Goal: Task Accomplishment & Management: Use online tool/utility

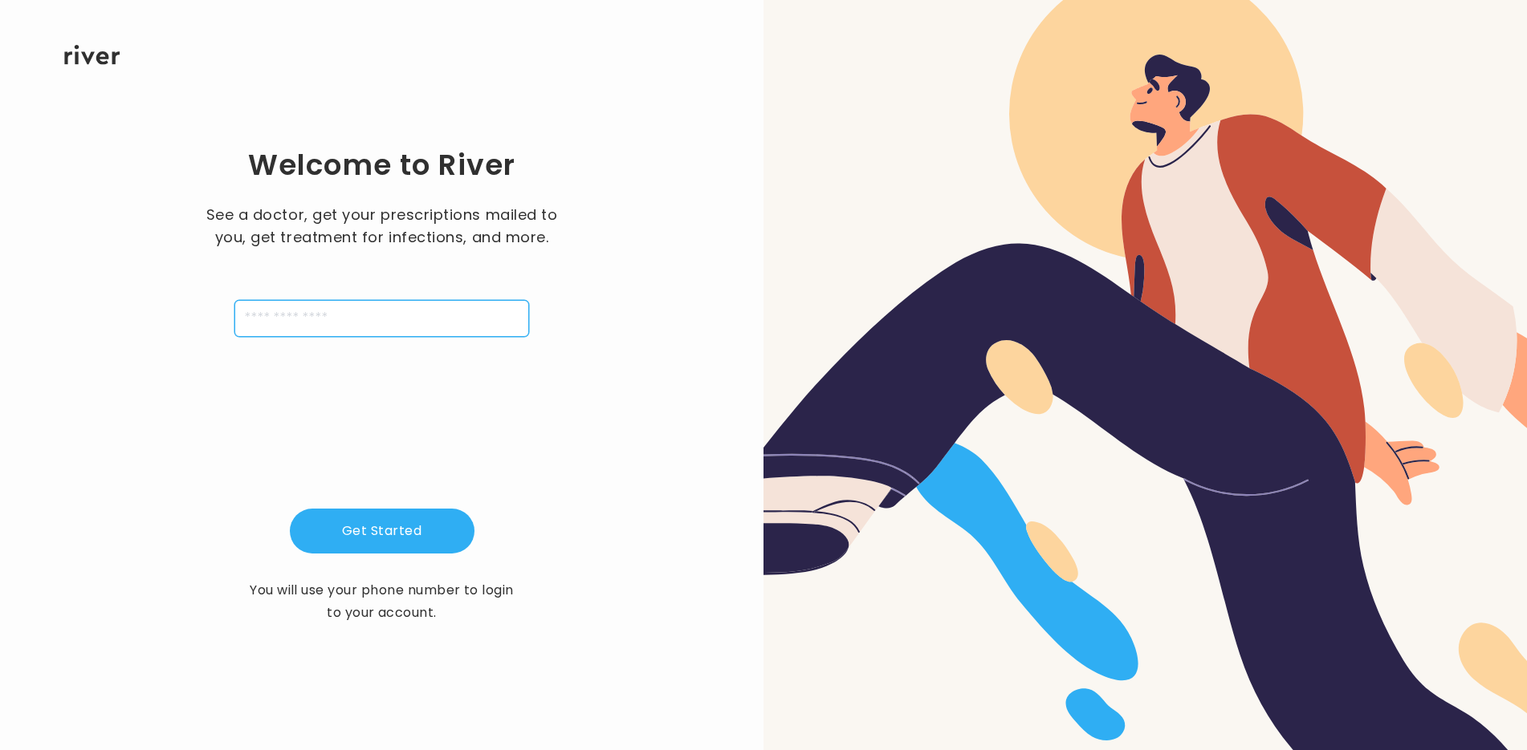
click at [381, 313] on input "tel" at bounding box center [381, 318] width 295 height 37
type input "**********"
click at [408, 526] on button "Get Started" at bounding box center [382, 531] width 185 height 45
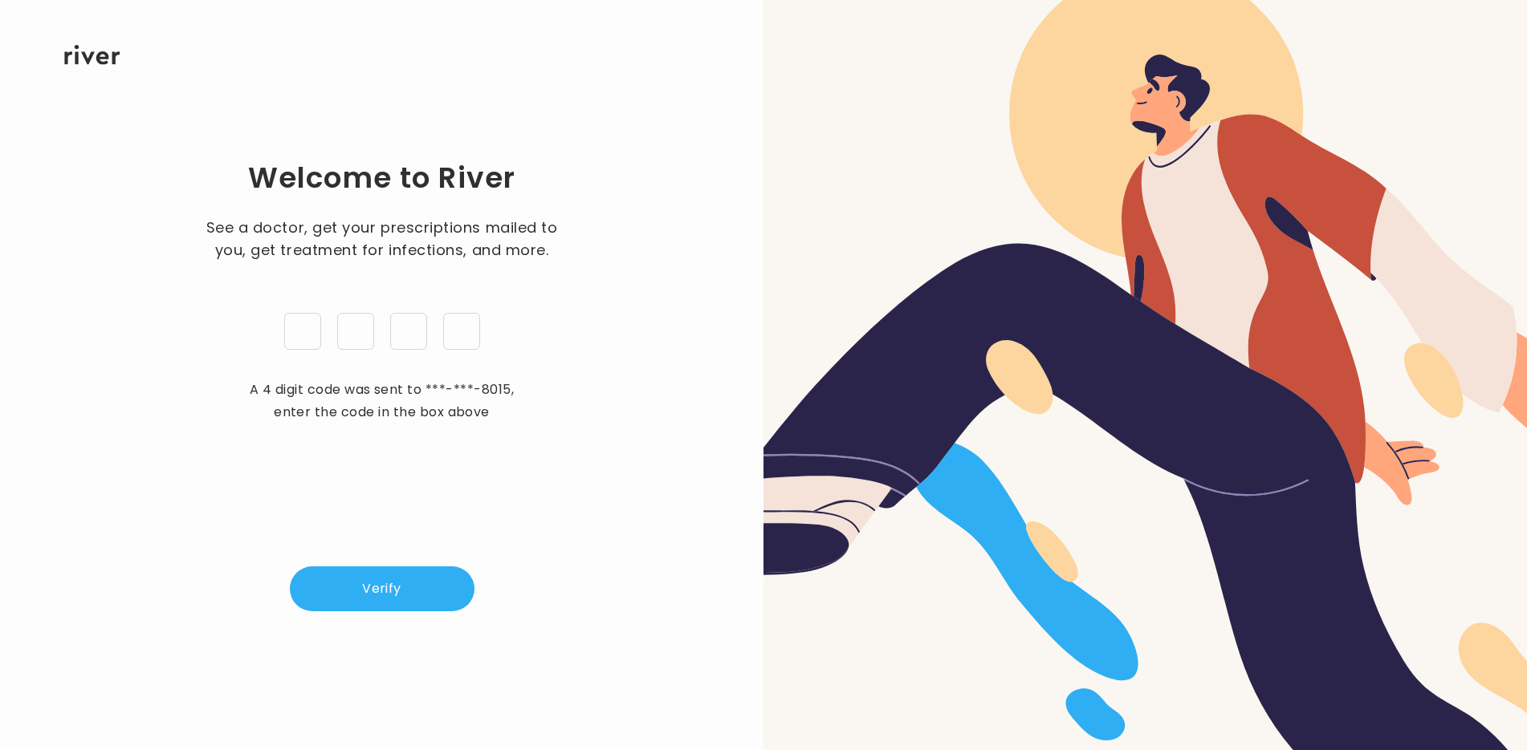
type input "*"
click at [402, 576] on button "Verify" at bounding box center [382, 589] width 185 height 45
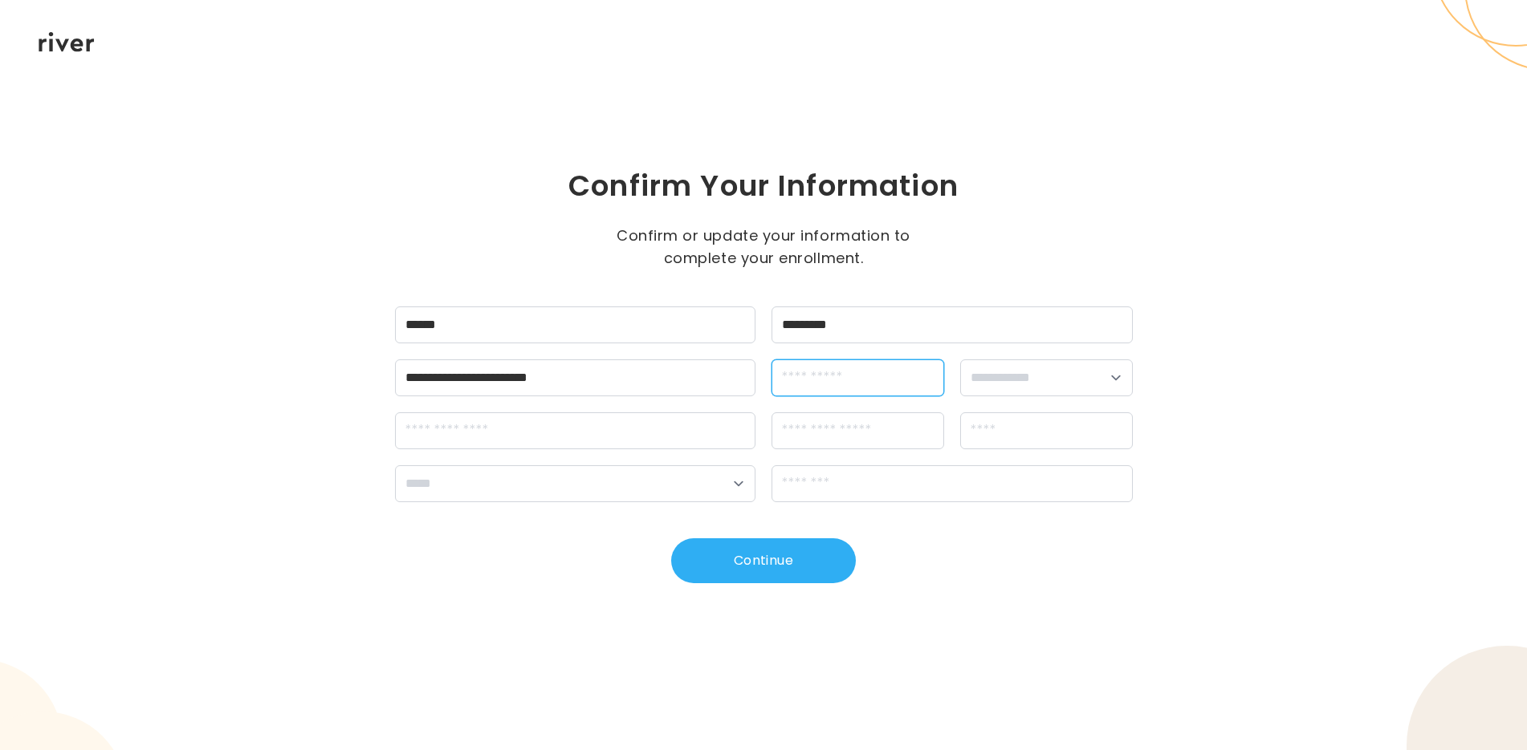
click at [824, 383] on input "dateOfBirth" at bounding box center [857, 378] width 173 height 37
type input "**********"
click at [1063, 380] on select "**********" at bounding box center [1046, 378] width 173 height 37
select select "****"
click at [960, 360] on select "**********" at bounding box center [1046, 378] width 173 height 37
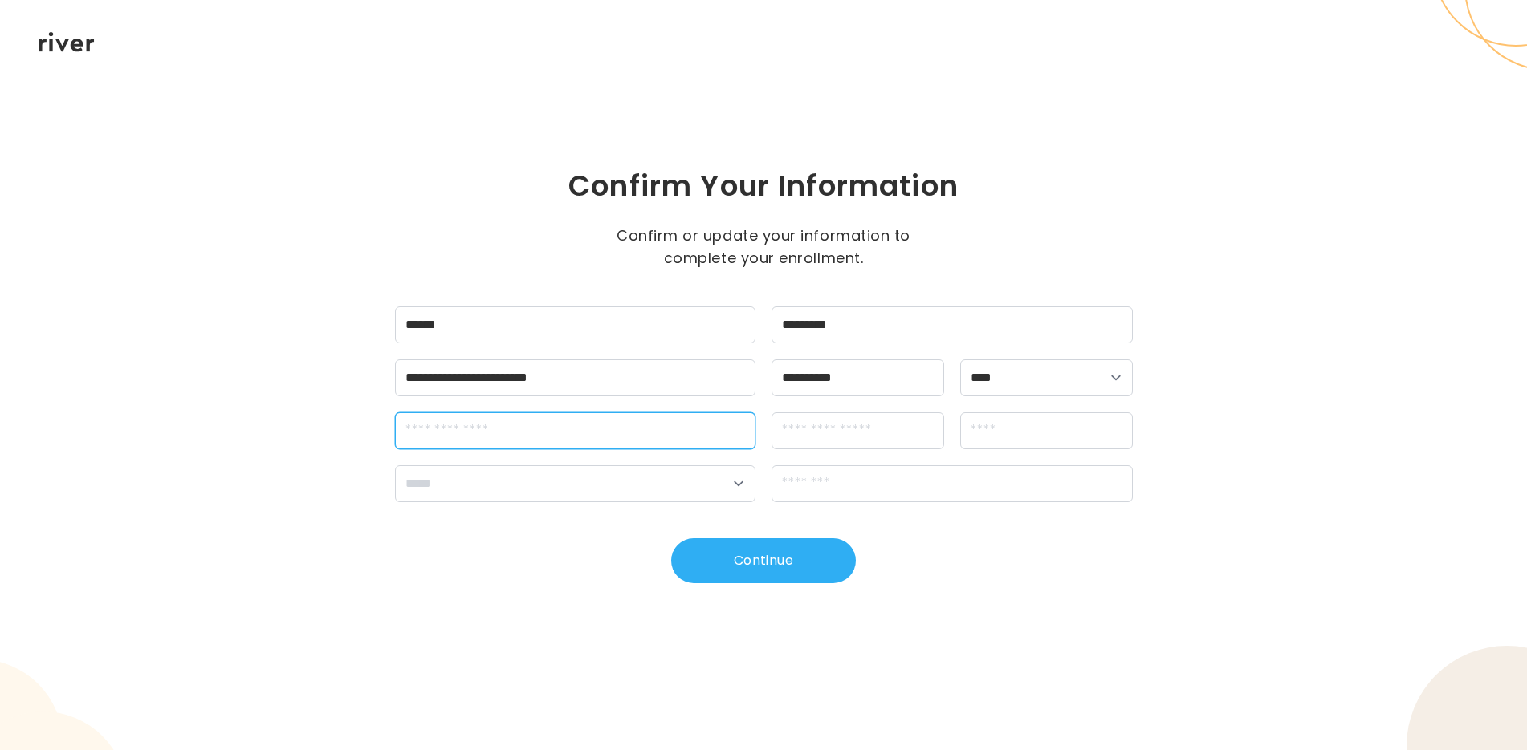
click at [594, 437] on input "streetAddress" at bounding box center [575, 431] width 361 height 37
type input "**********"
click at [864, 443] on input "apt" at bounding box center [857, 431] width 173 height 37
click at [1010, 440] on input "city" at bounding box center [1046, 431] width 173 height 37
type input "*********"
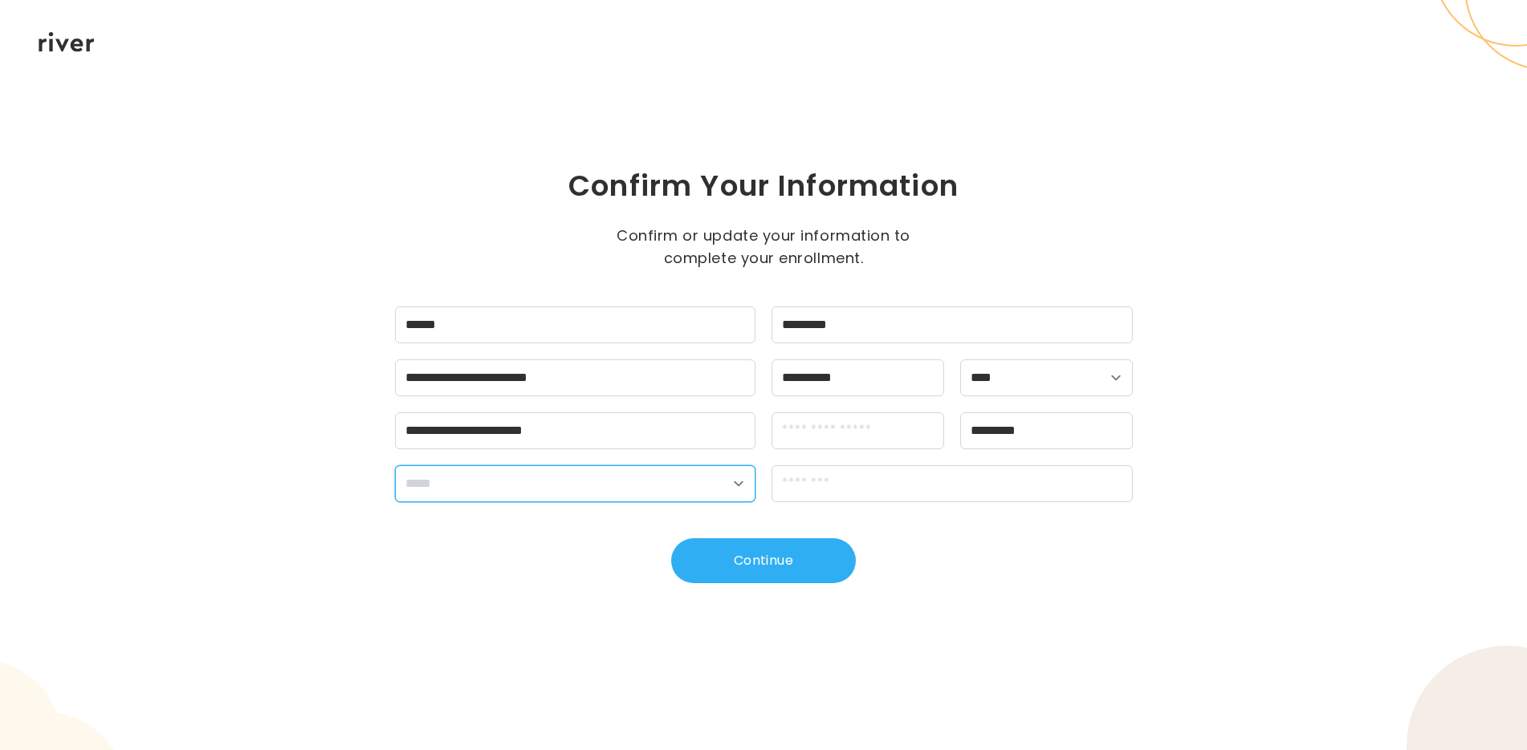
click at [707, 477] on select "**********" at bounding box center [575, 484] width 361 height 37
select select "**"
click at [395, 466] on select "**********" at bounding box center [575, 484] width 361 height 37
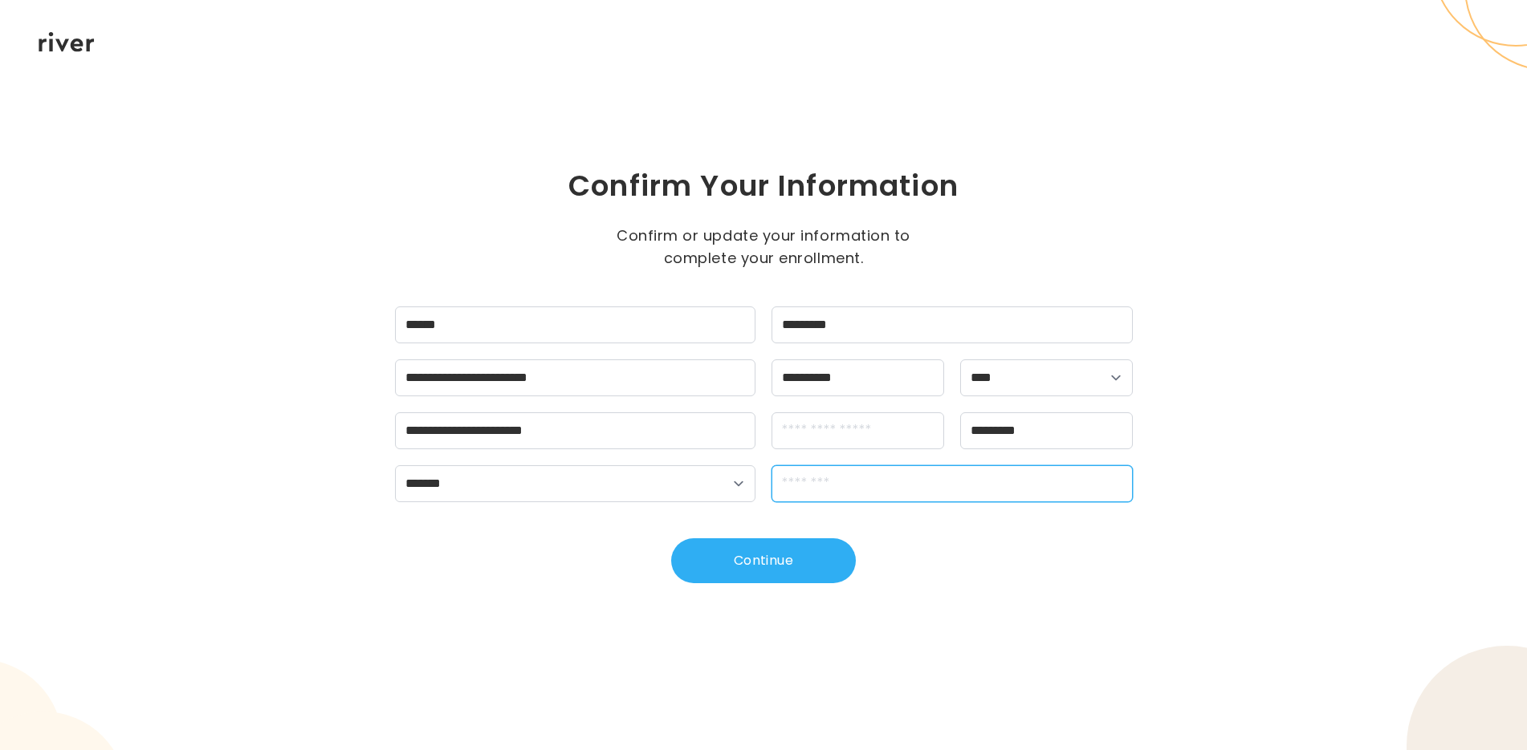
click at [885, 484] on input "zipCode" at bounding box center [951, 484] width 361 height 37
type input "*****"
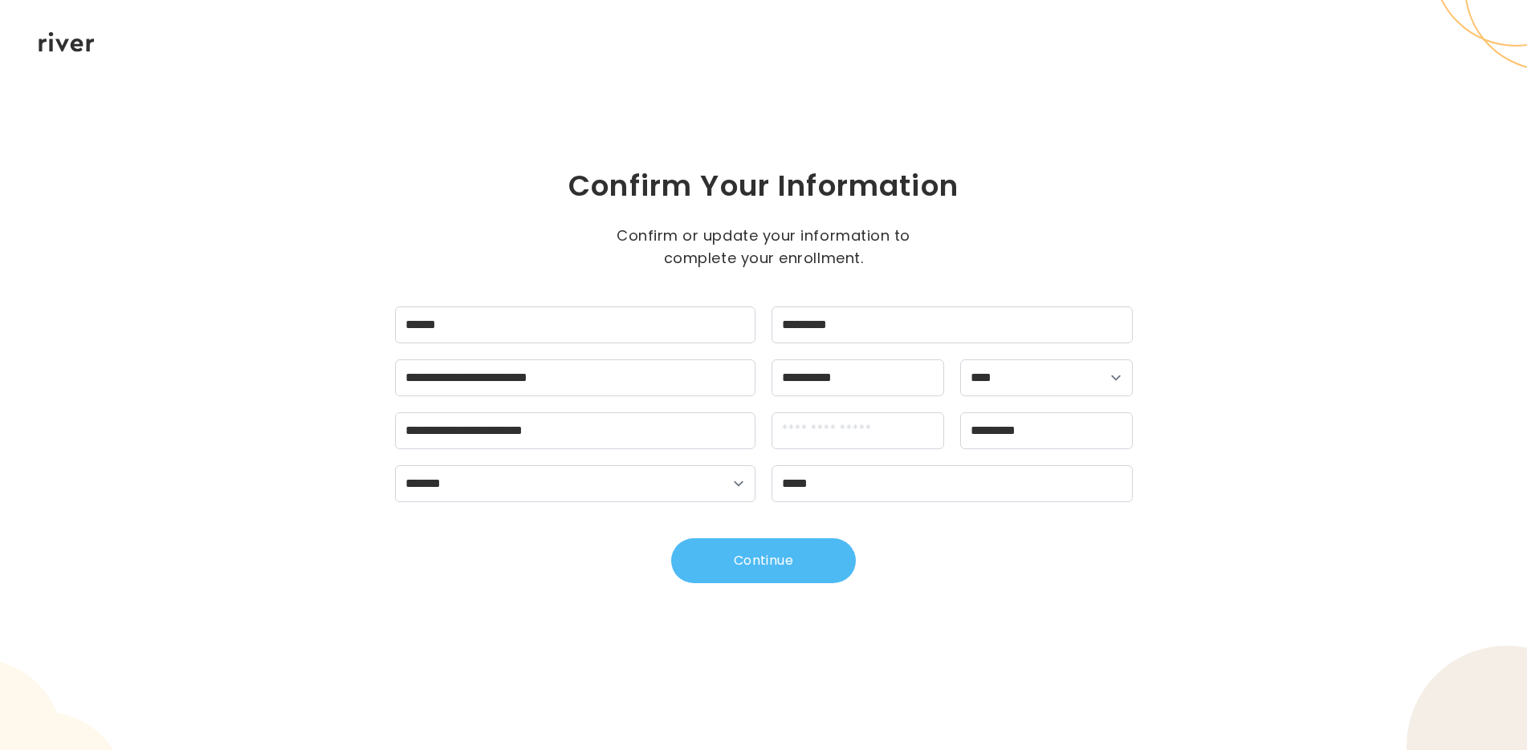
click at [758, 563] on button "Continue" at bounding box center [763, 561] width 185 height 45
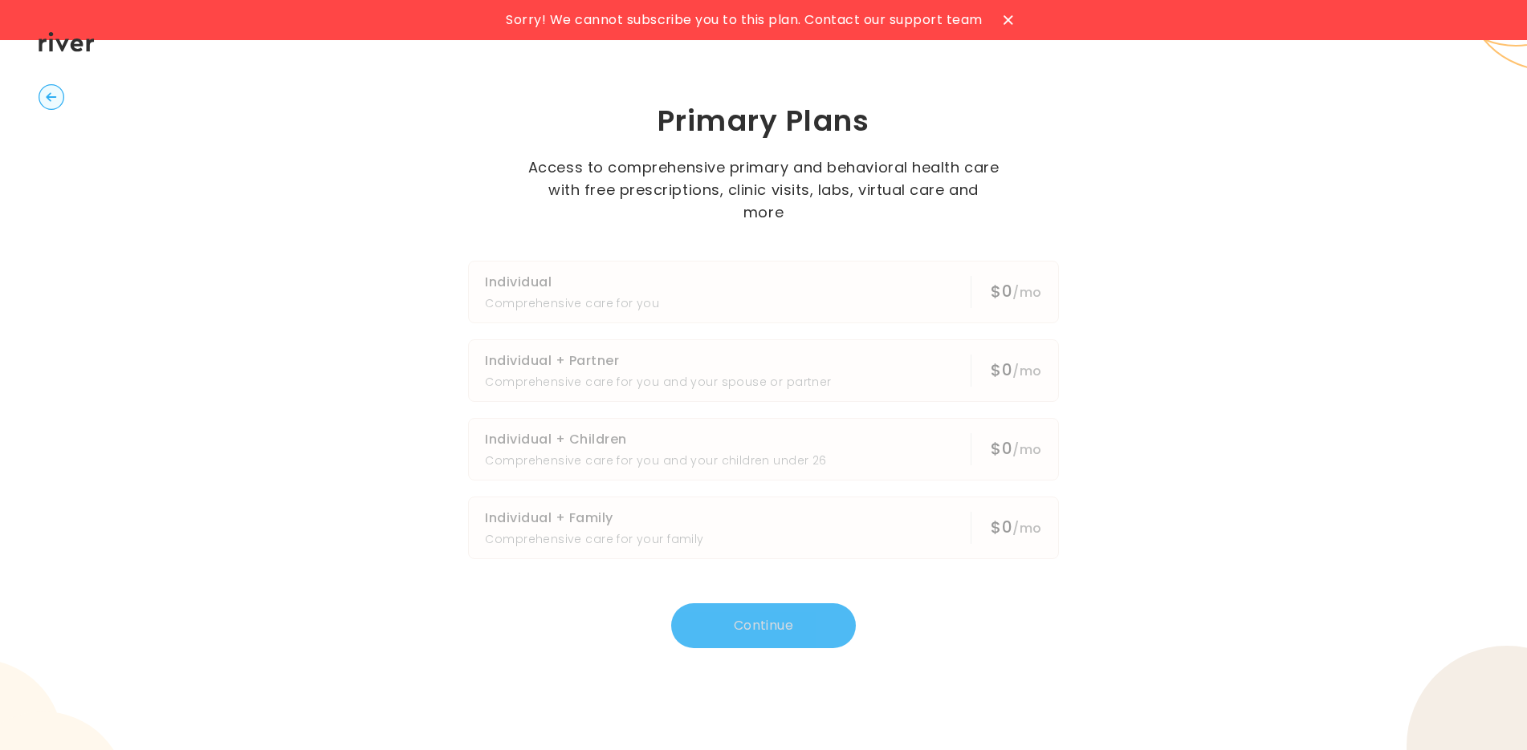
click at [891, 25] on span "Sorry! We cannot subscribe you to this plan. Contact our support team" at bounding box center [744, 20] width 476 height 22
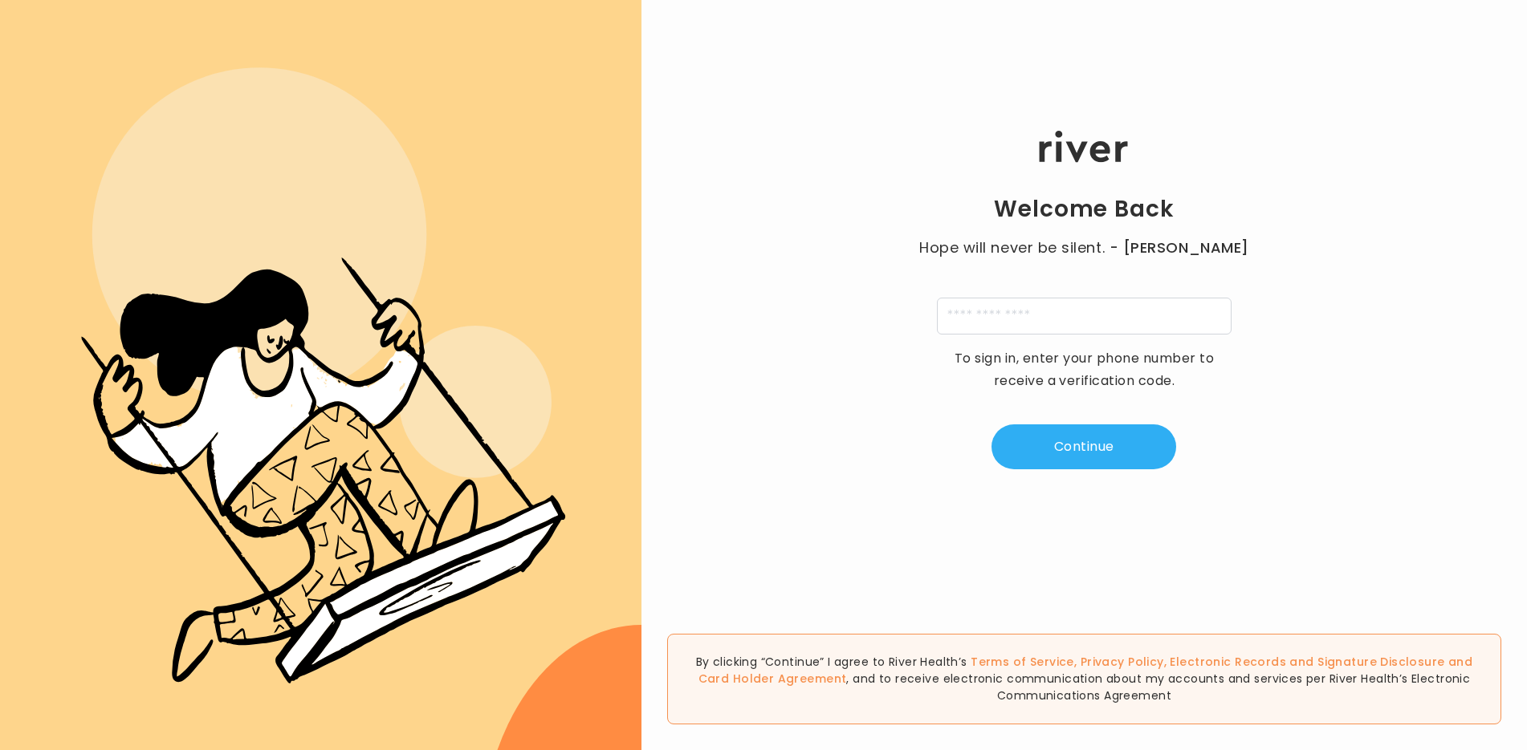
click at [762, 274] on div "Welcome Back Hope will never be silent. - Harvey Milk To sign in, enter your ph…" at bounding box center [1083, 300] width 885 height 450
click at [978, 312] on input "tel" at bounding box center [1084, 316] width 295 height 37
type input "**********"
click at [1067, 445] on button "Continue" at bounding box center [1083, 447] width 185 height 45
type input "*"
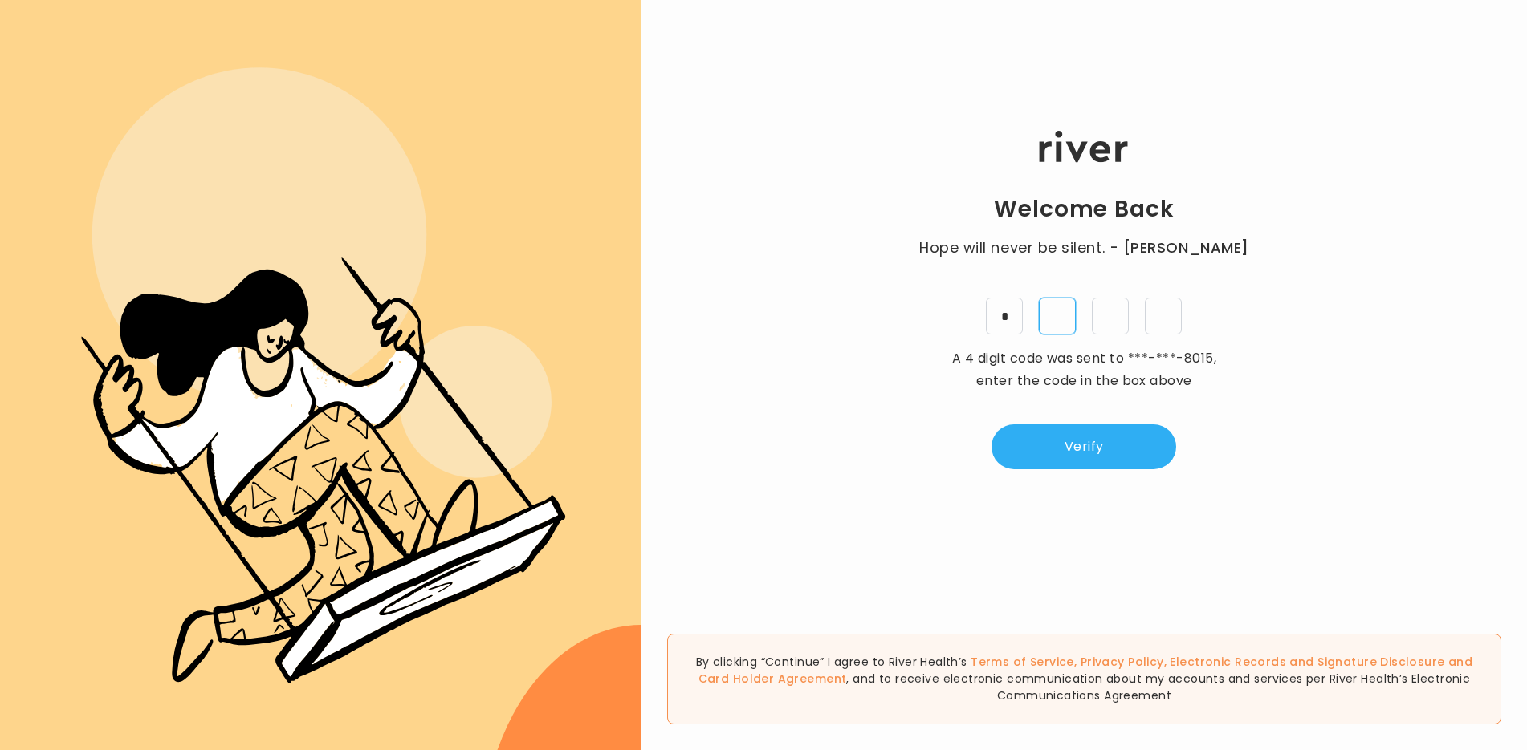
type input "*"
click at [1051, 454] on button "Verify" at bounding box center [1083, 447] width 185 height 45
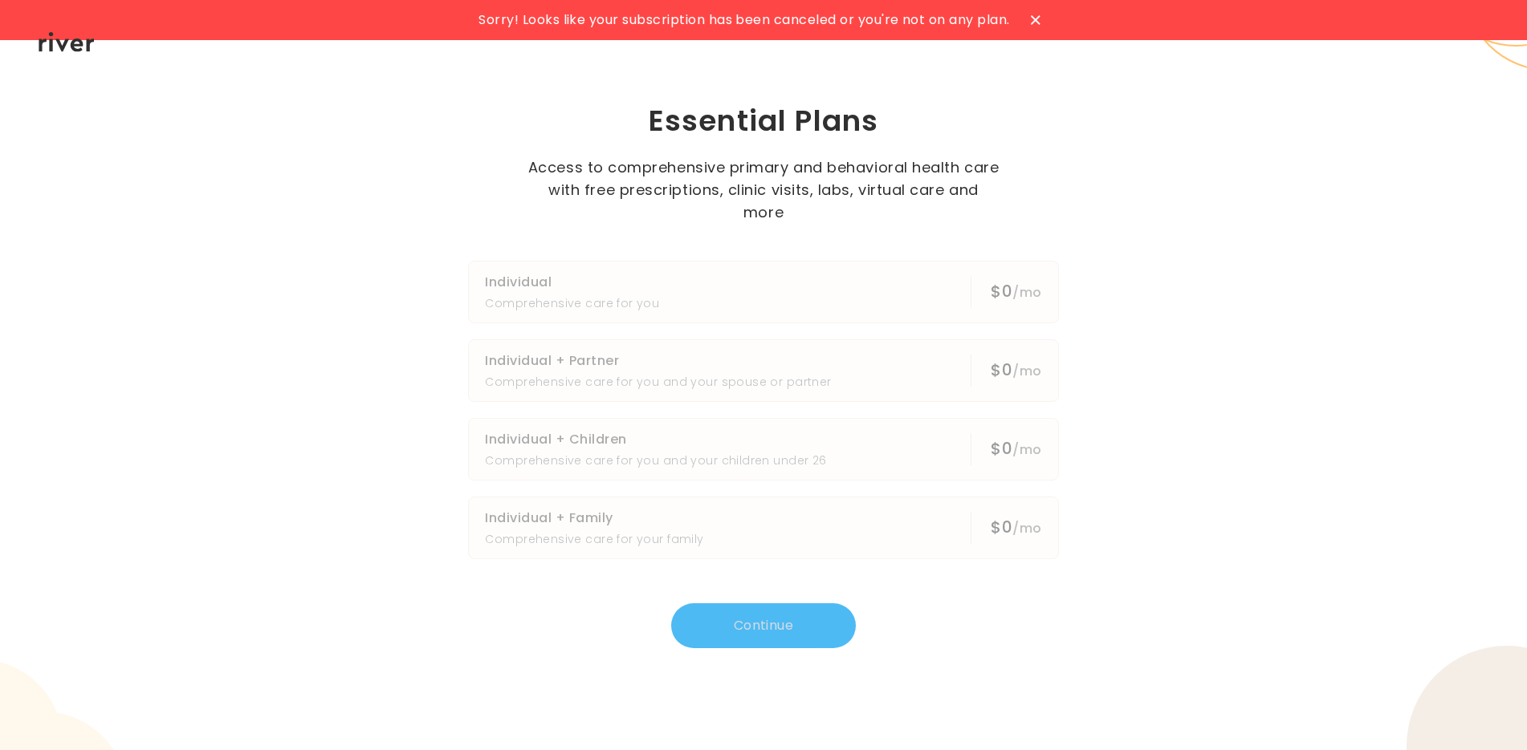
click at [710, 22] on span "Sorry! Looks like your subscription has been canceled or you're not on any plan." at bounding box center [743, 20] width 531 height 22
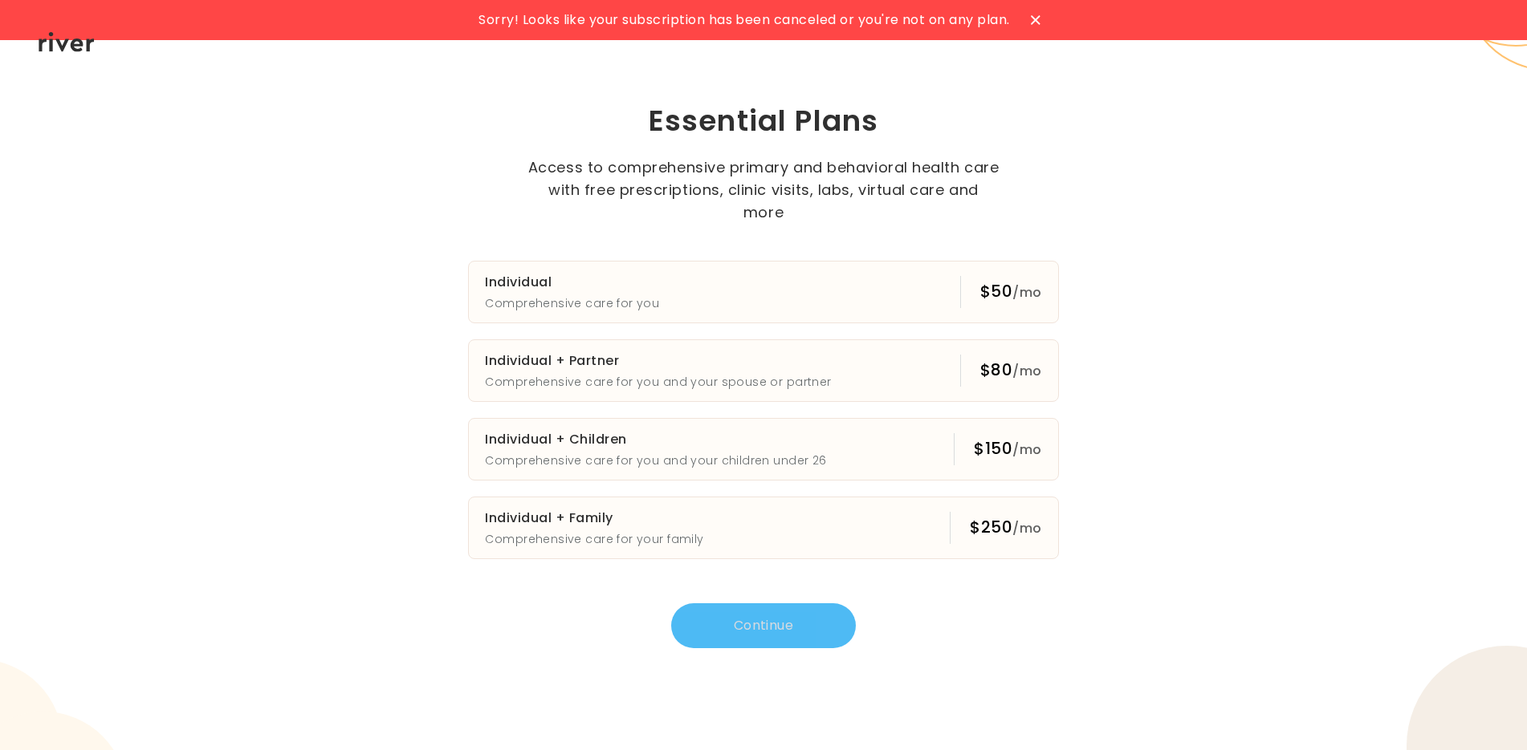
click at [1034, 15] on icon at bounding box center [1036, 20] width 10 height 10
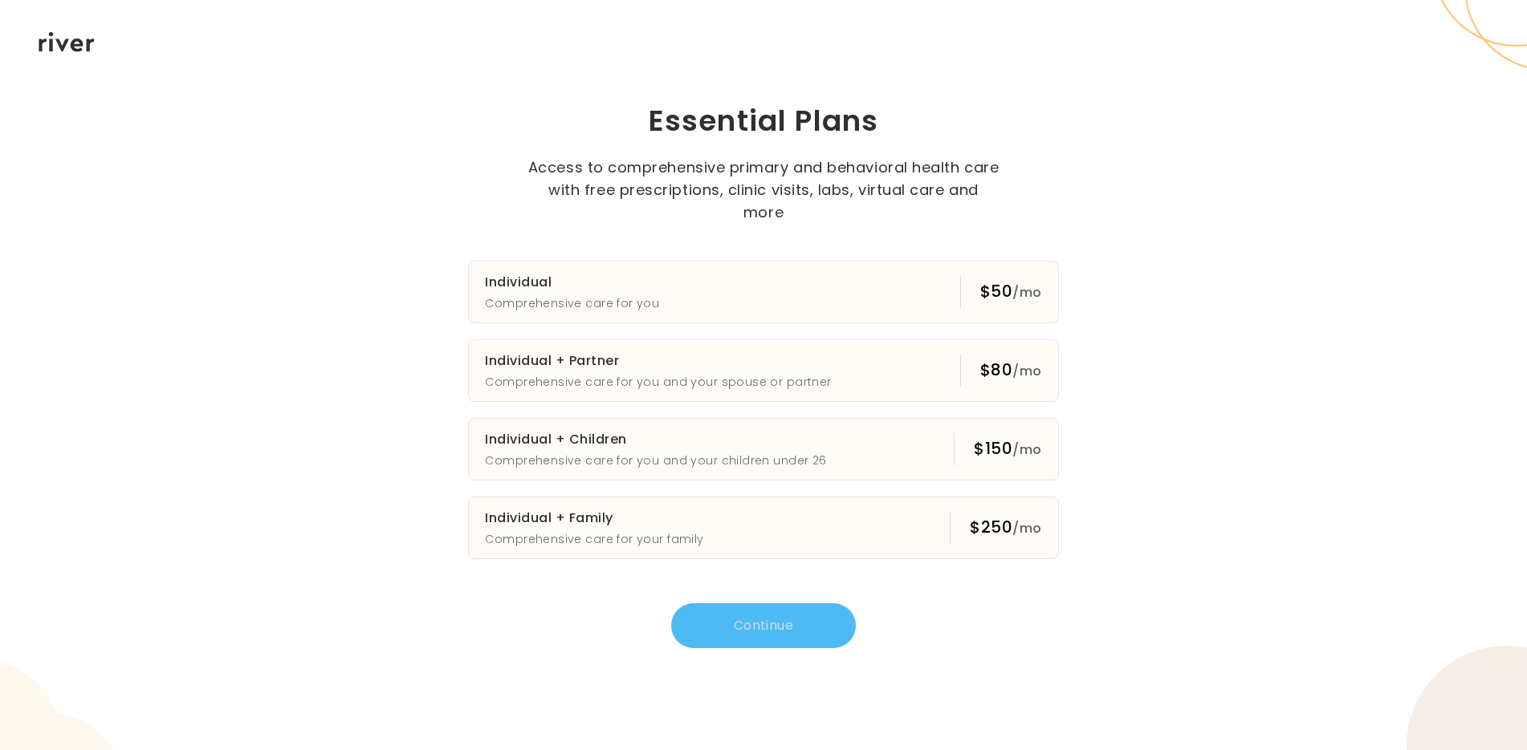
click at [55, 50] on icon at bounding box center [67, 42] width 56 height 20
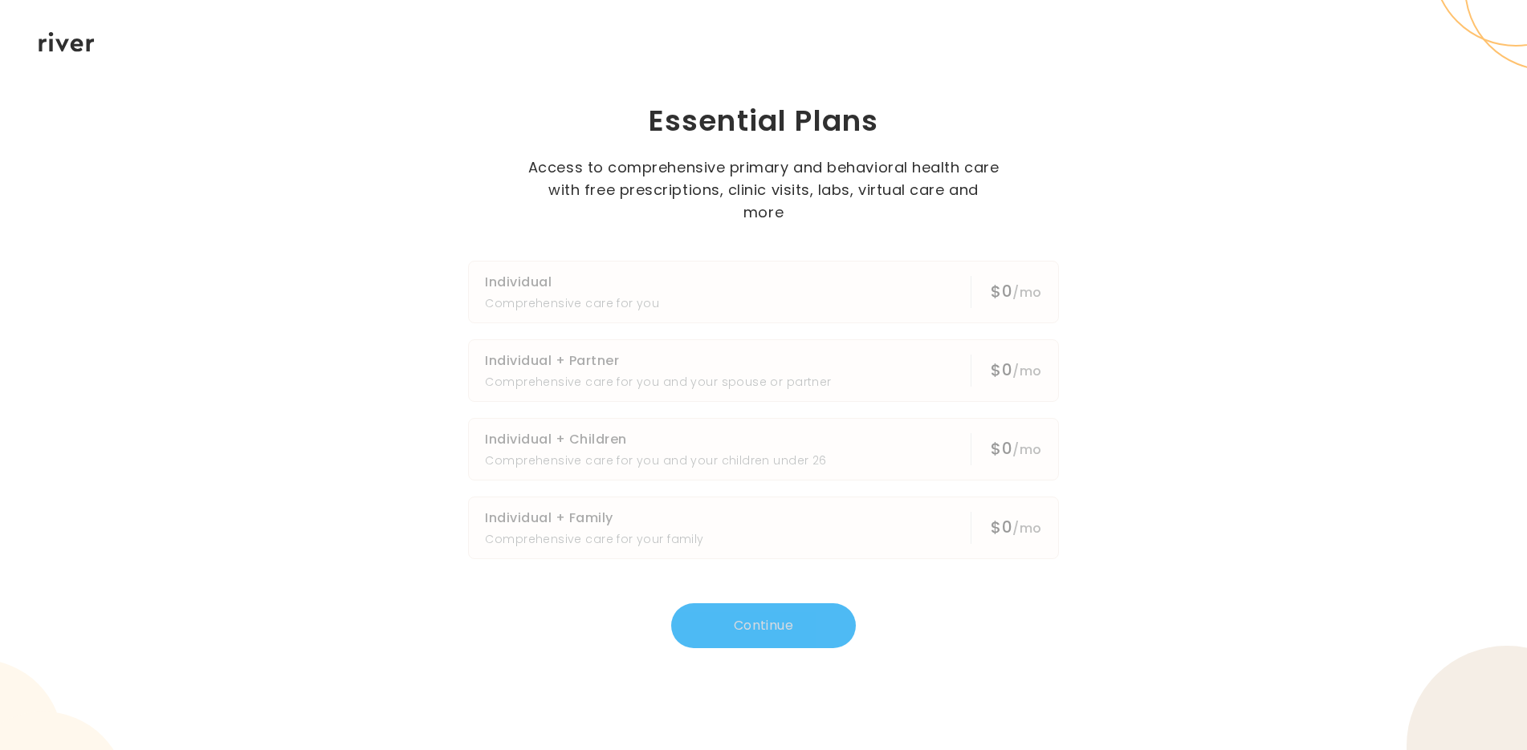
click at [79, 39] on icon at bounding box center [67, 42] width 56 height 20
click at [587, 280] on h3 "Individual" at bounding box center [572, 282] width 174 height 22
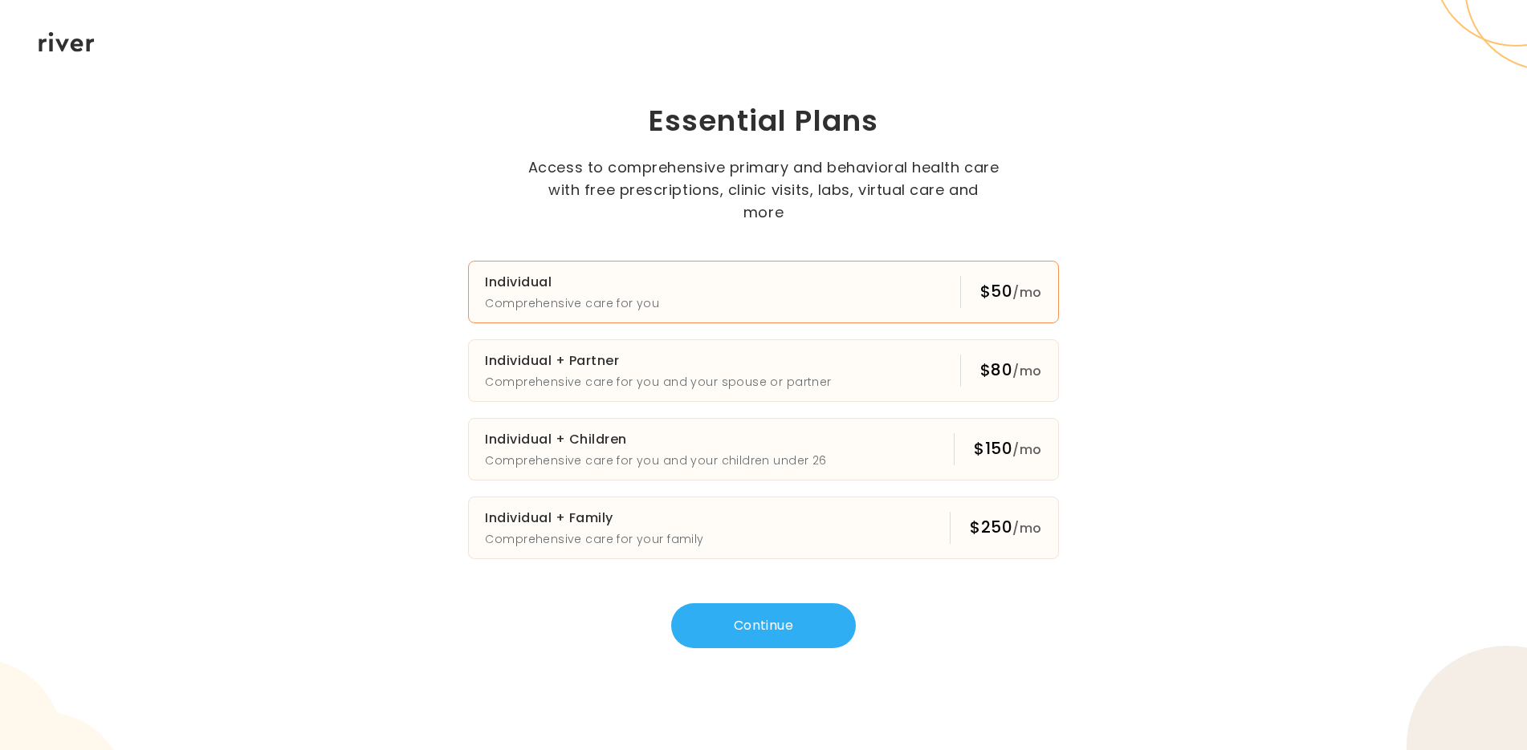
click at [79, 46] on icon at bounding box center [67, 42] width 56 height 20
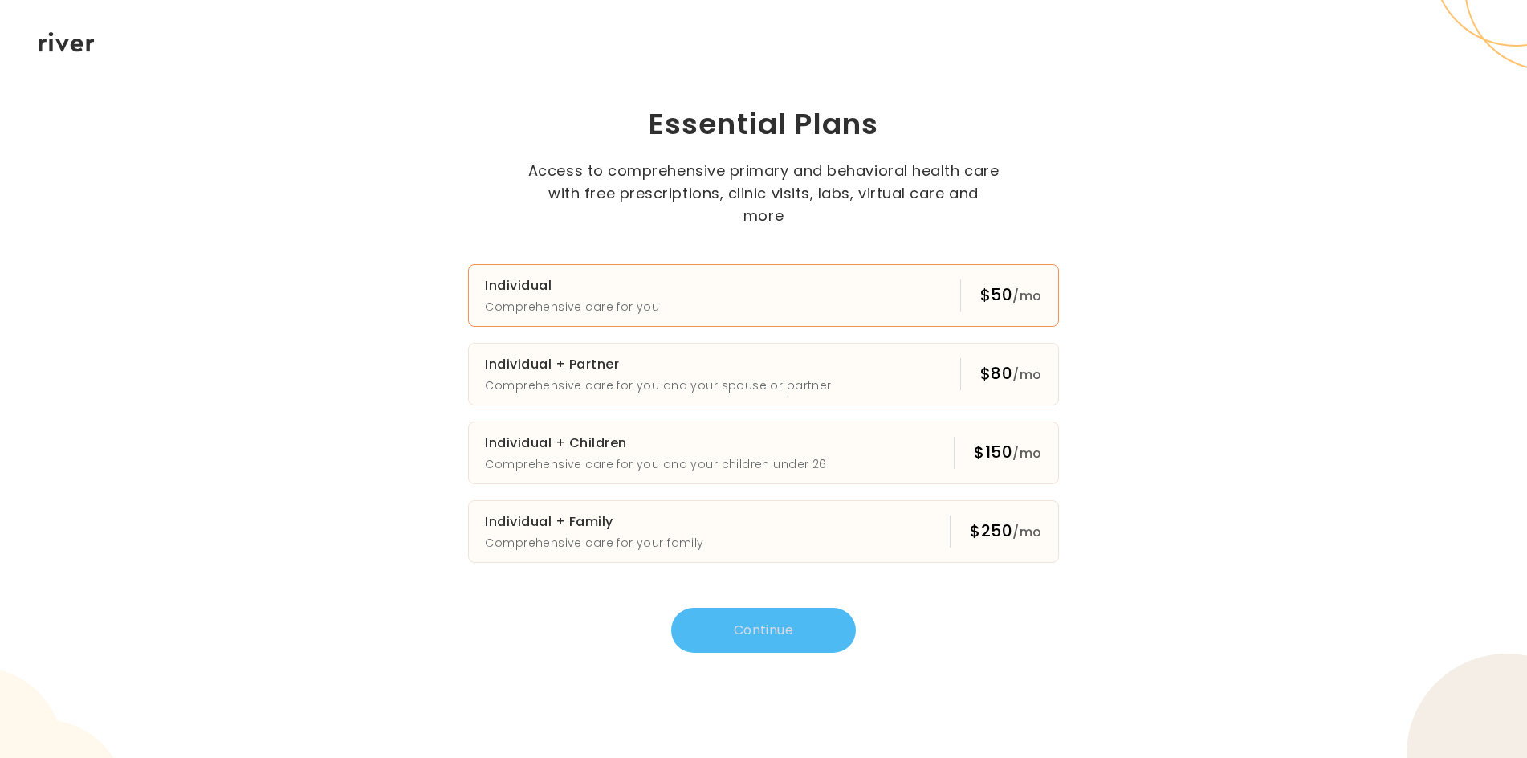
click at [626, 277] on h3 "Individual" at bounding box center [572, 285] width 174 height 22
click at [751, 624] on button "Continue" at bounding box center [763, 630] width 185 height 45
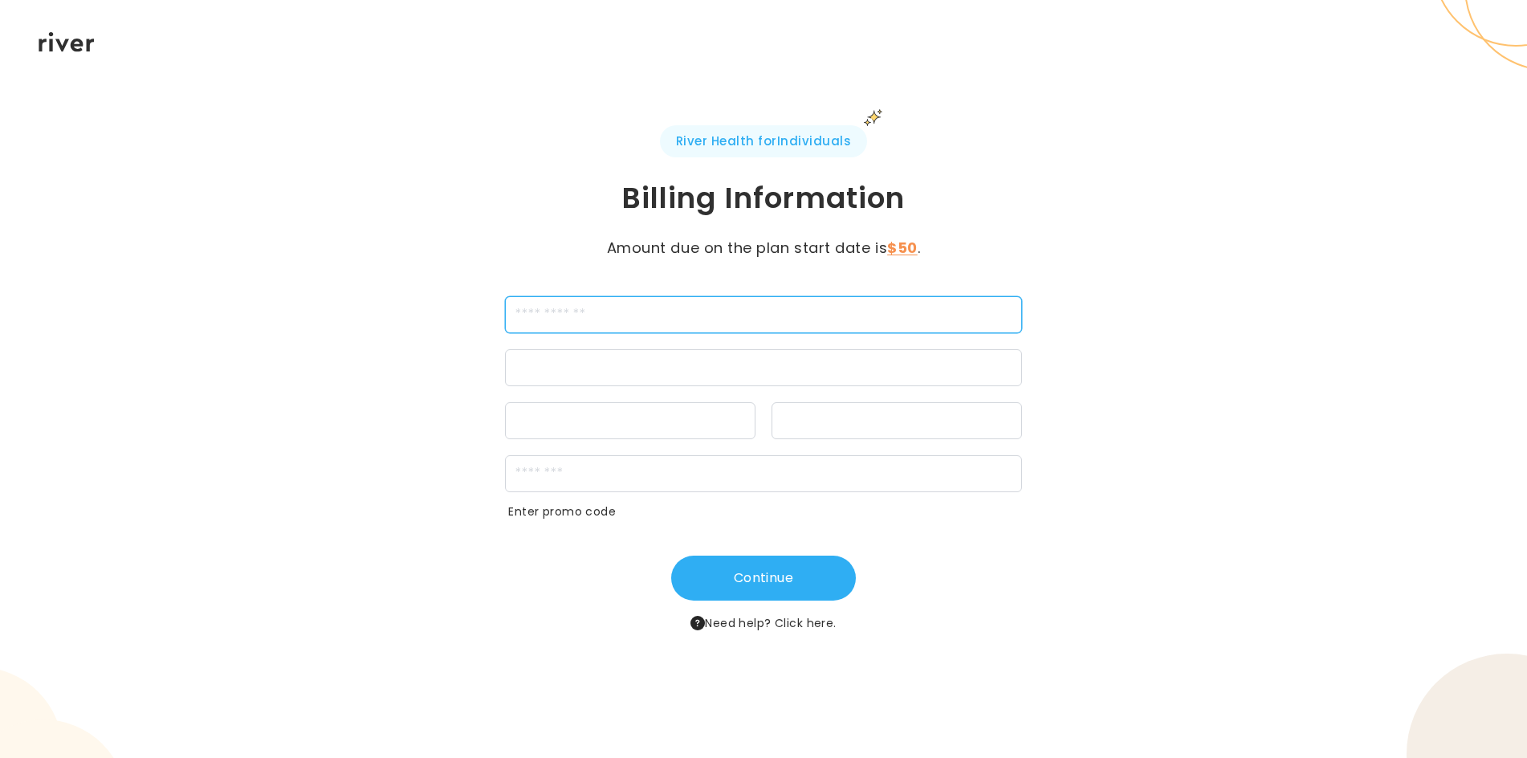
click at [604, 324] on input "cardName" at bounding box center [763, 314] width 516 height 37
type input "**********"
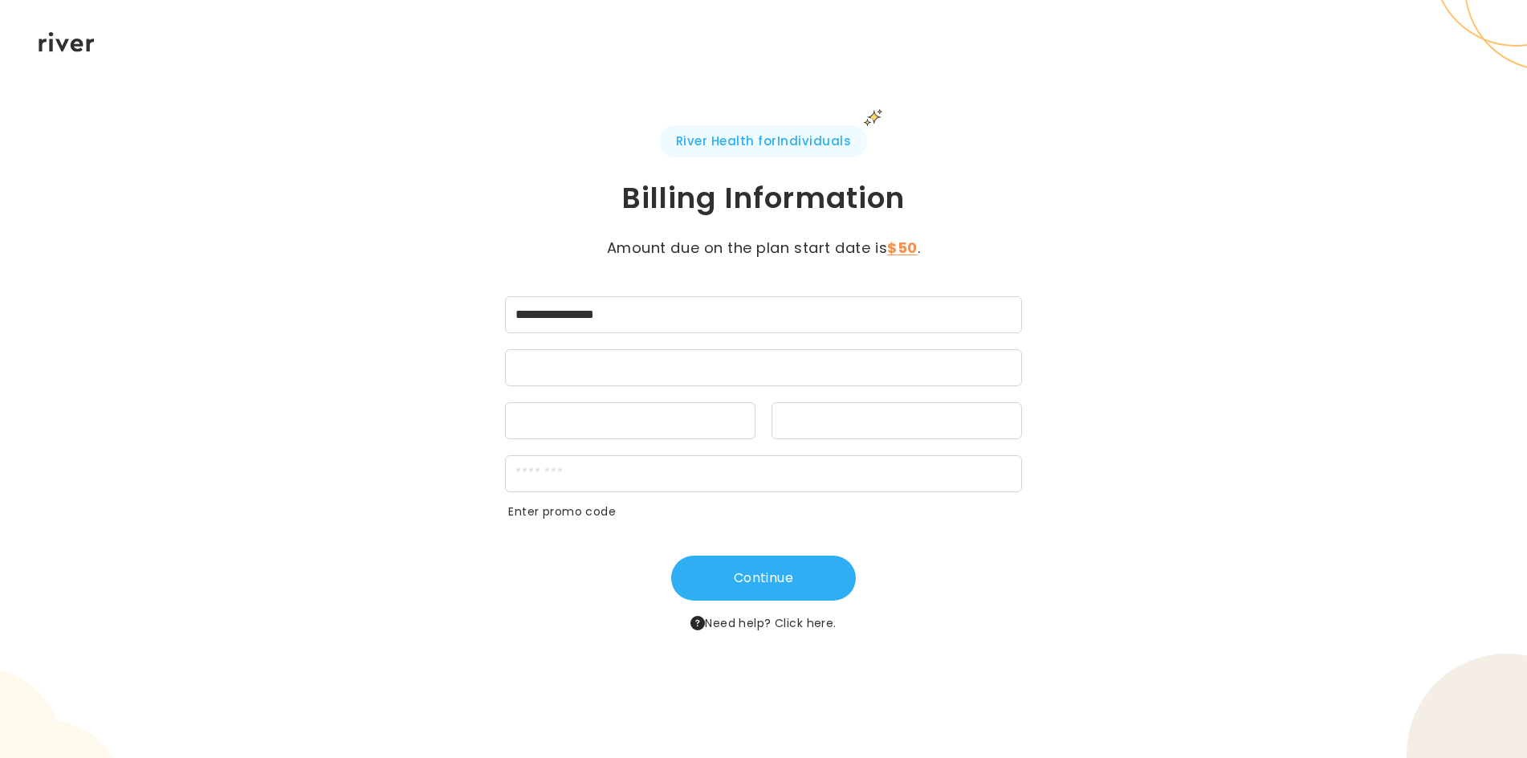
click at [604, 359] on div at bounding box center [763, 367] width 516 height 37
click at [530, 413] on div at bounding box center [630, 420] width 250 height 37
click at [792, 433] on div at bounding box center [896, 420] width 250 height 37
click at [660, 471] on input "zipCode" at bounding box center [763, 473] width 516 height 37
type input "*****"
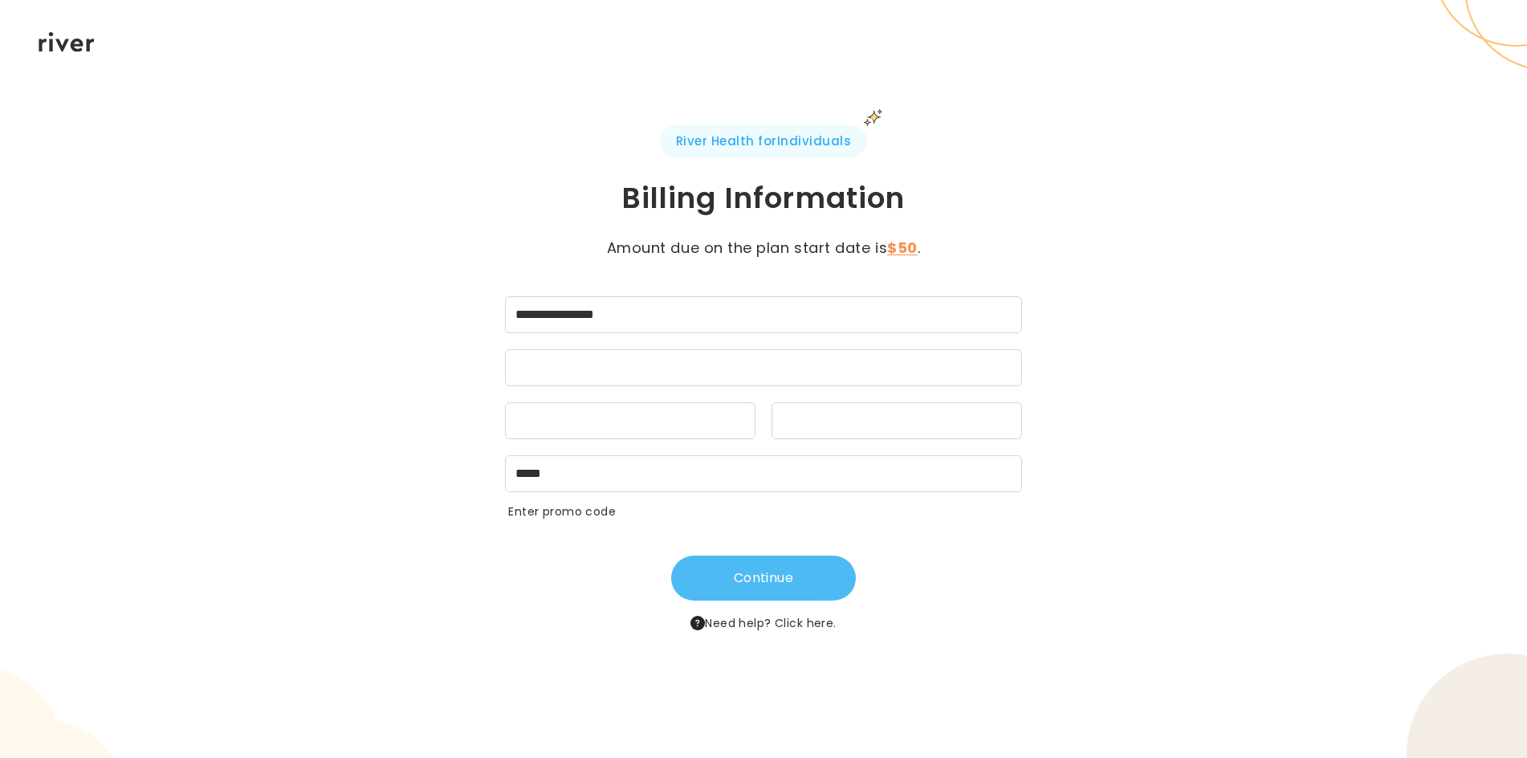
click at [775, 574] on button "Continue" at bounding box center [763, 577] width 185 height 45
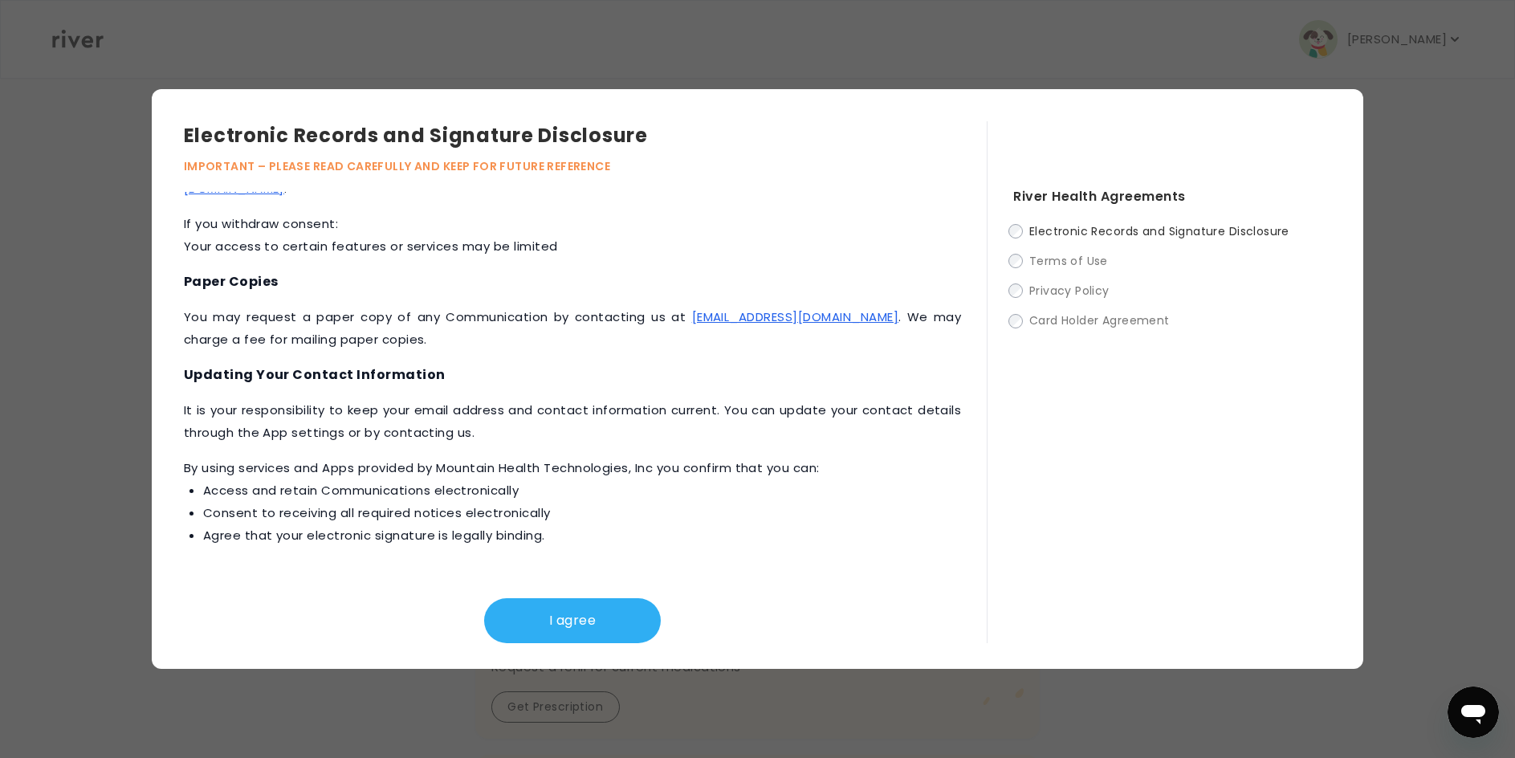
scroll to position [161, 0]
click at [616, 611] on button "I agree" at bounding box center [572, 620] width 177 height 45
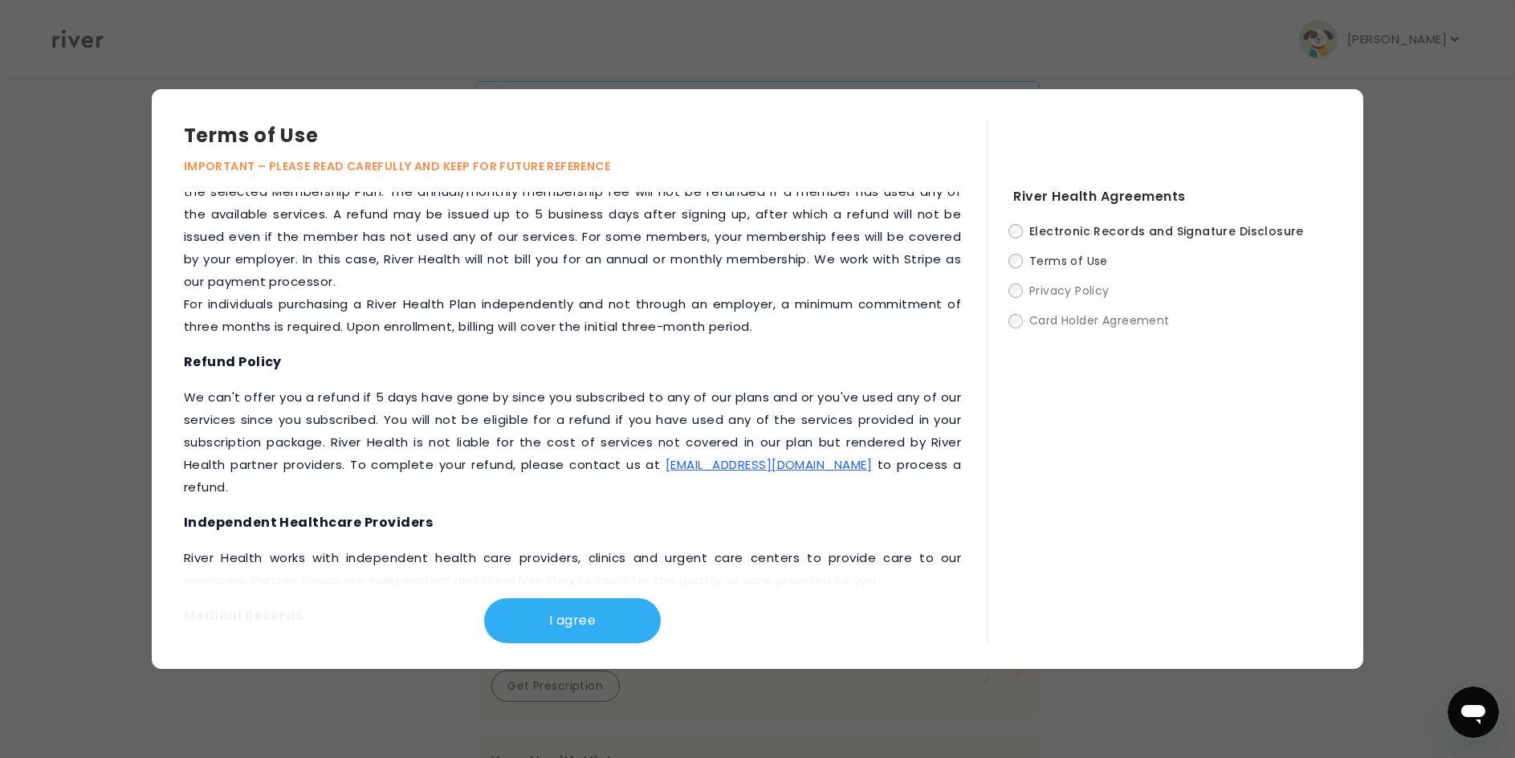
scroll to position [482, 0]
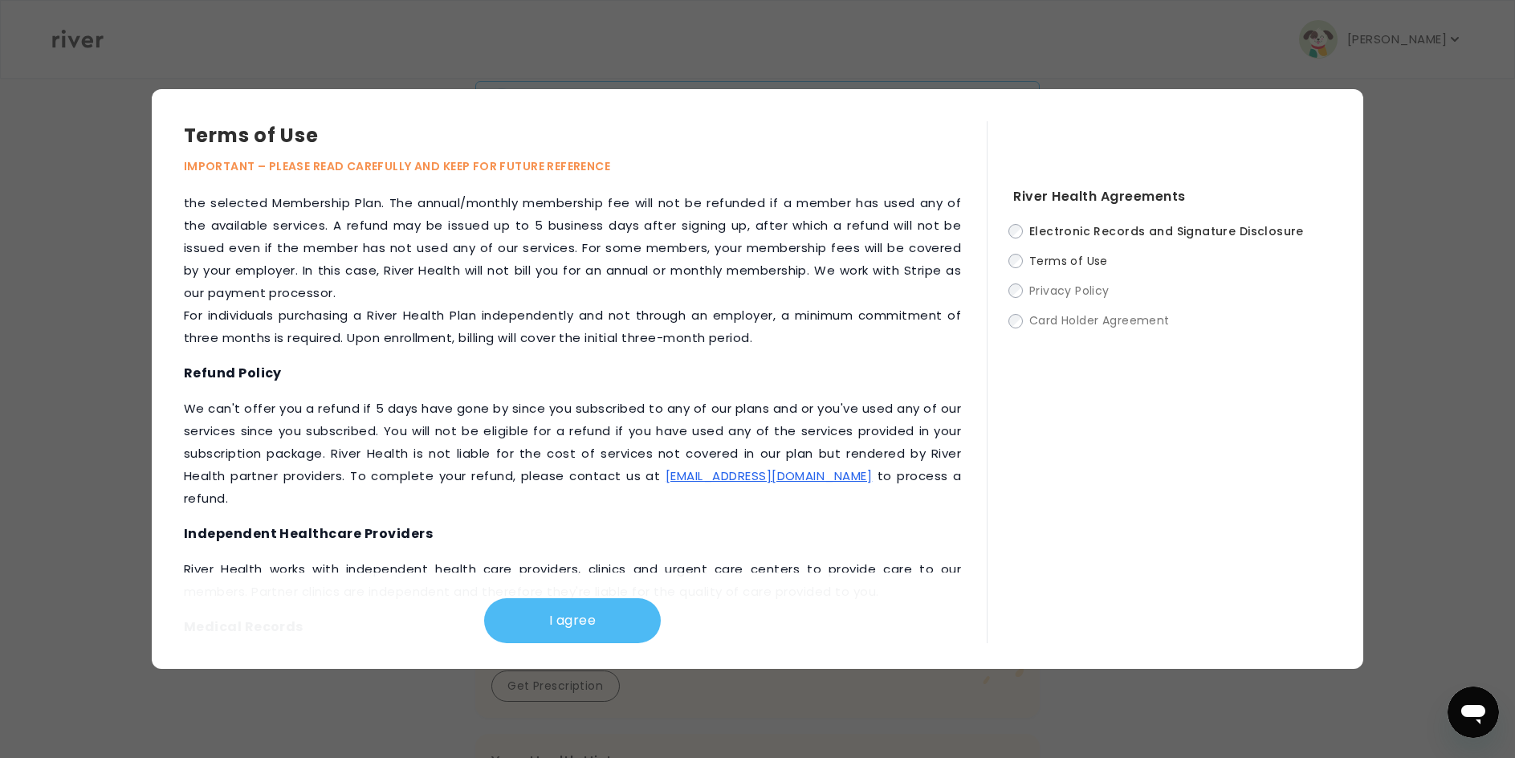
click at [578, 622] on button "I agree" at bounding box center [572, 620] width 177 height 45
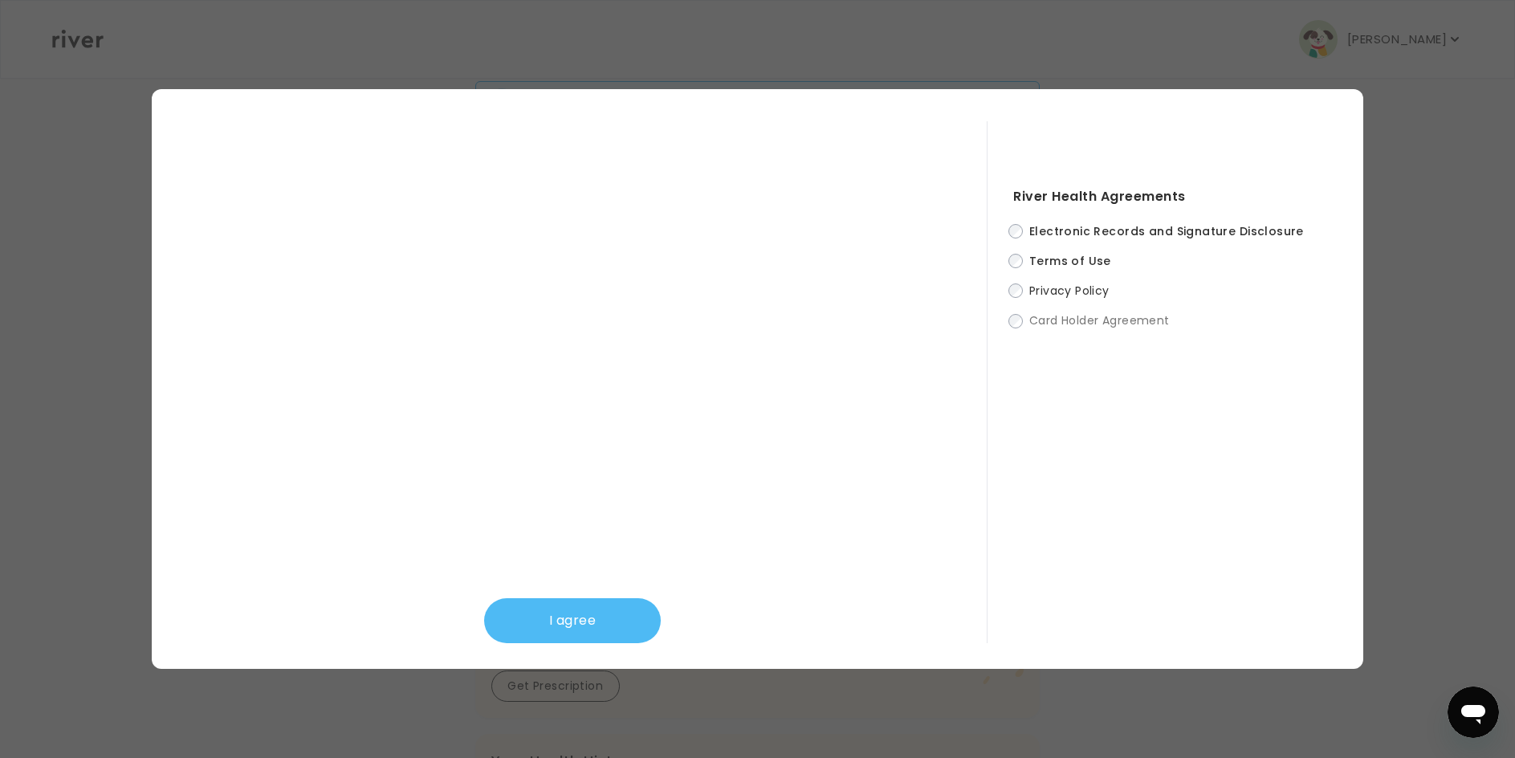
click at [608, 610] on button "I agree" at bounding box center [572, 620] width 177 height 45
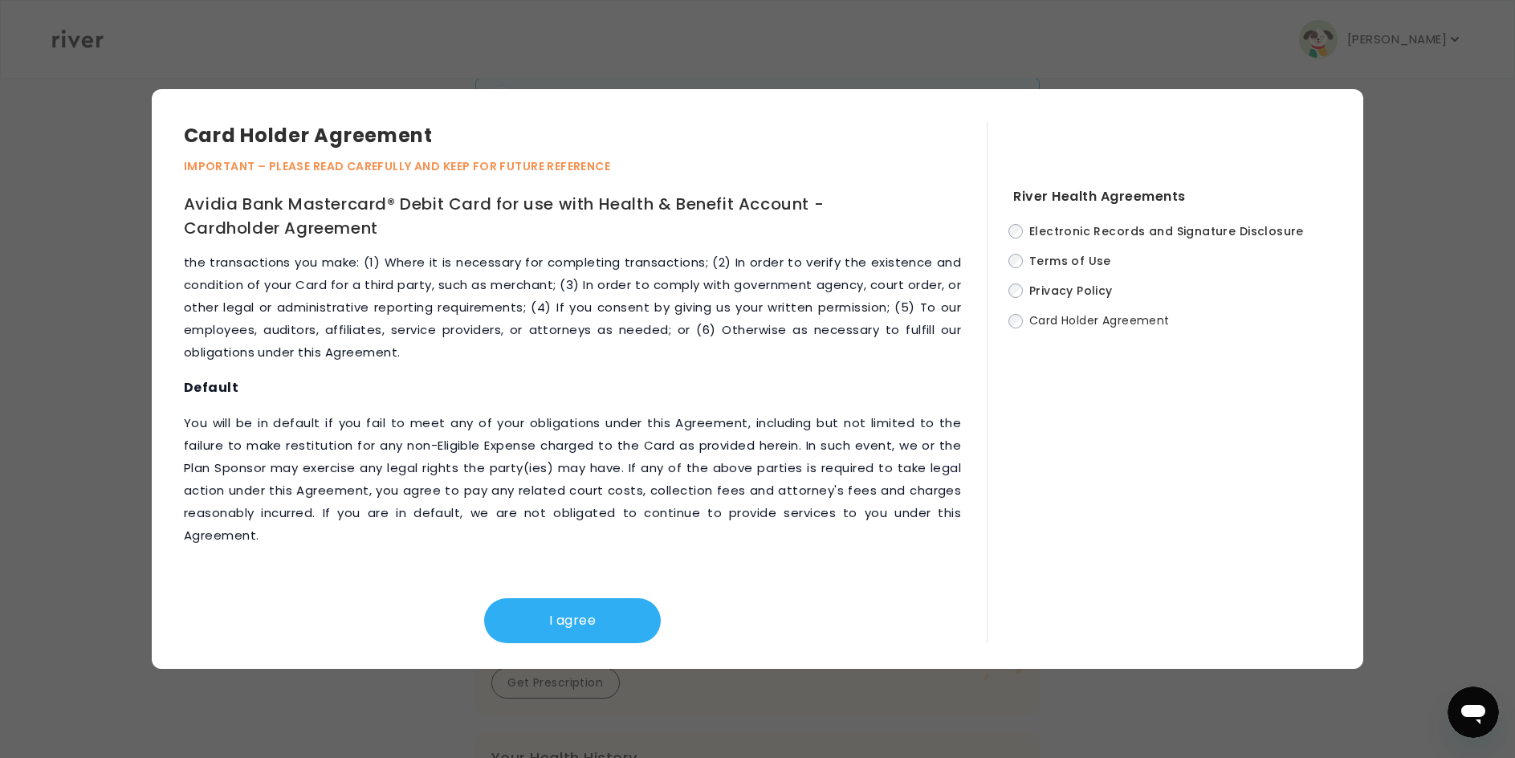
scroll to position [466, 0]
click at [562, 623] on button "I agree" at bounding box center [572, 620] width 177 height 45
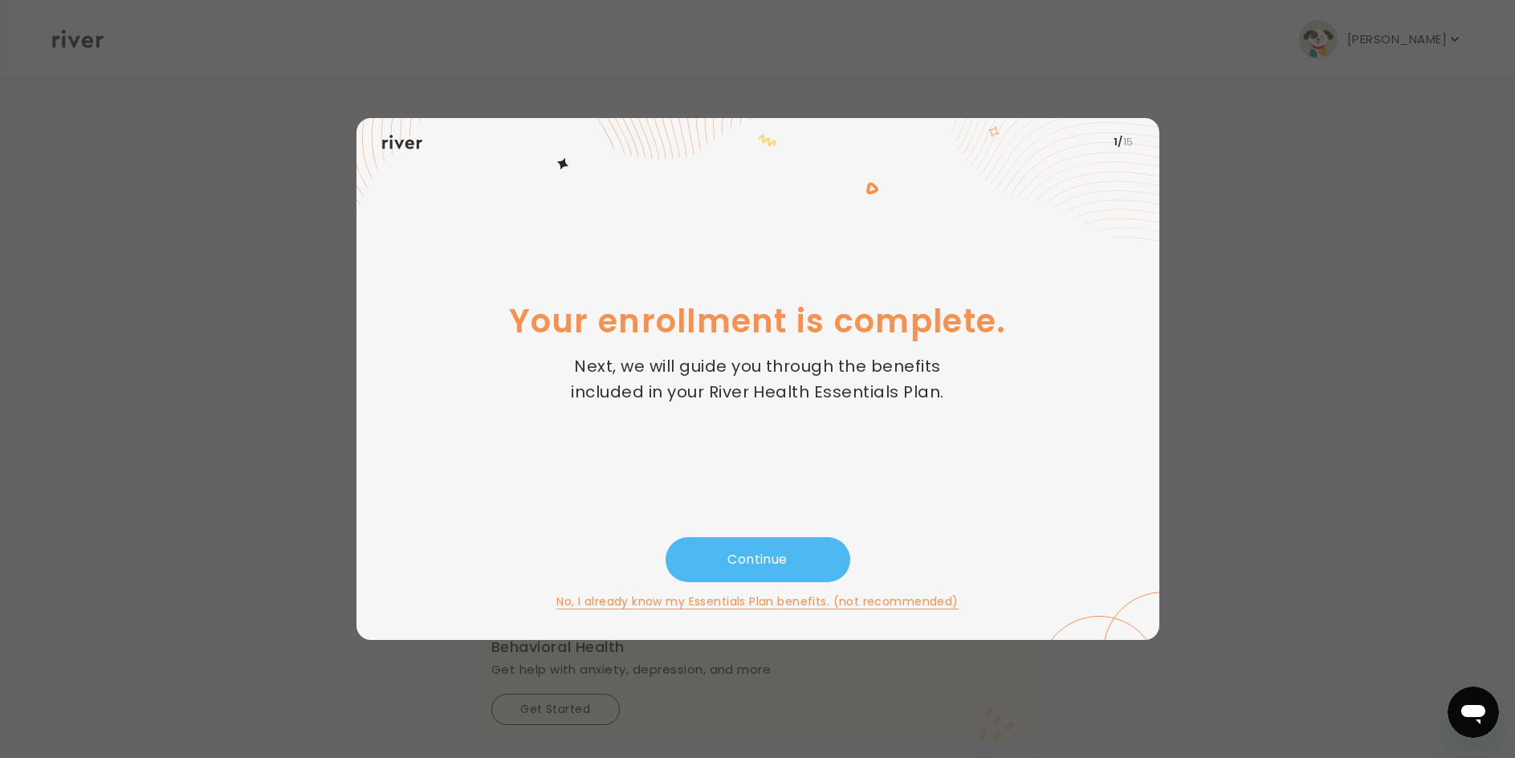
click at [703, 555] on button "Continue" at bounding box center [757, 559] width 185 height 45
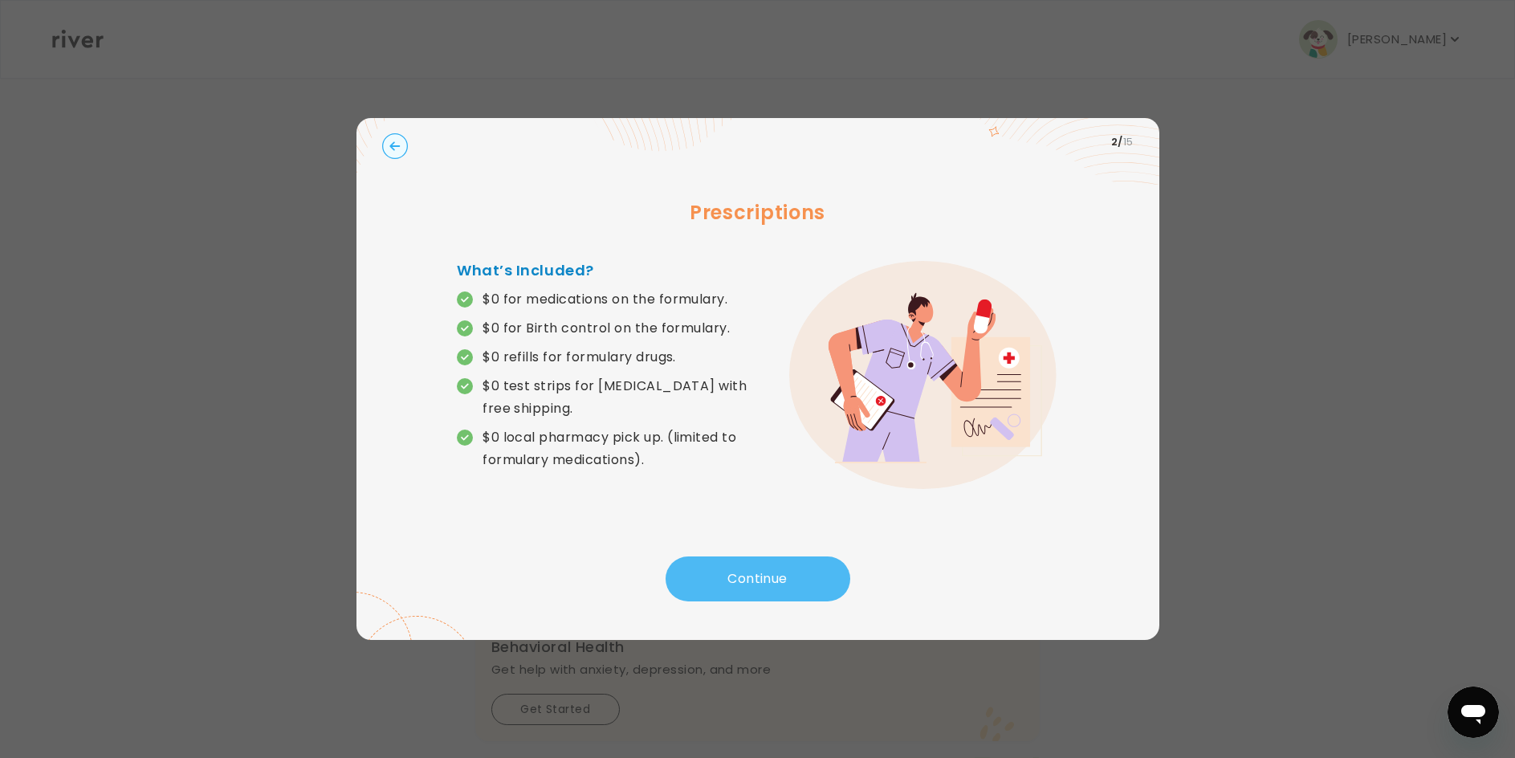
click at [750, 572] on button "Continue" at bounding box center [757, 578] width 185 height 45
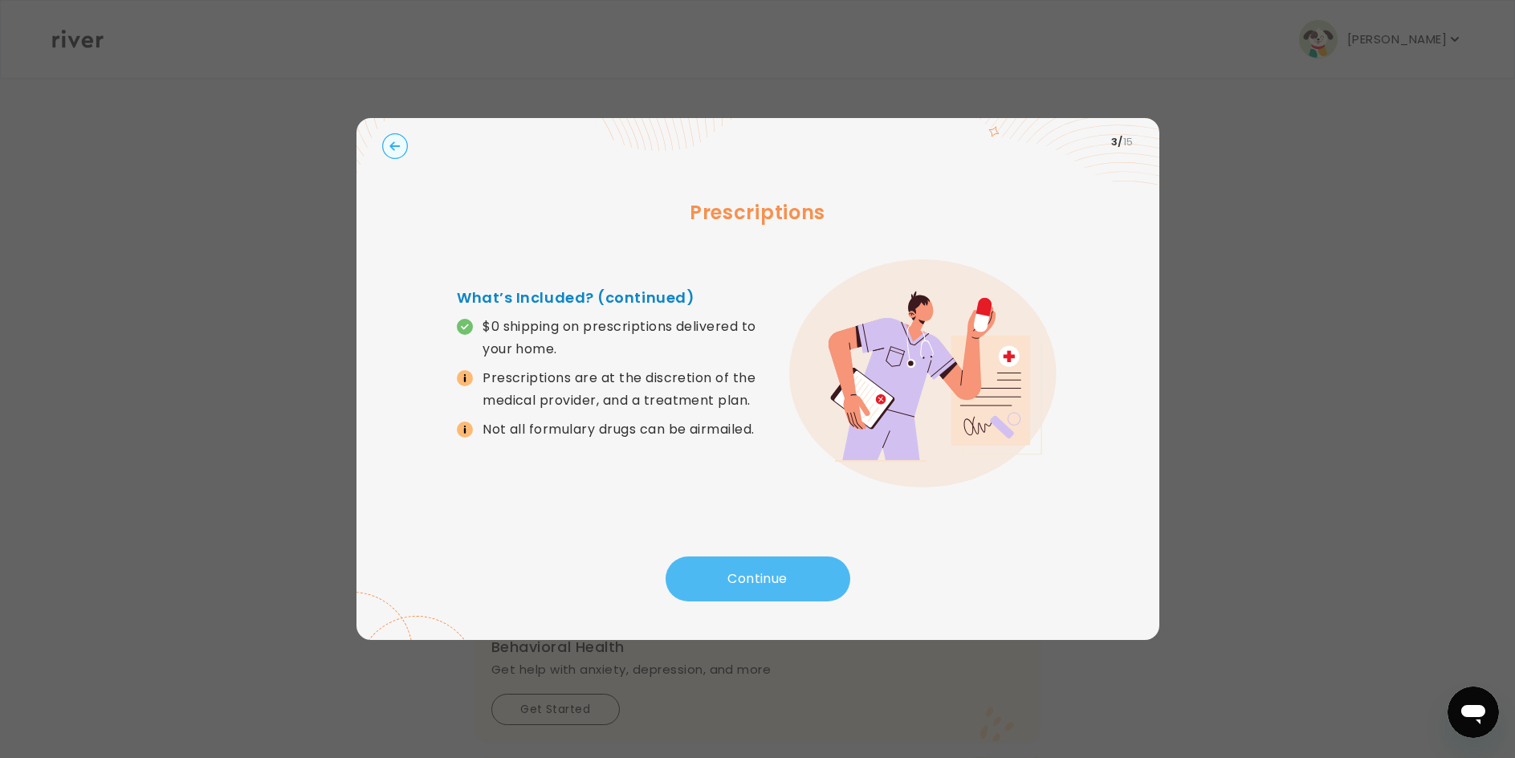
click at [746, 571] on button "Continue" at bounding box center [757, 578] width 185 height 45
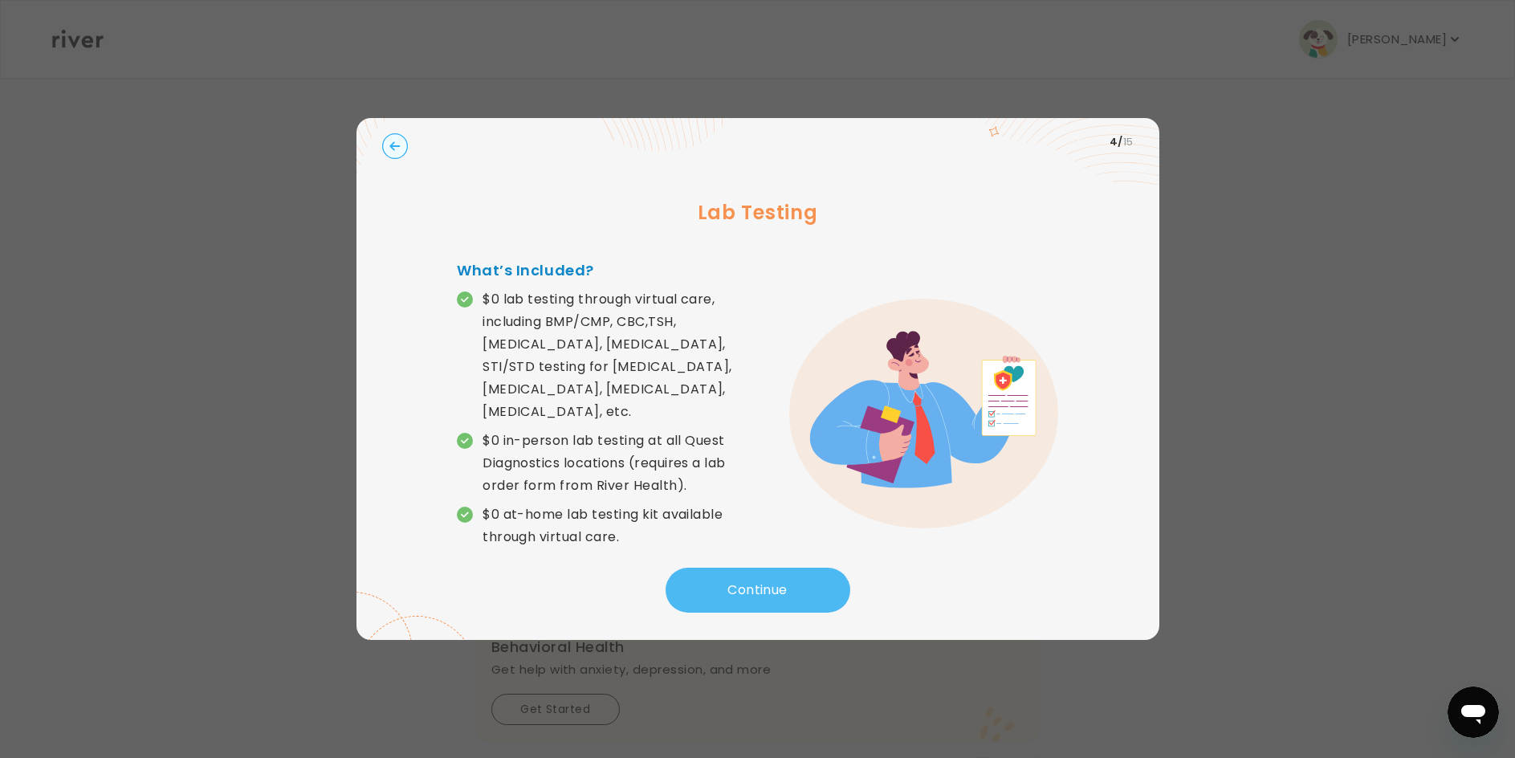
click at [746, 572] on button "Continue" at bounding box center [757, 589] width 185 height 45
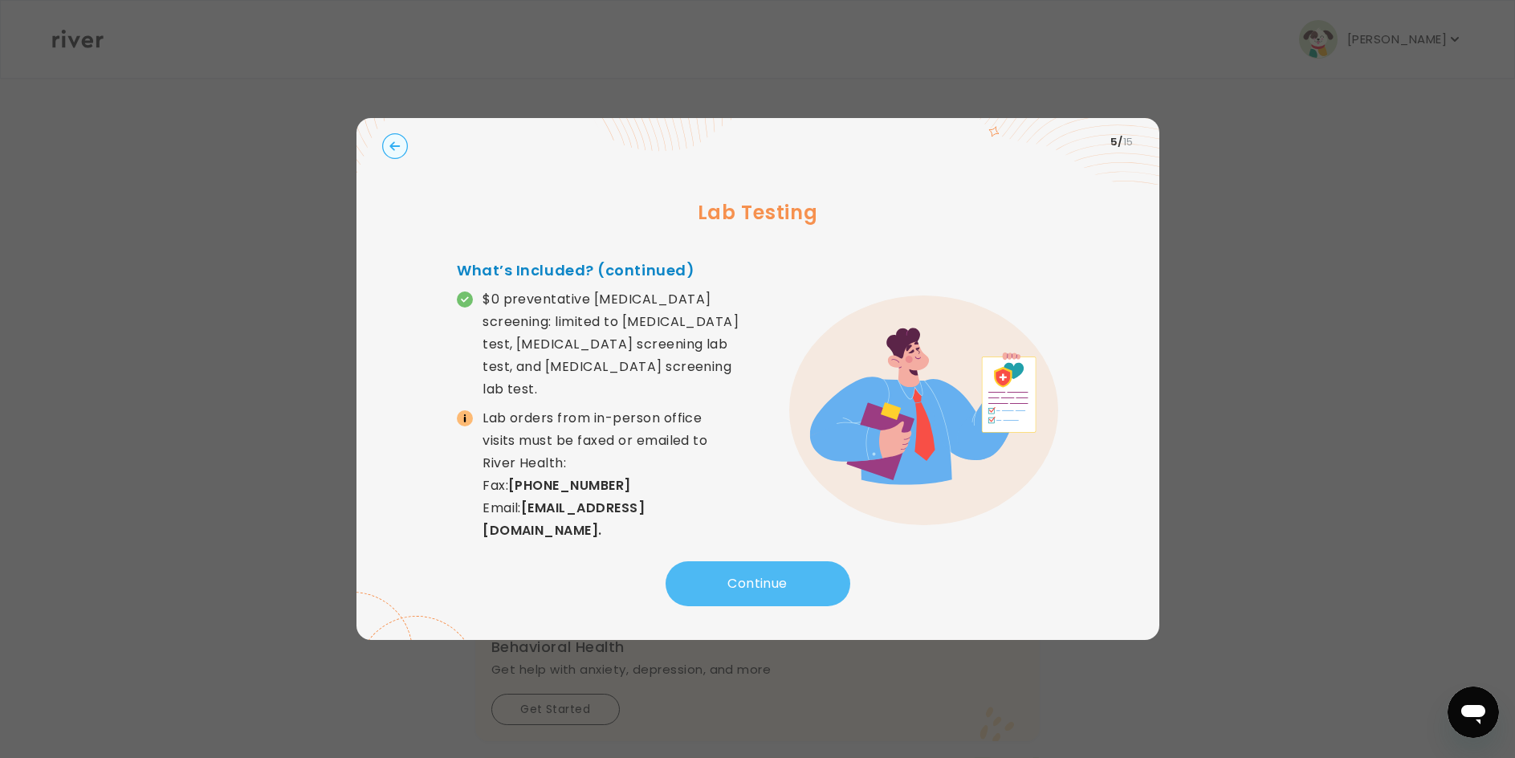
click at [746, 572] on button "Continue" at bounding box center [757, 583] width 185 height 45
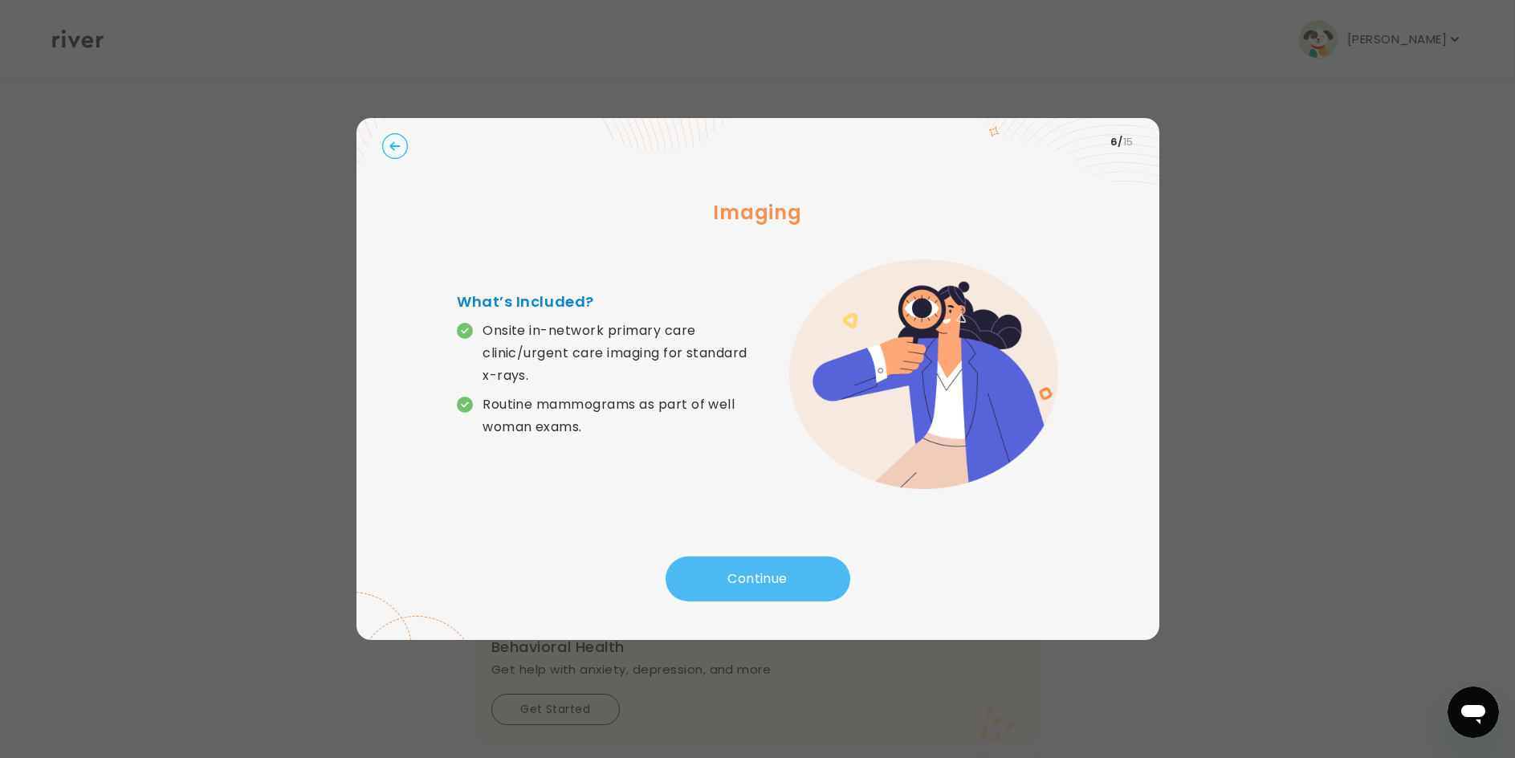
click at [756, 580] on button "Continue" at bounding box center [757, 578] width 185 height 45
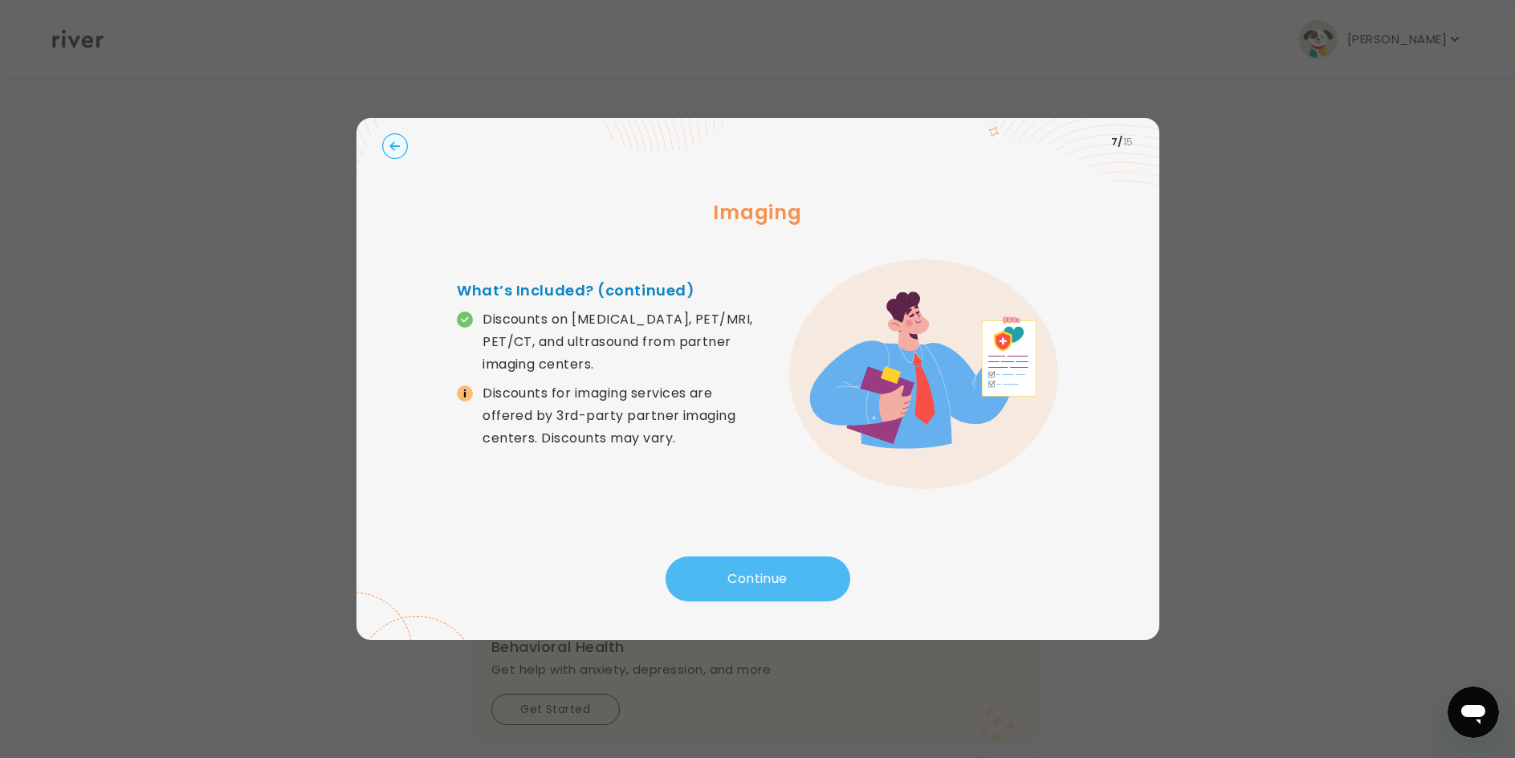
click at [751, 582] on button "Continue" at bounding box center [757, 578] width 185 height 45
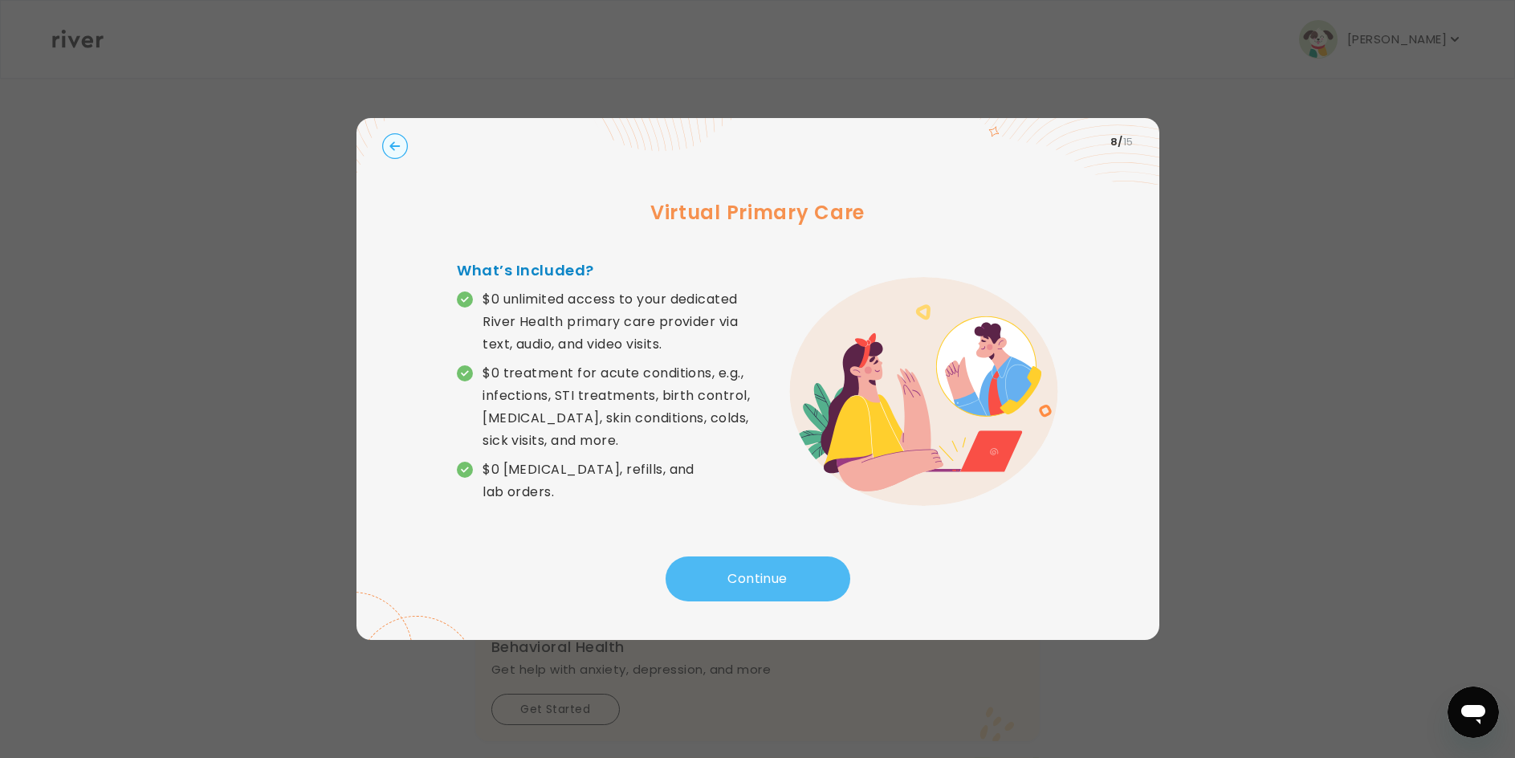
click at [747, 579] on button "Continue" at bounding box center [757, 578] width 185 height 45
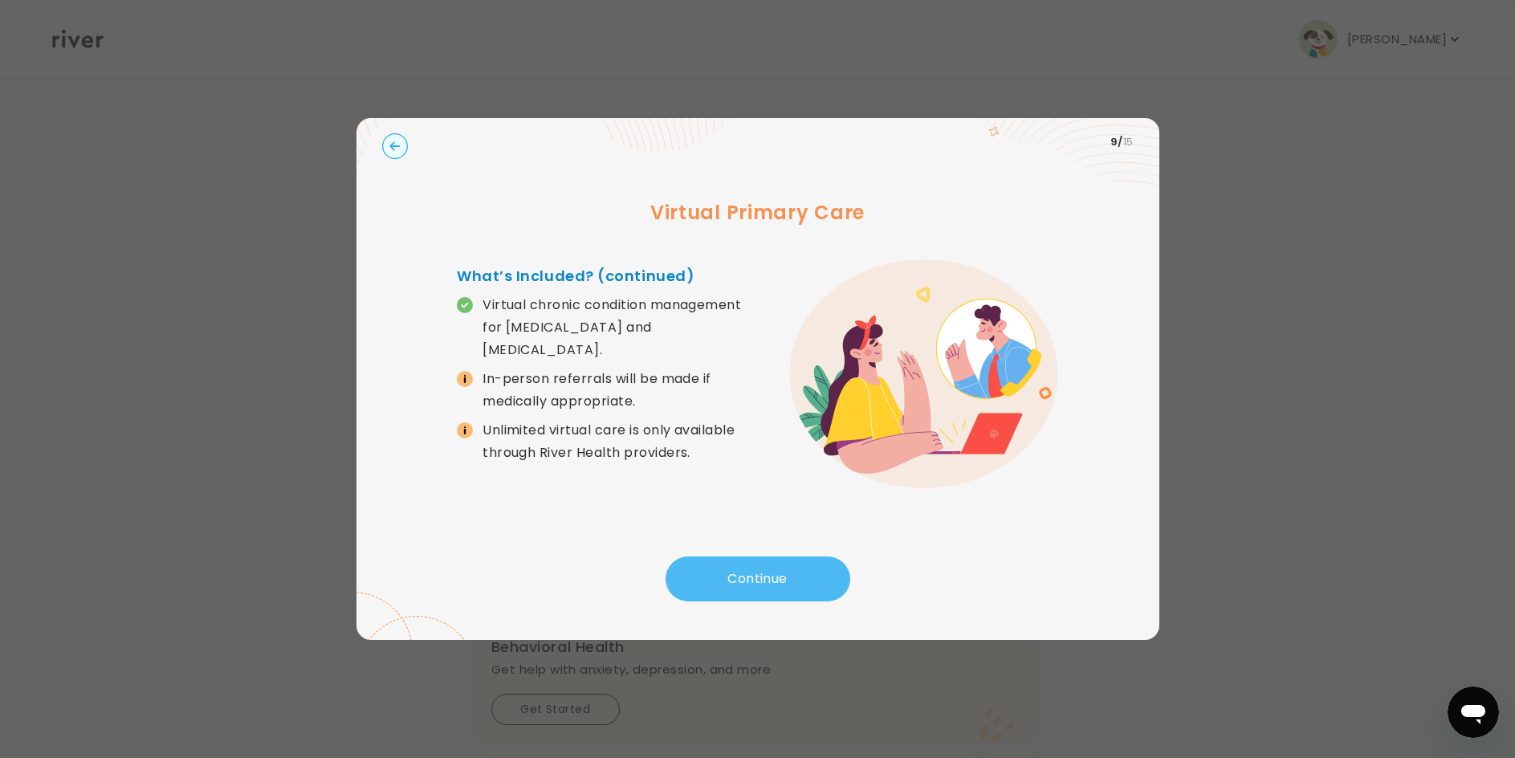
click at [747, 579] on button "Continue" at bounding box center [757, 578] width 185 height 45
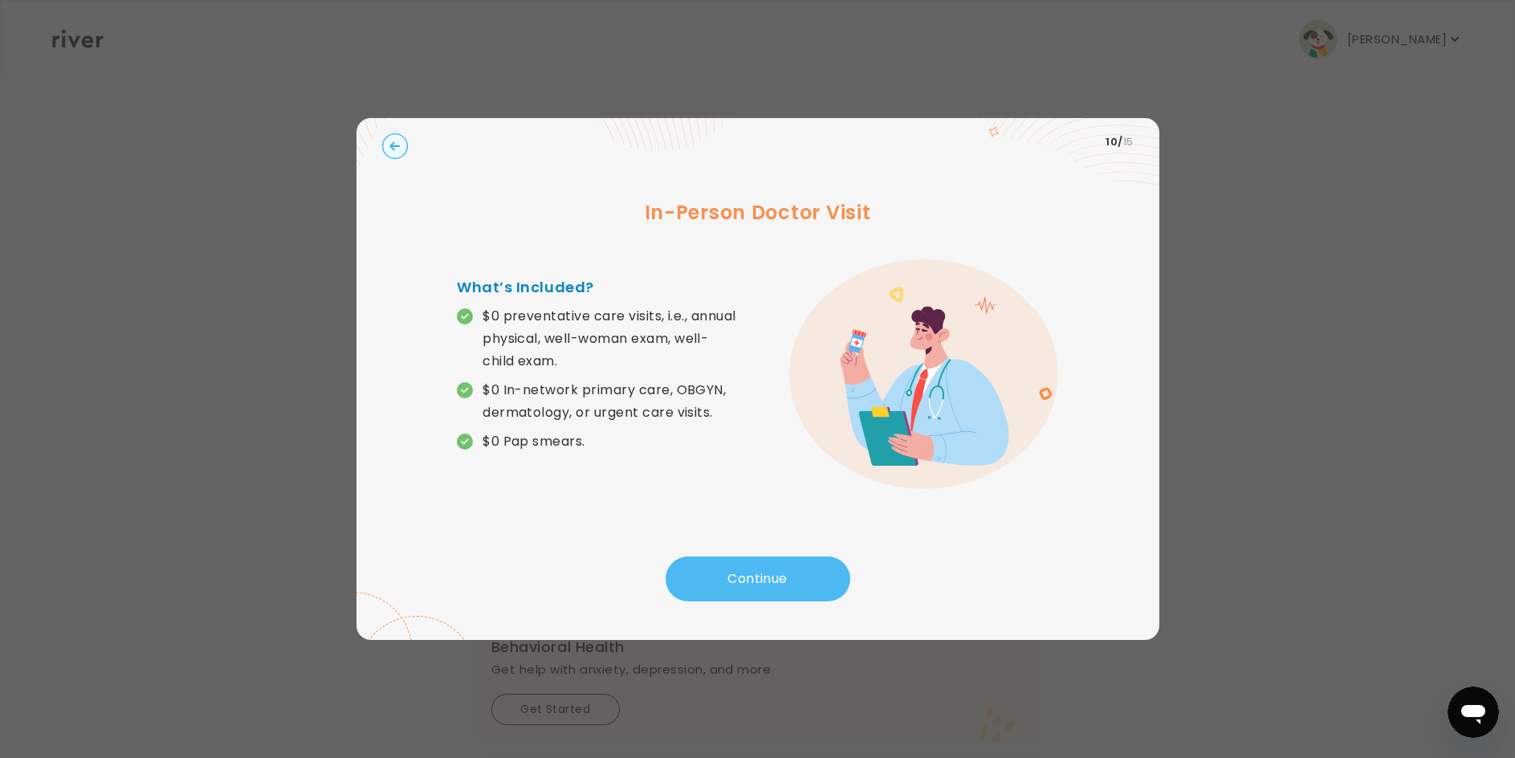
click at [747, 575] on button "Continue" at bounding box center [757, 578] width 185 height 45
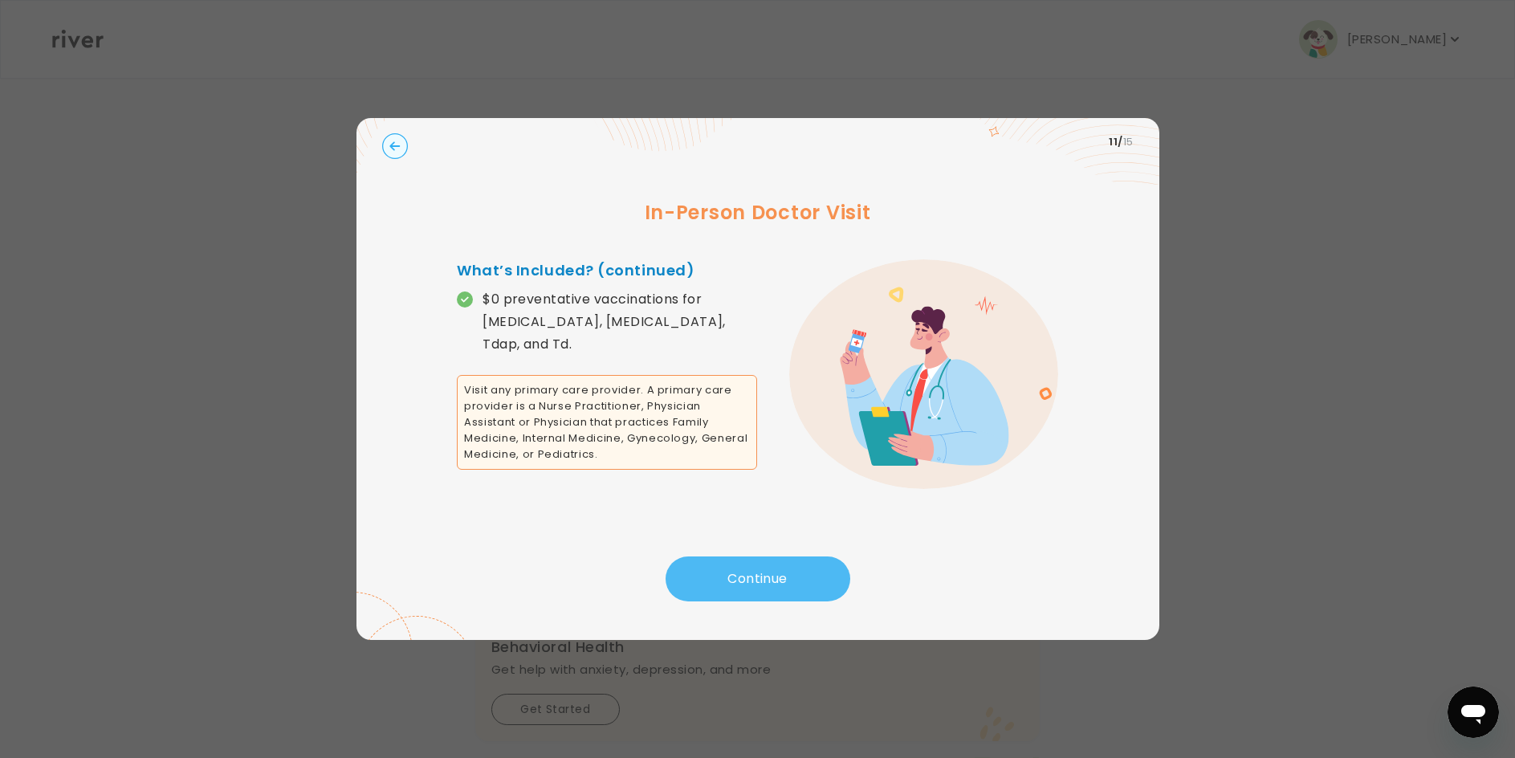
click at [747, 575] on button "Continue" at bounding box center [757, 578] width 185 height 45
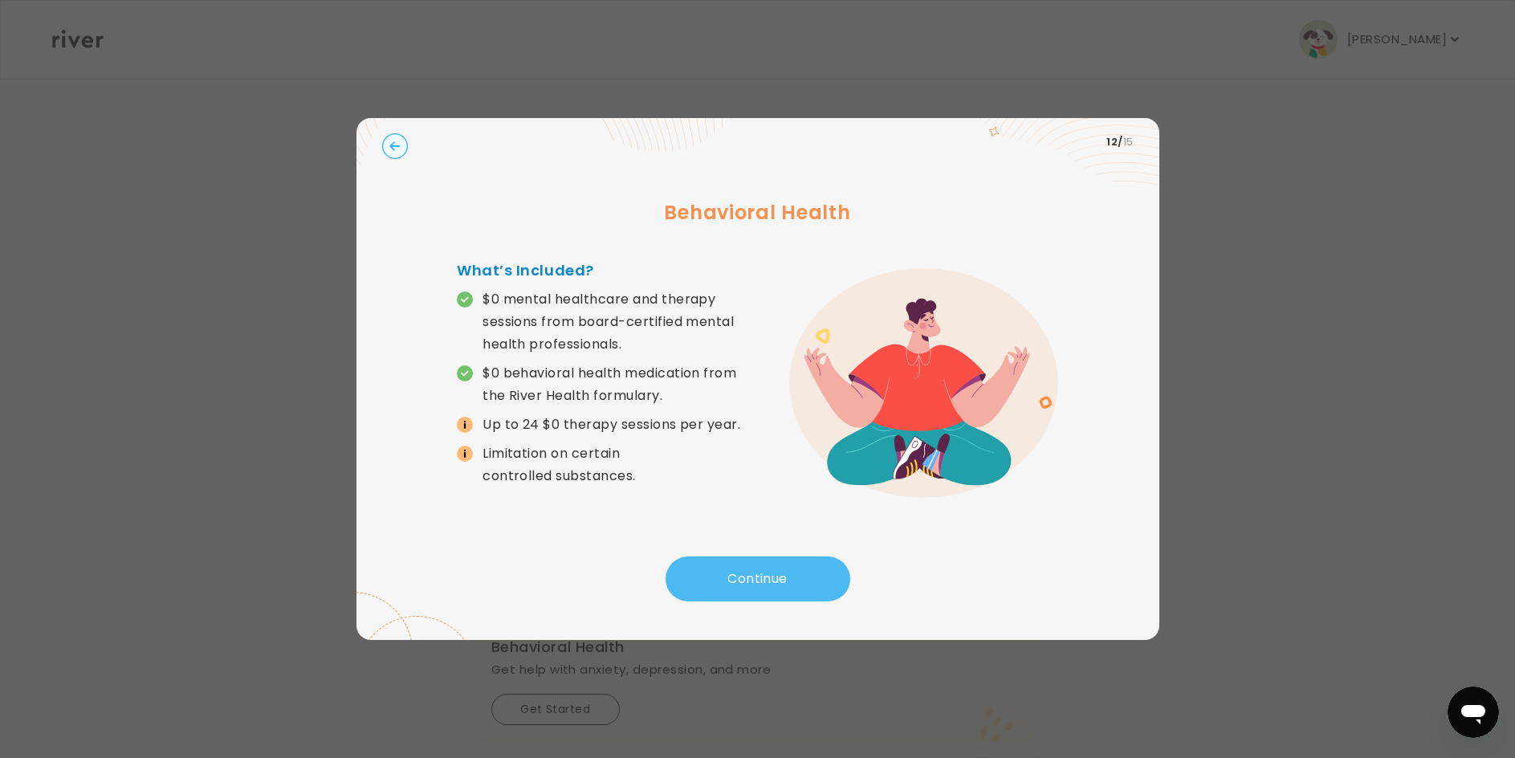
click at [756, 579] on button "Continue" at bounding box center [757, 578] width 185 height 45
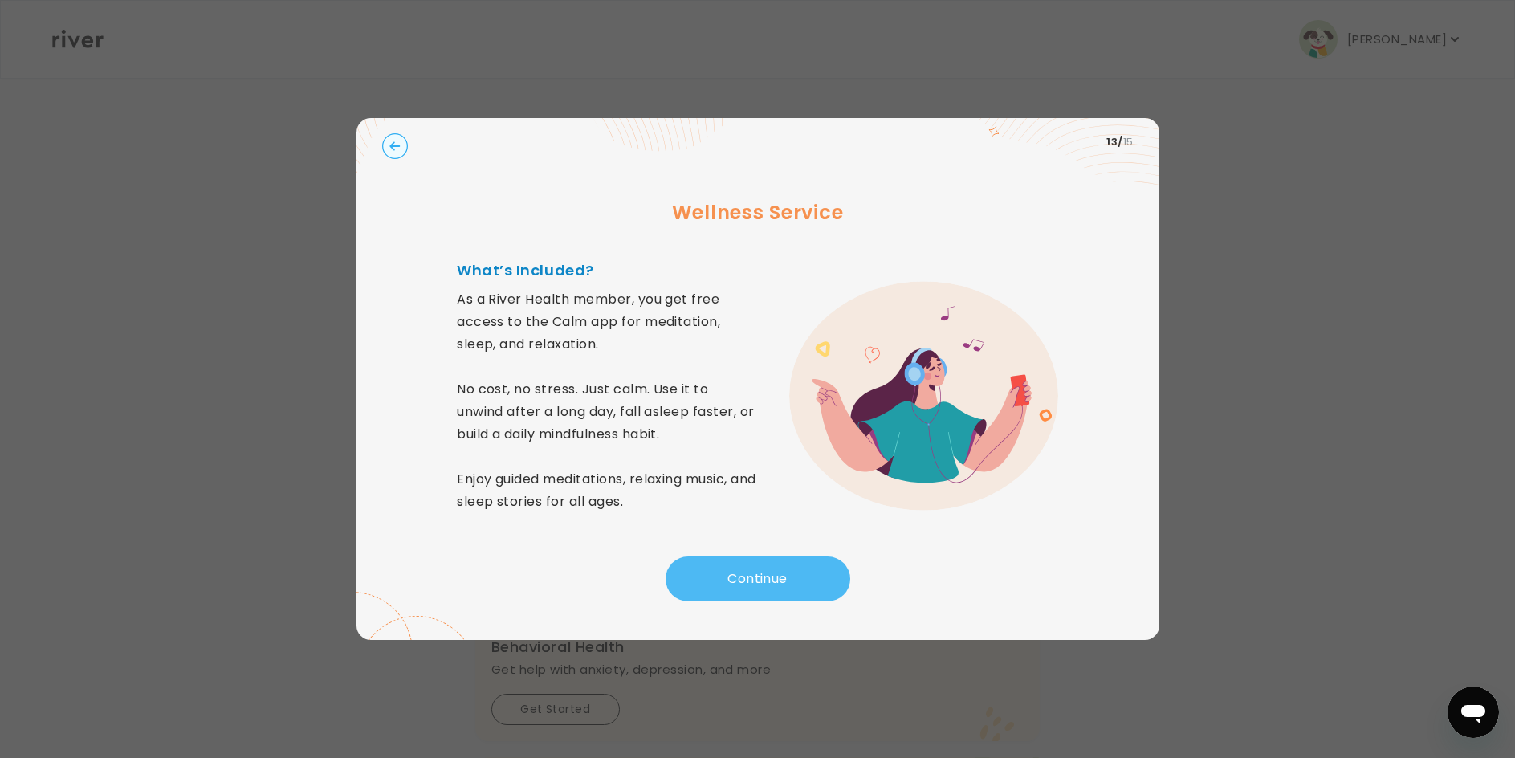
click at [756, 579] on button "Continue" at bounding box center [757, 578] width 185 height 45
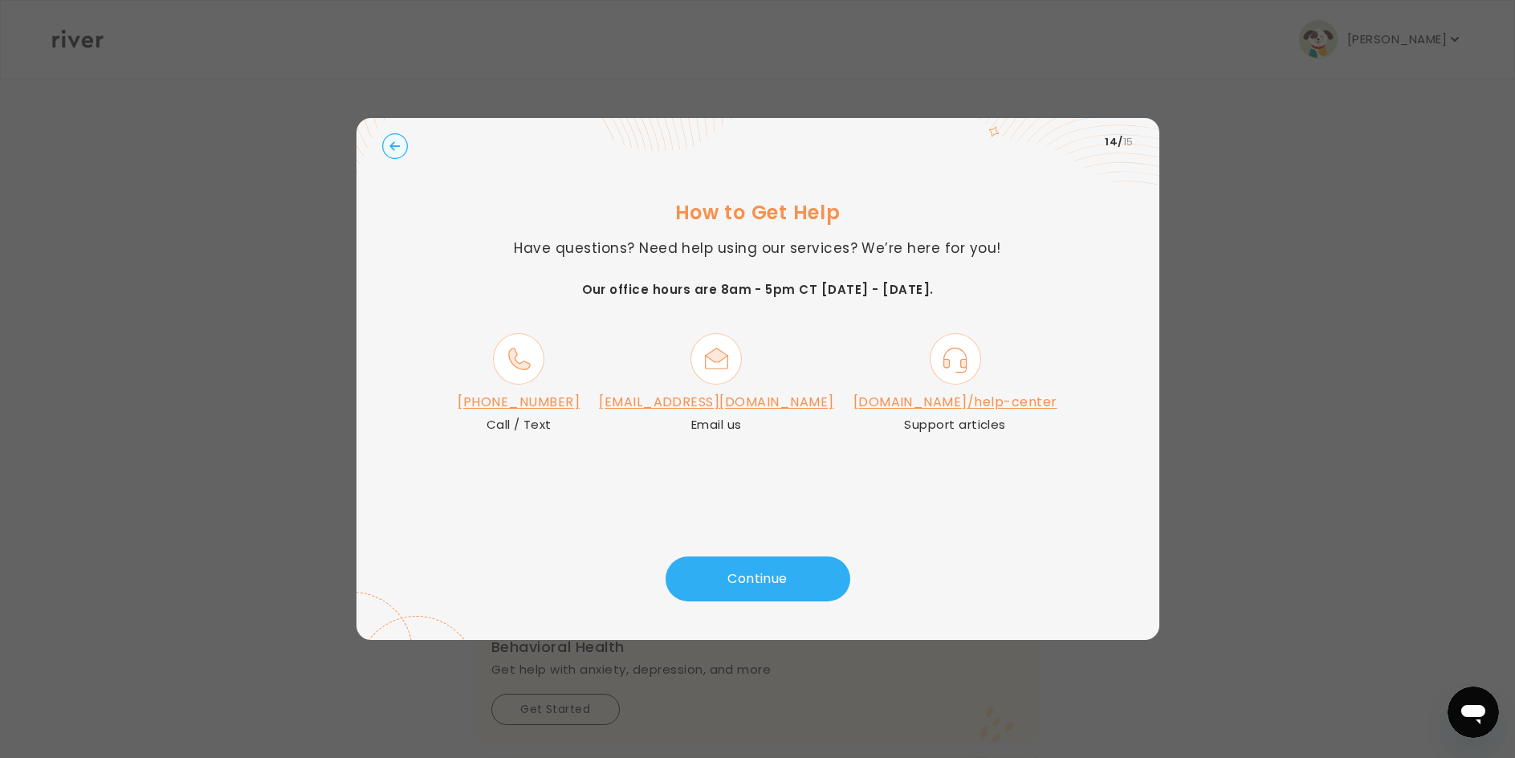
click at [911, 407] on link "river.health/help-center" at bounding box center [955, 401] width 204 height 18
click at [772, 576] on button "Continue" at bounding box center [757, 578] width 185 height 45
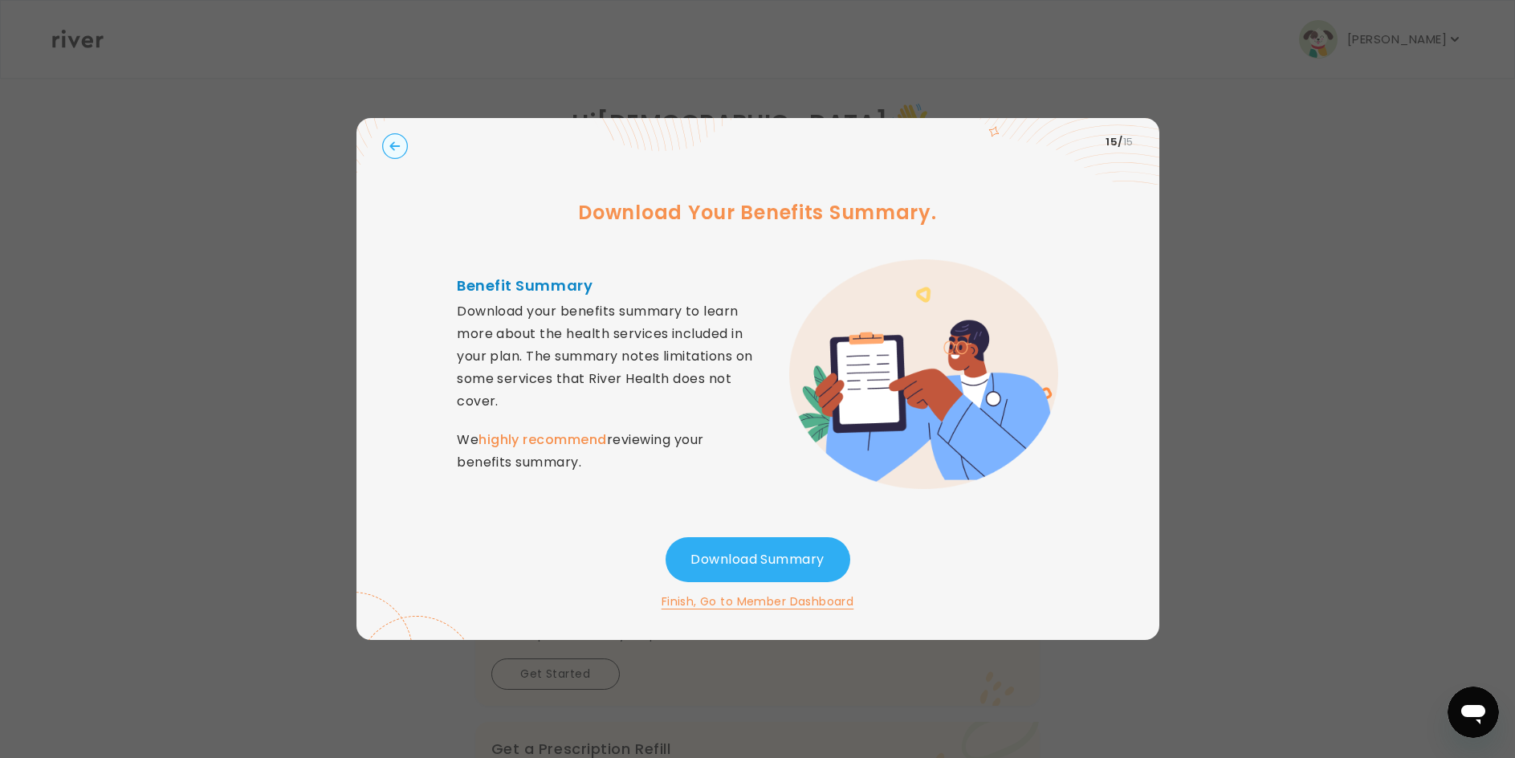
scroll to position [80, 0]
click at [760, 561] on button "Download Summary" at bounding box center [757, 559] width 185 height 45
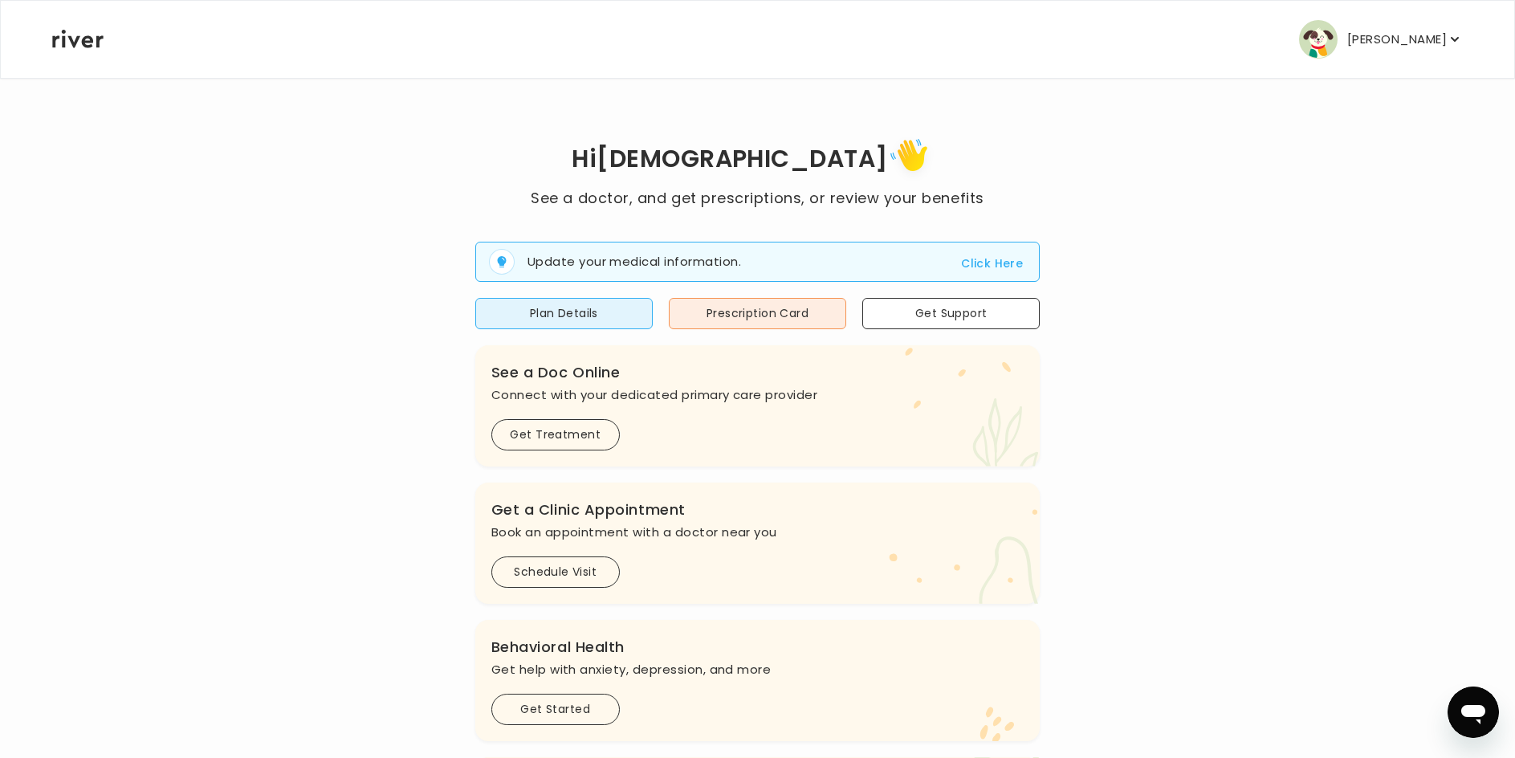
scroll to position [80, 0]
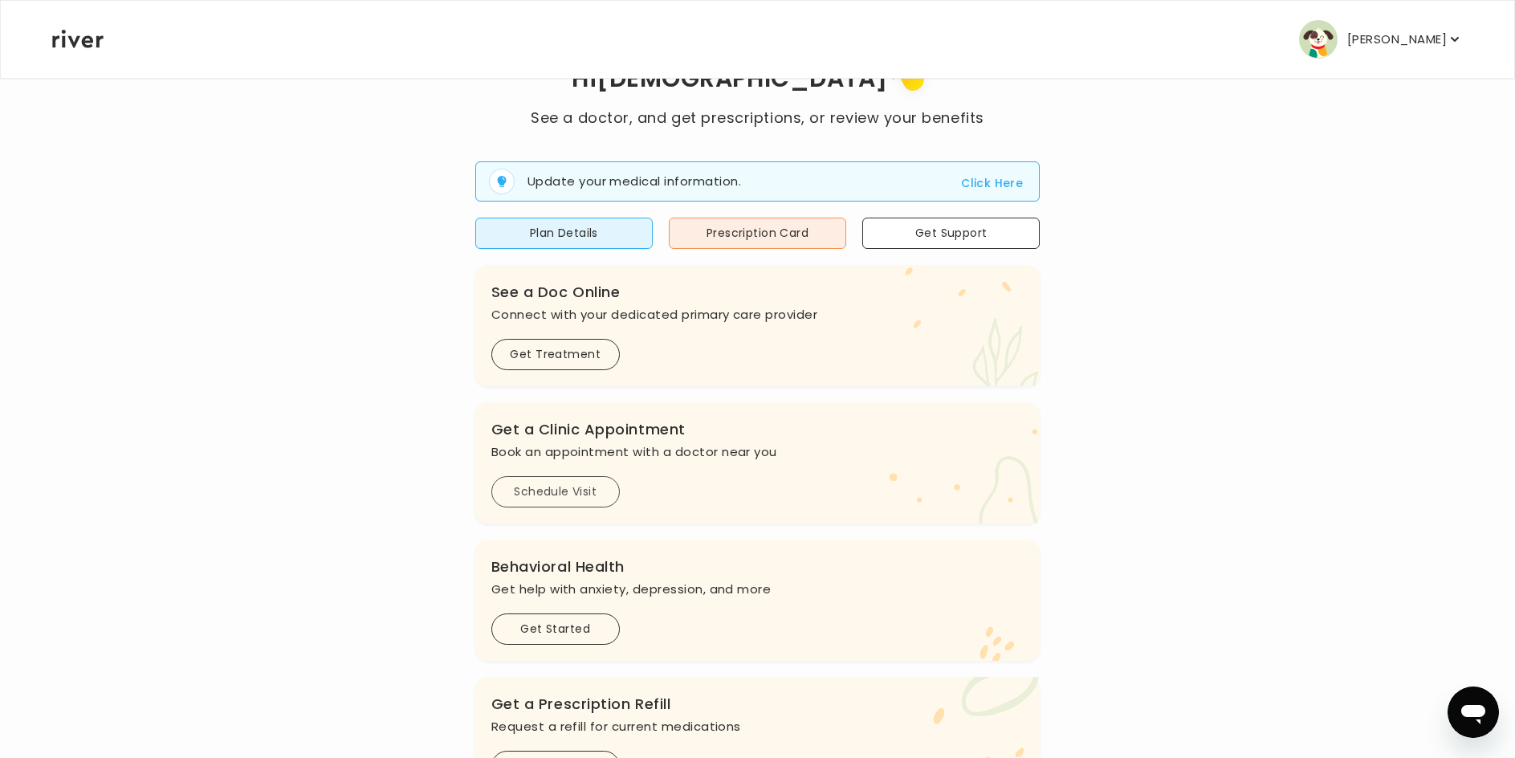
click at [576, 492] on button "Schedule Visit" at bounding box center [555, 491] width 128 height 31
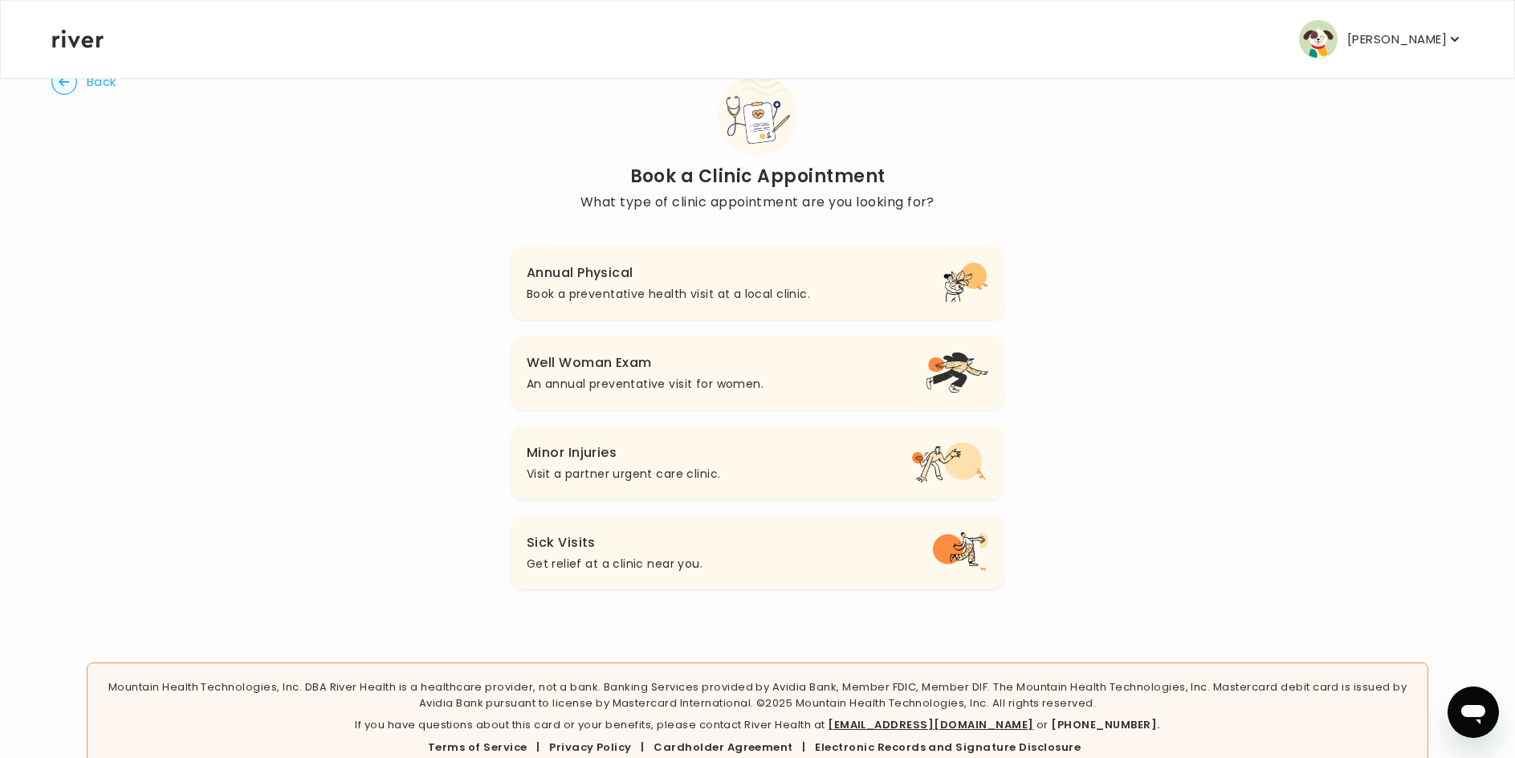
scroll to position [6, 0]
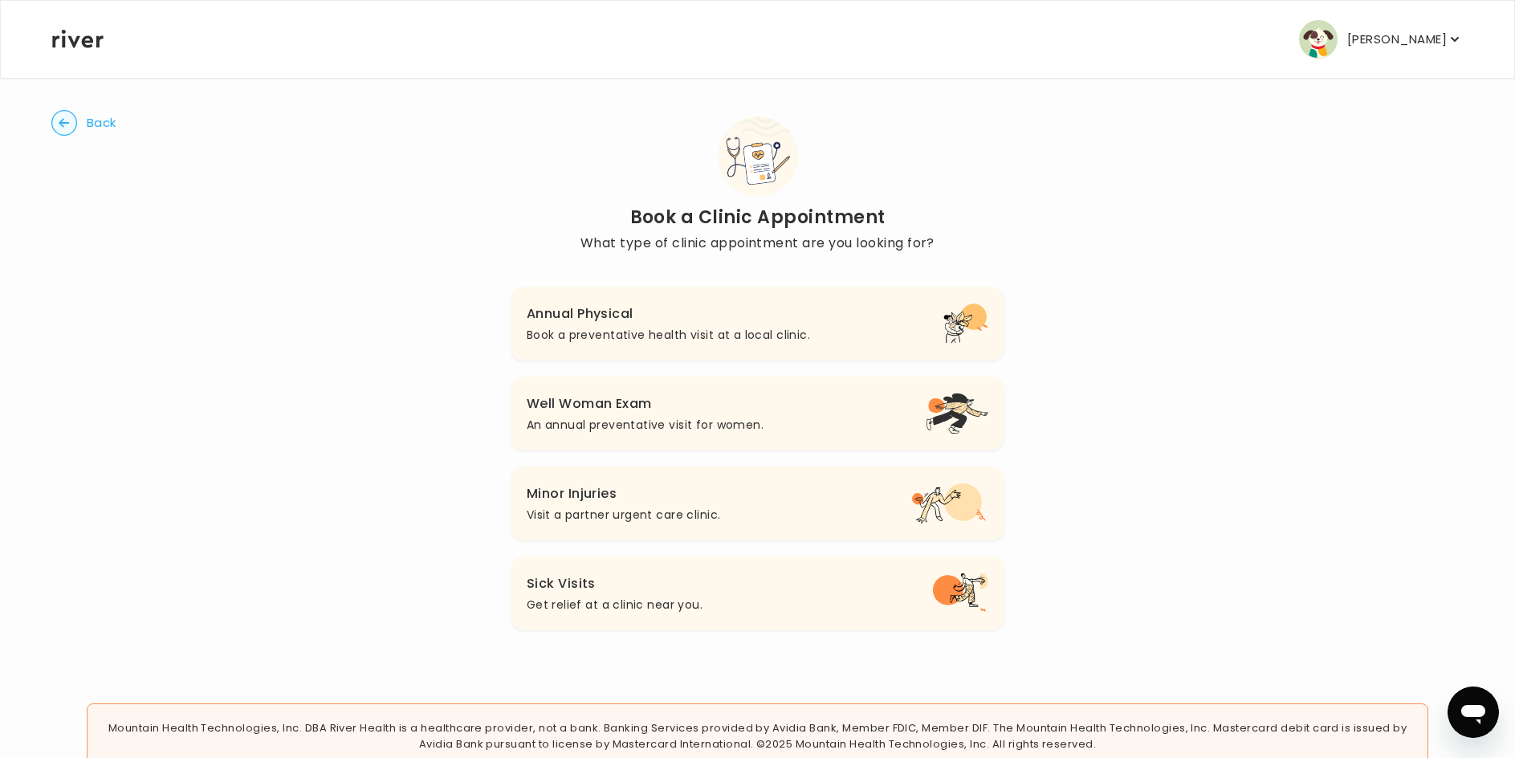
click at [594, 323] on h3 "Annual Physical" at bounding box center [668, 314] width 283 height 22
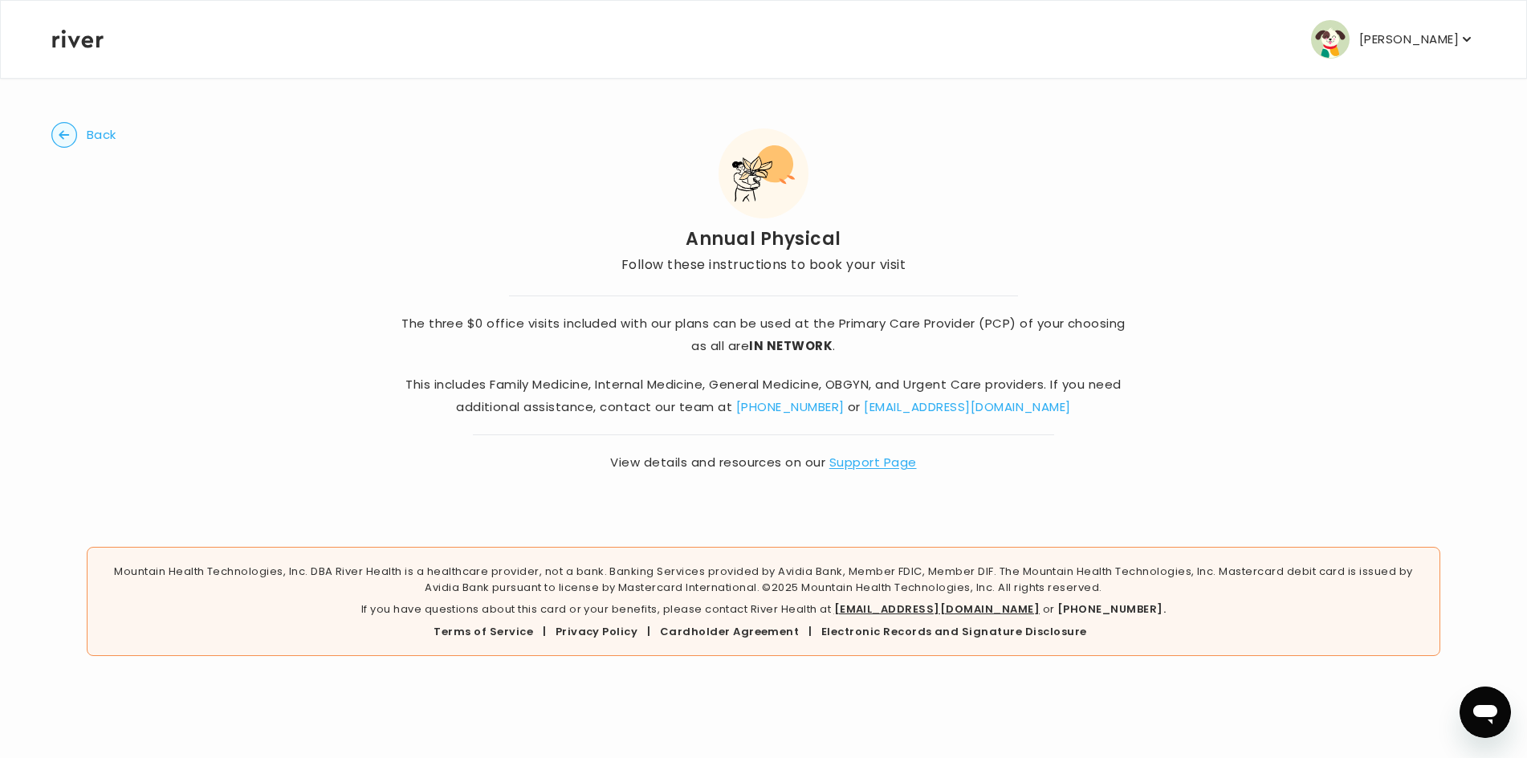
click at [80, 133] on button "Back" at bounding box center [83, 135] width 65 height 26
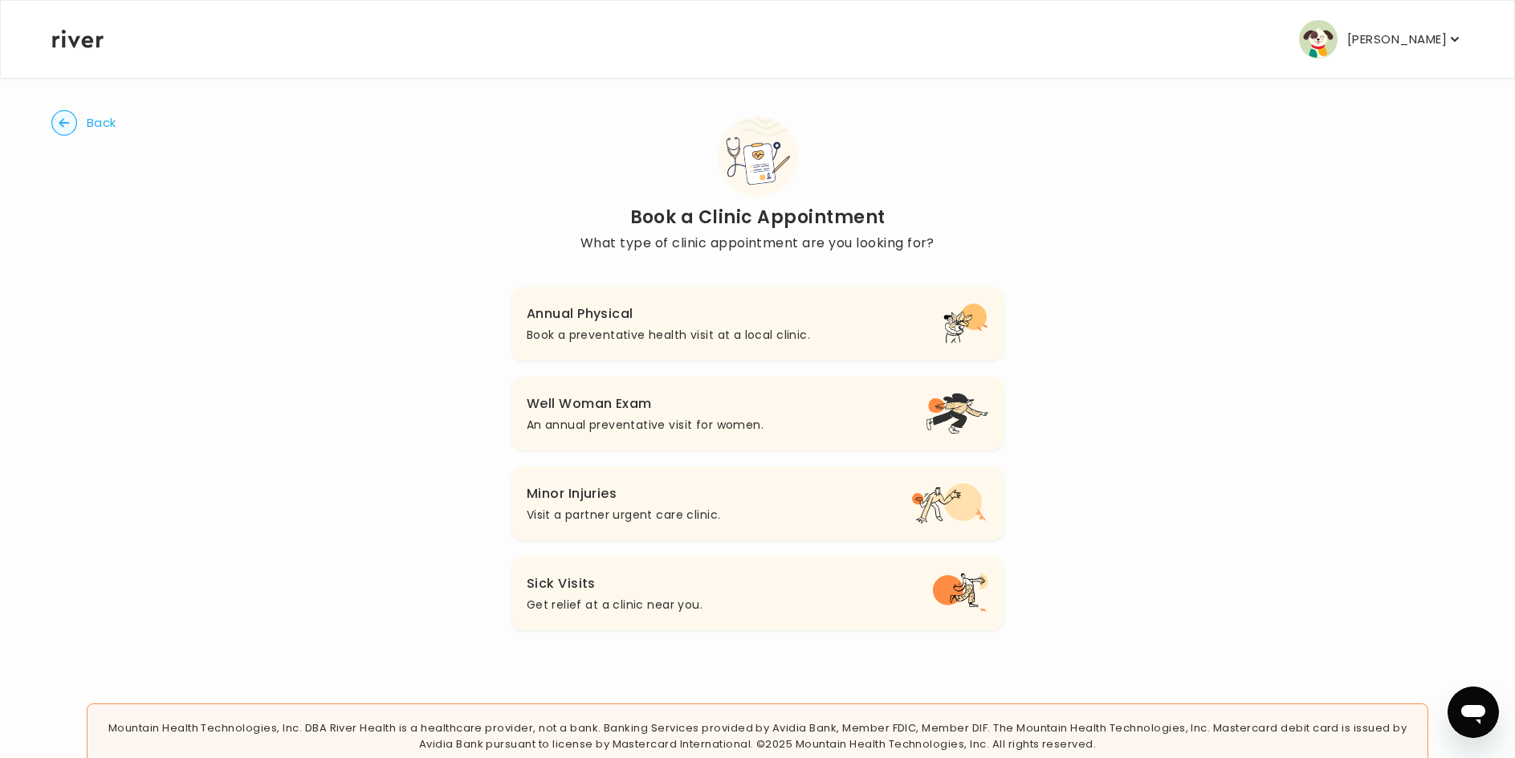
click at [653, 331] on p "Book a preventative health visit at a local clinic." at bounding box center [668, 334] width 283 height 19
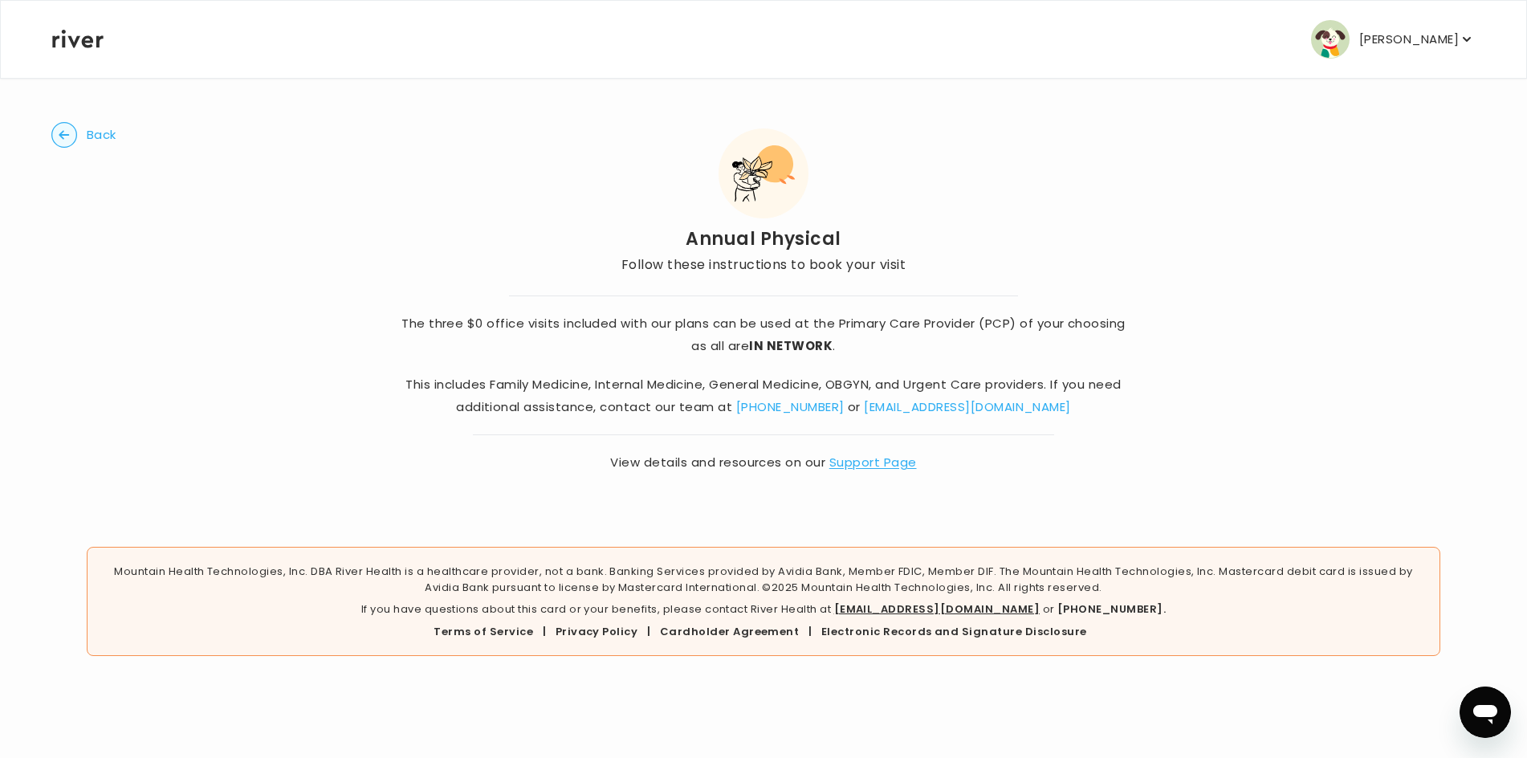
click at [111, 129] on span "Back" at bounding box center [102, 135] width 30 height 22
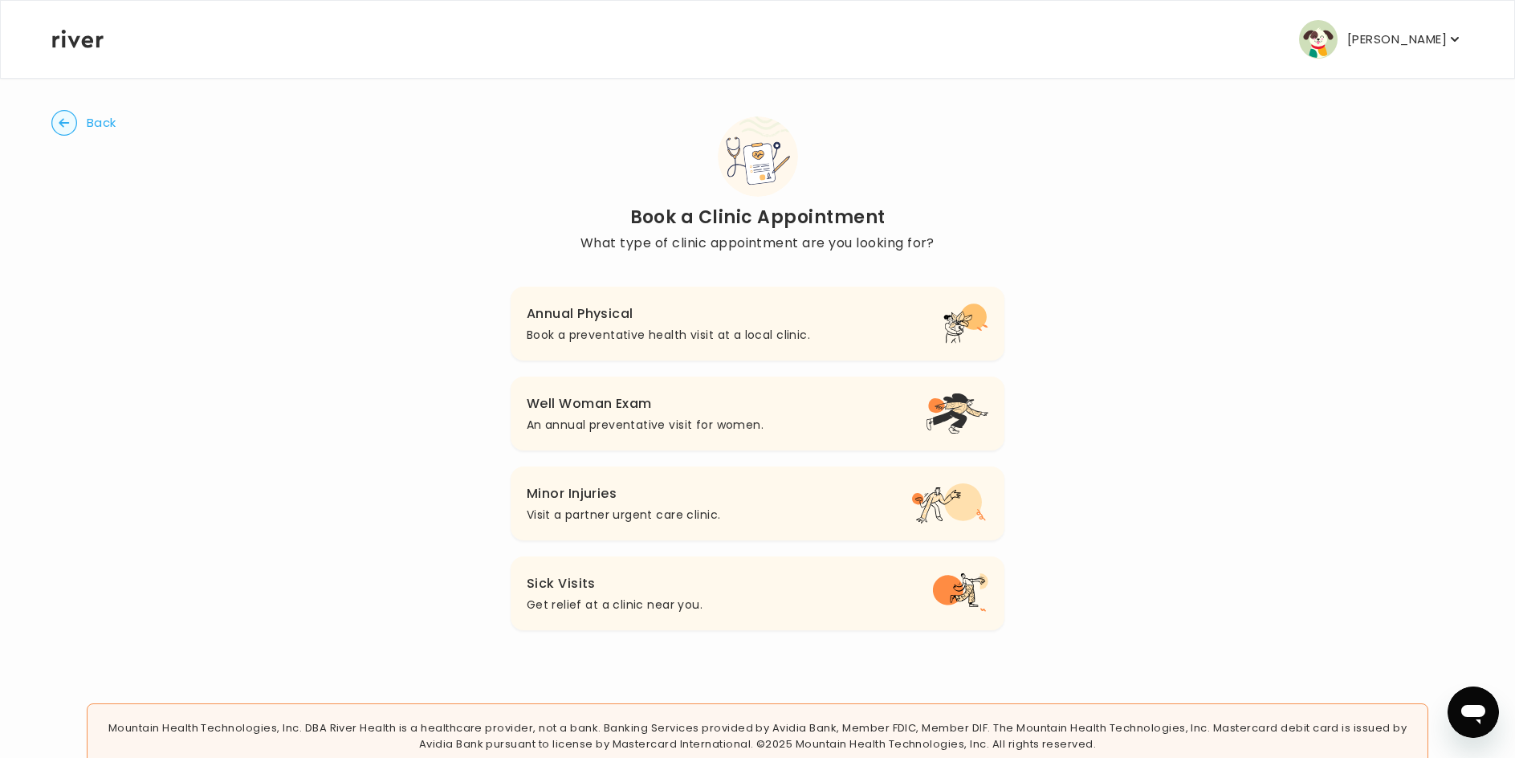
click at [1375, 39] on p "[PERSON_NAME]" at bounding box center [1397, 39] width 100 height 22
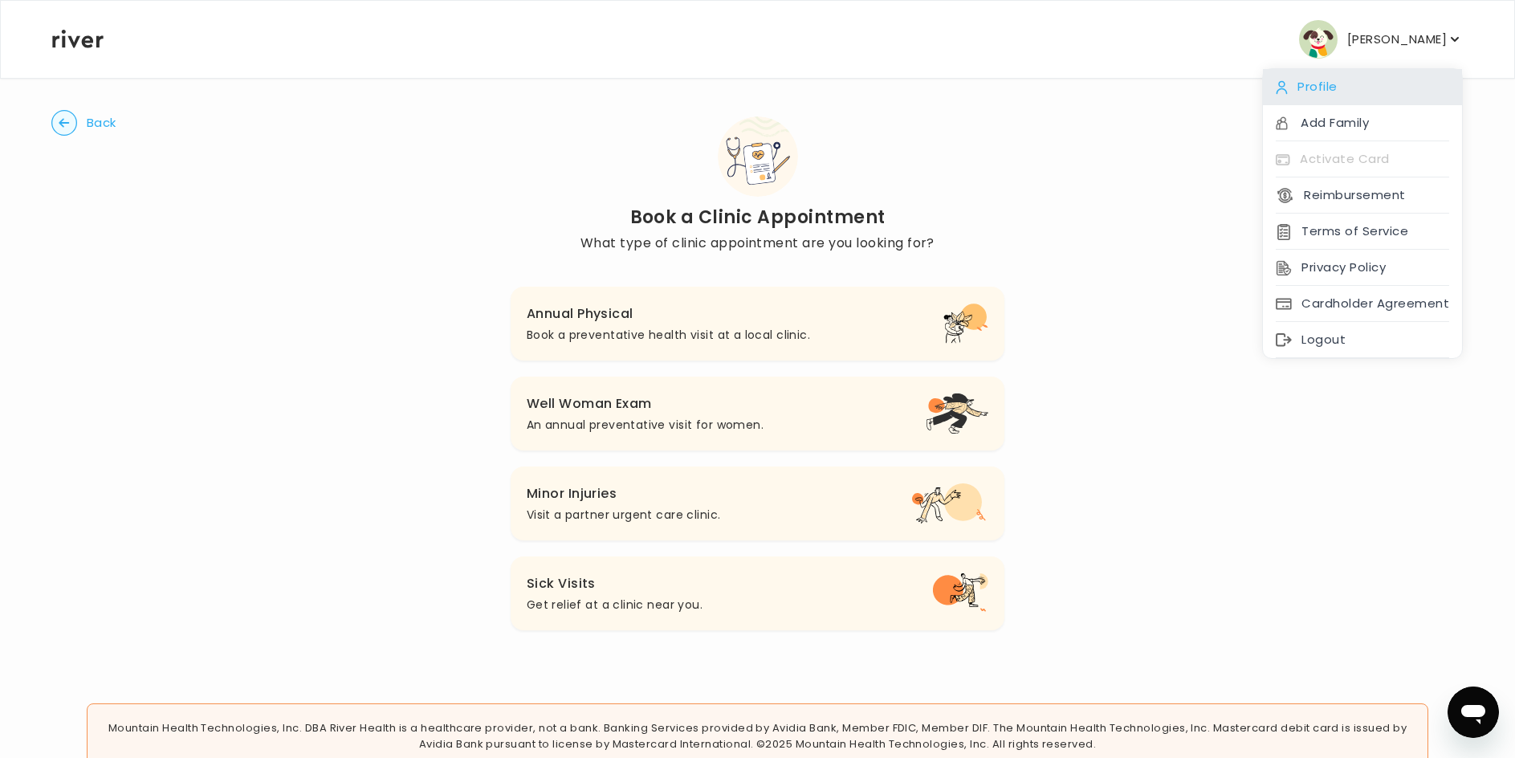
click at [1348, 83] on div "Profile" at bounding box center [1362, 87] width 199 height 36
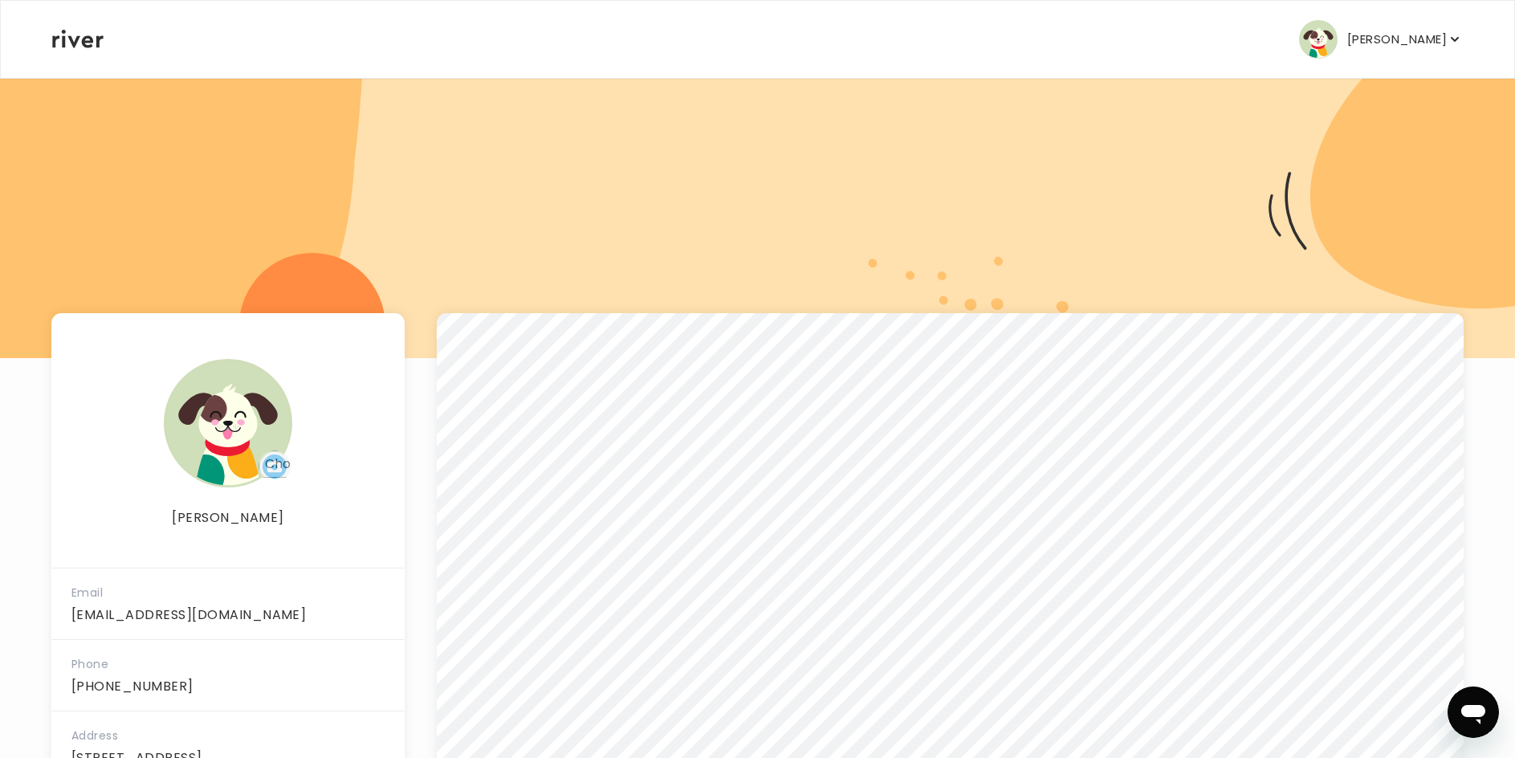
click at [1402, 43] on p "[PERSON_NAME]" at bounding box center [1397, 39] width 100 height 22
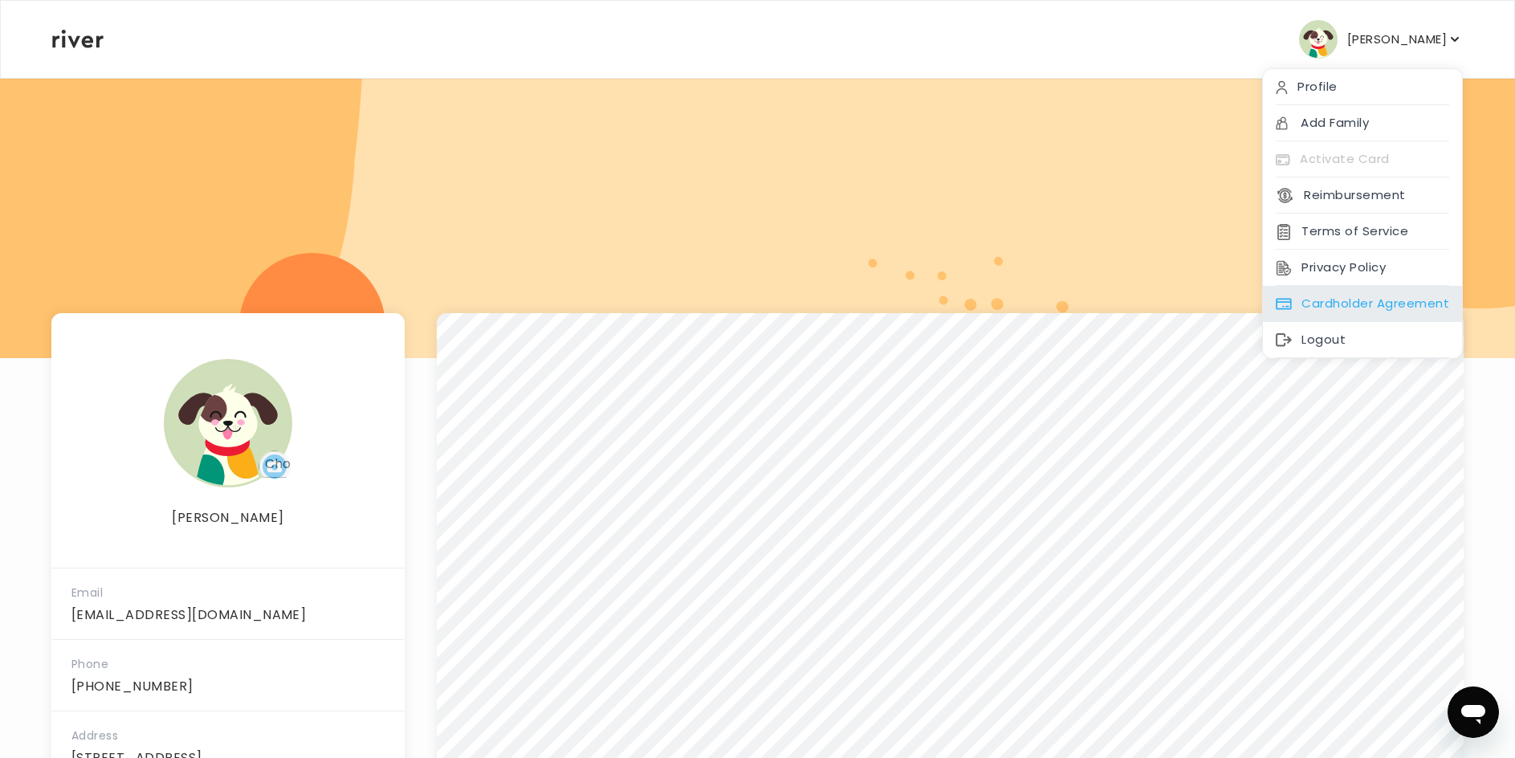
click at [1378, 300] on div "Cardholder Agreement" at bounding box center [1362, 304] width 199 height 36
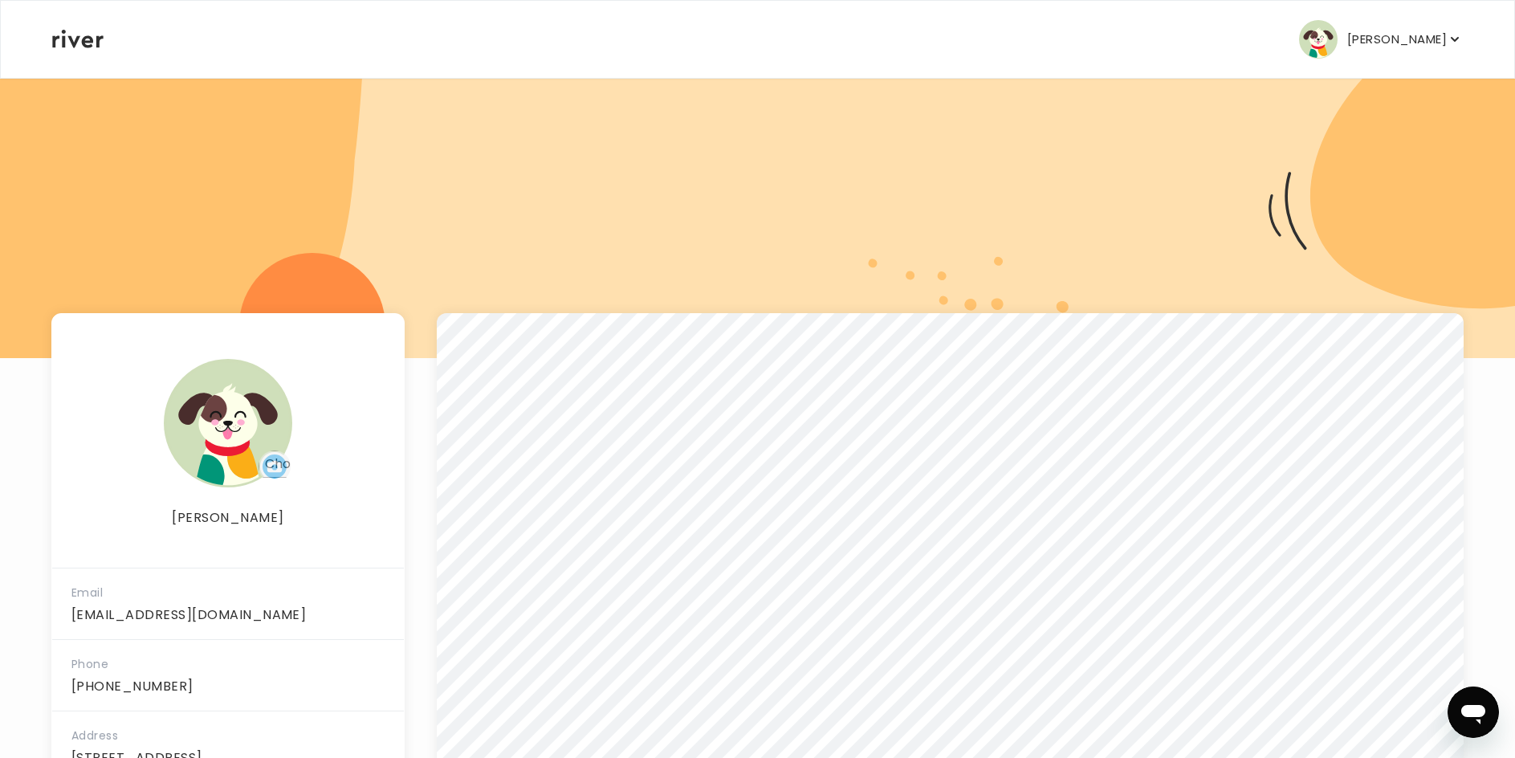
click at [98, 43] on icon at bounding box center [77, 39] width 51 height 18
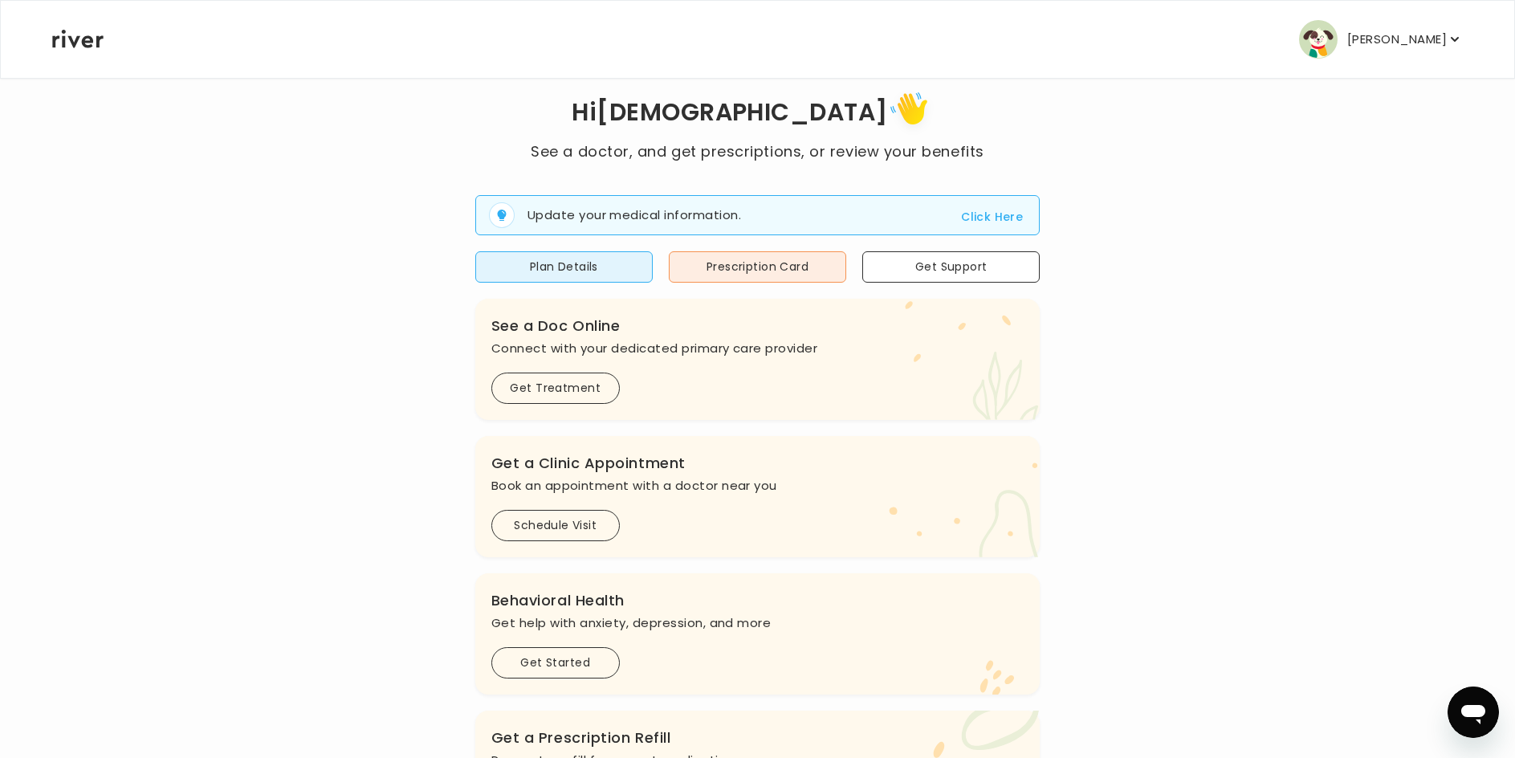
scroll to position [80, 0]
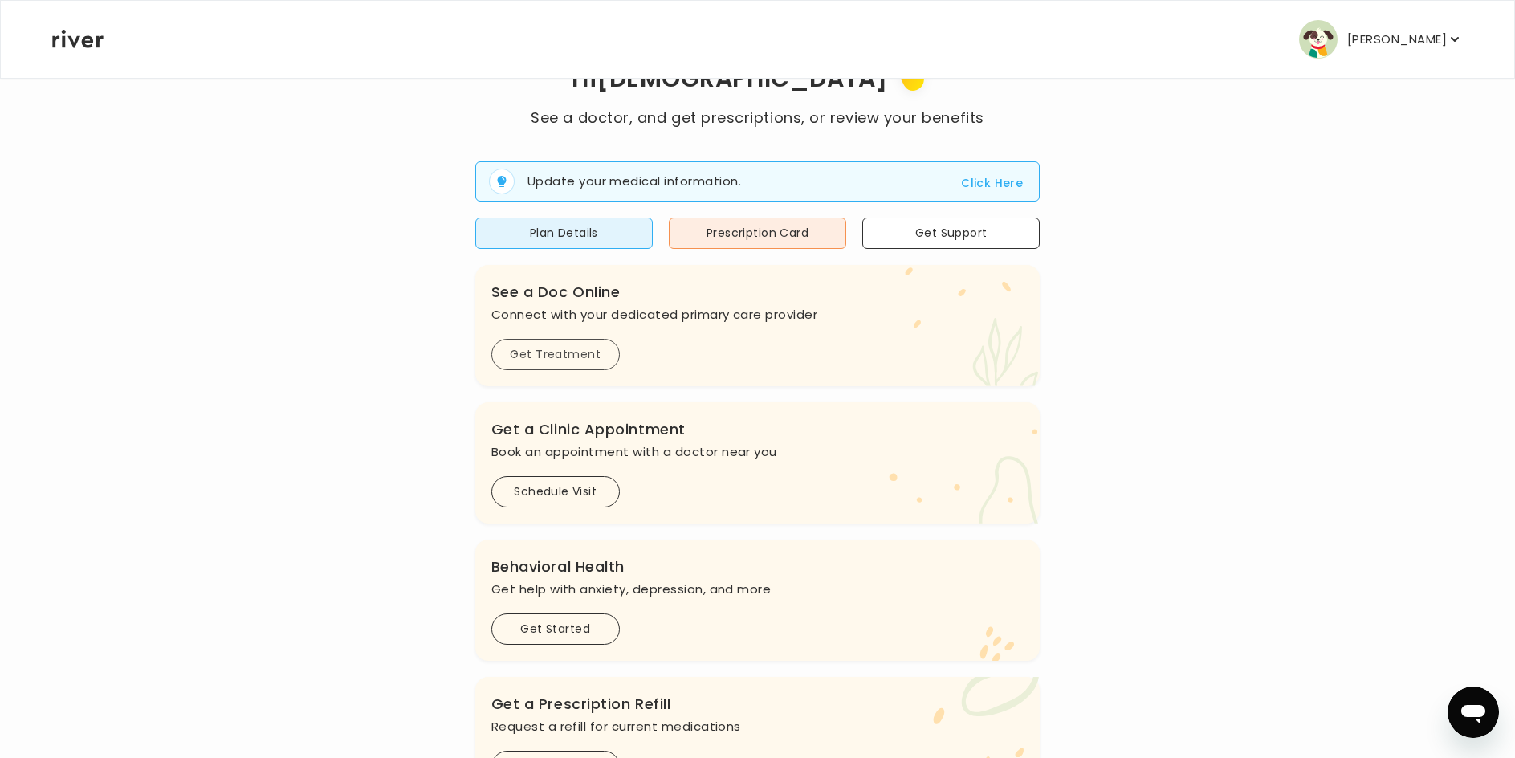
click at [567, 344] on button "Get Treatment" at bounding box center [555, 354] width 128 height 31
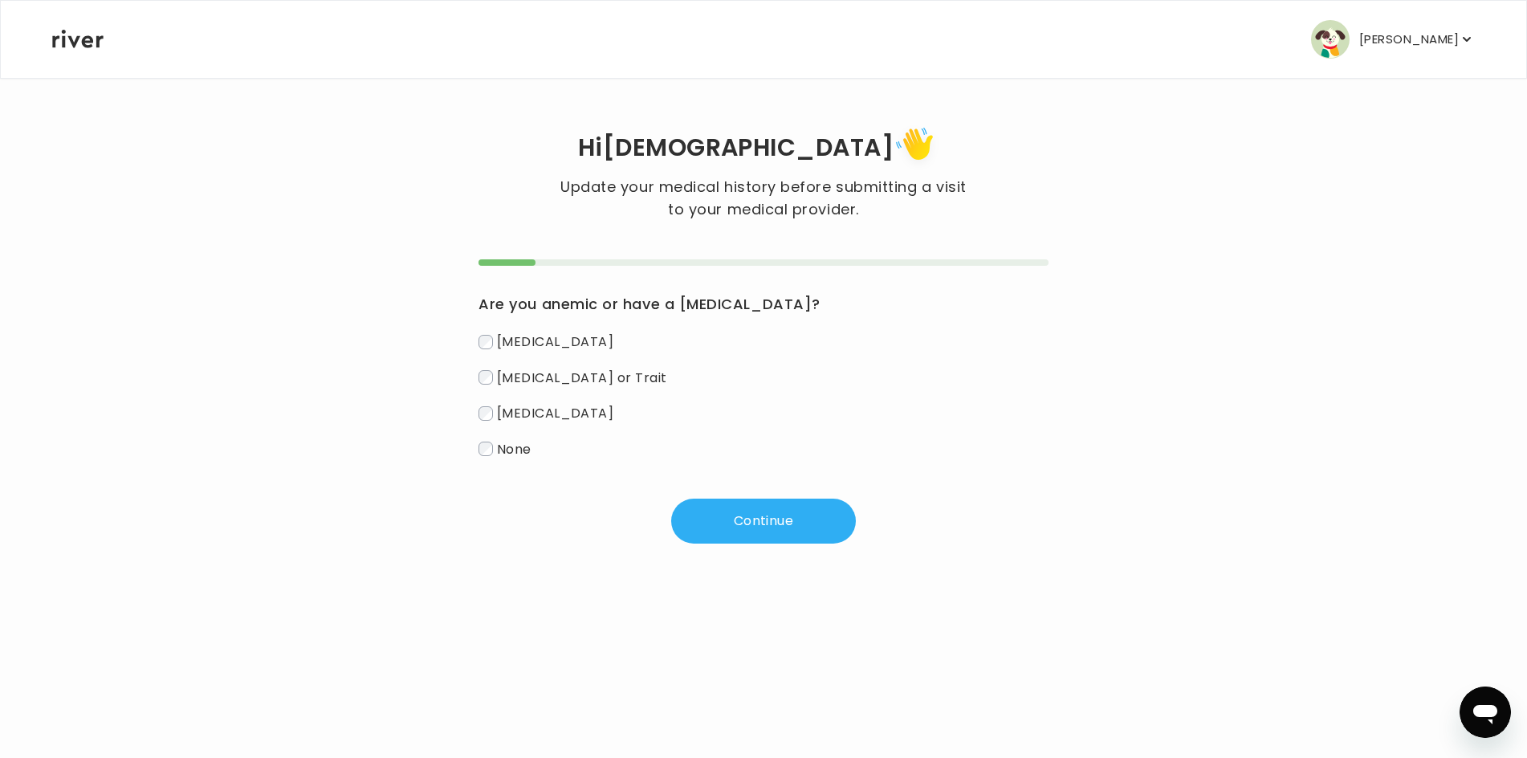
click at [575, 374] on span "Sickle Cell Disease or Trait" at bounding box center [582, 377] width 170 height 18
click at [776, 507] on button "Continue" at bounding box center [763, 520] width 185 height 45
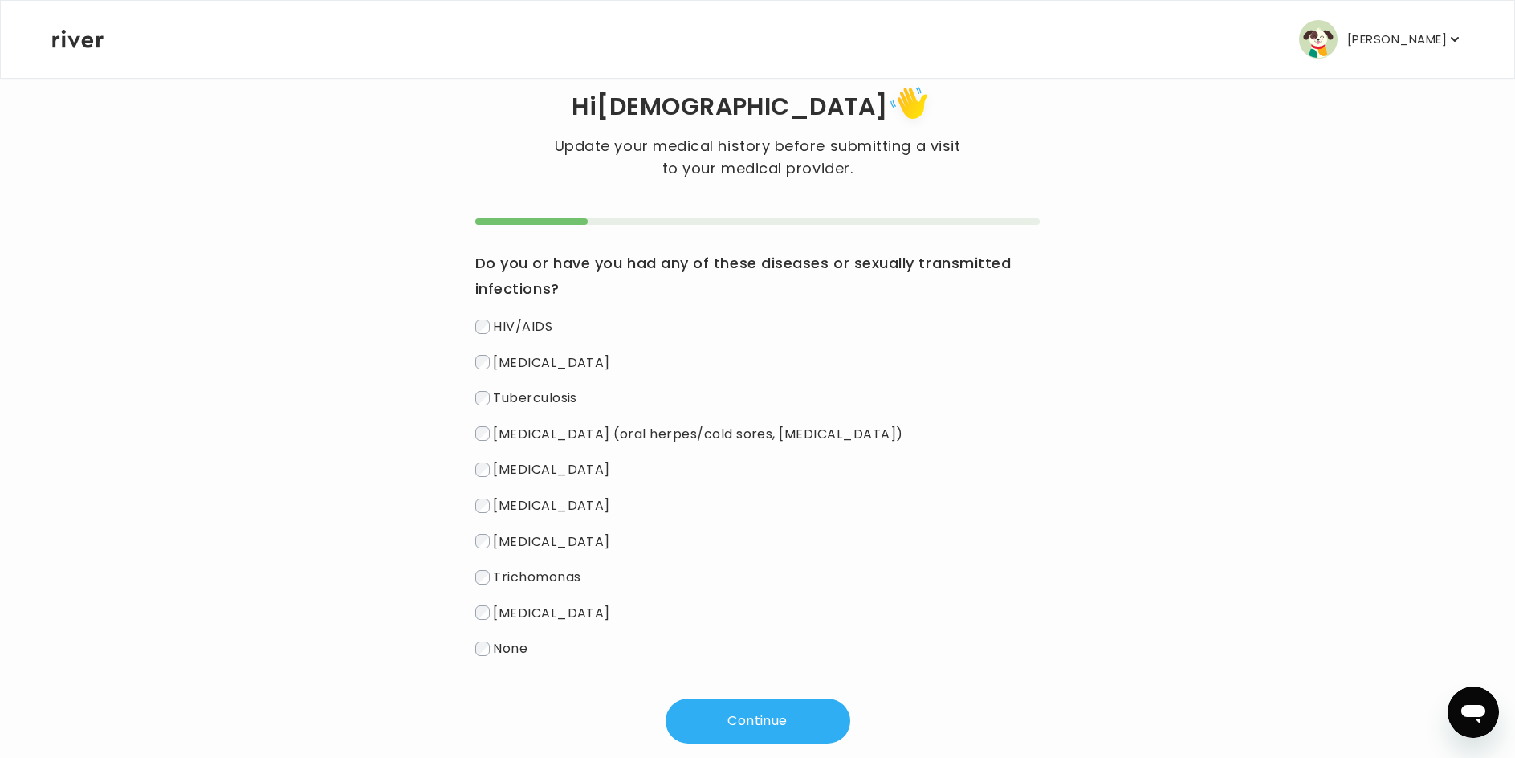
scroll to position [71, 0]
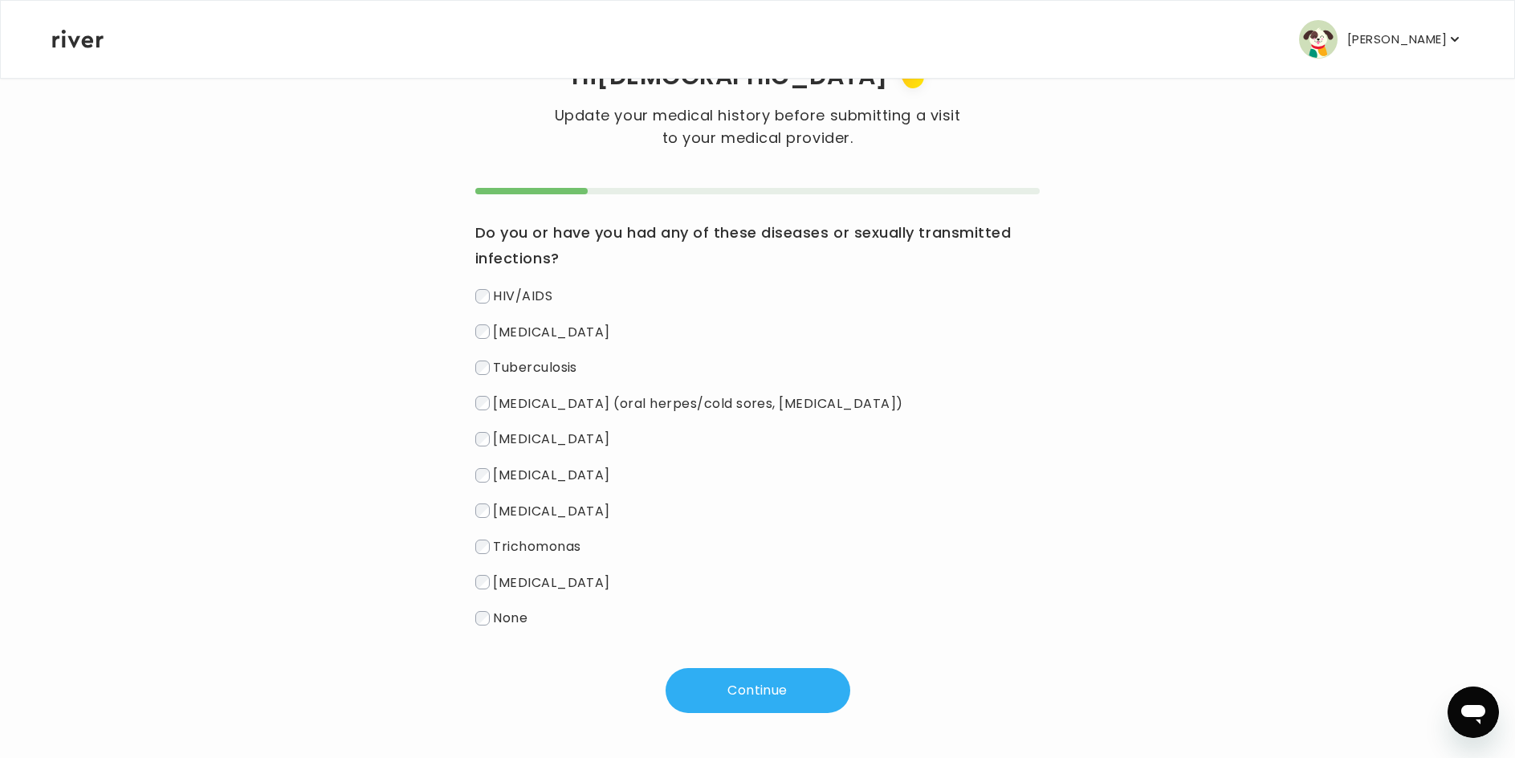
click at [513, 612] on span "None" at bounding box center [510, 617] width 35 height 18
click at [728, 688] on button "Continue" at bounding box center [757, 690] width 185 height 45
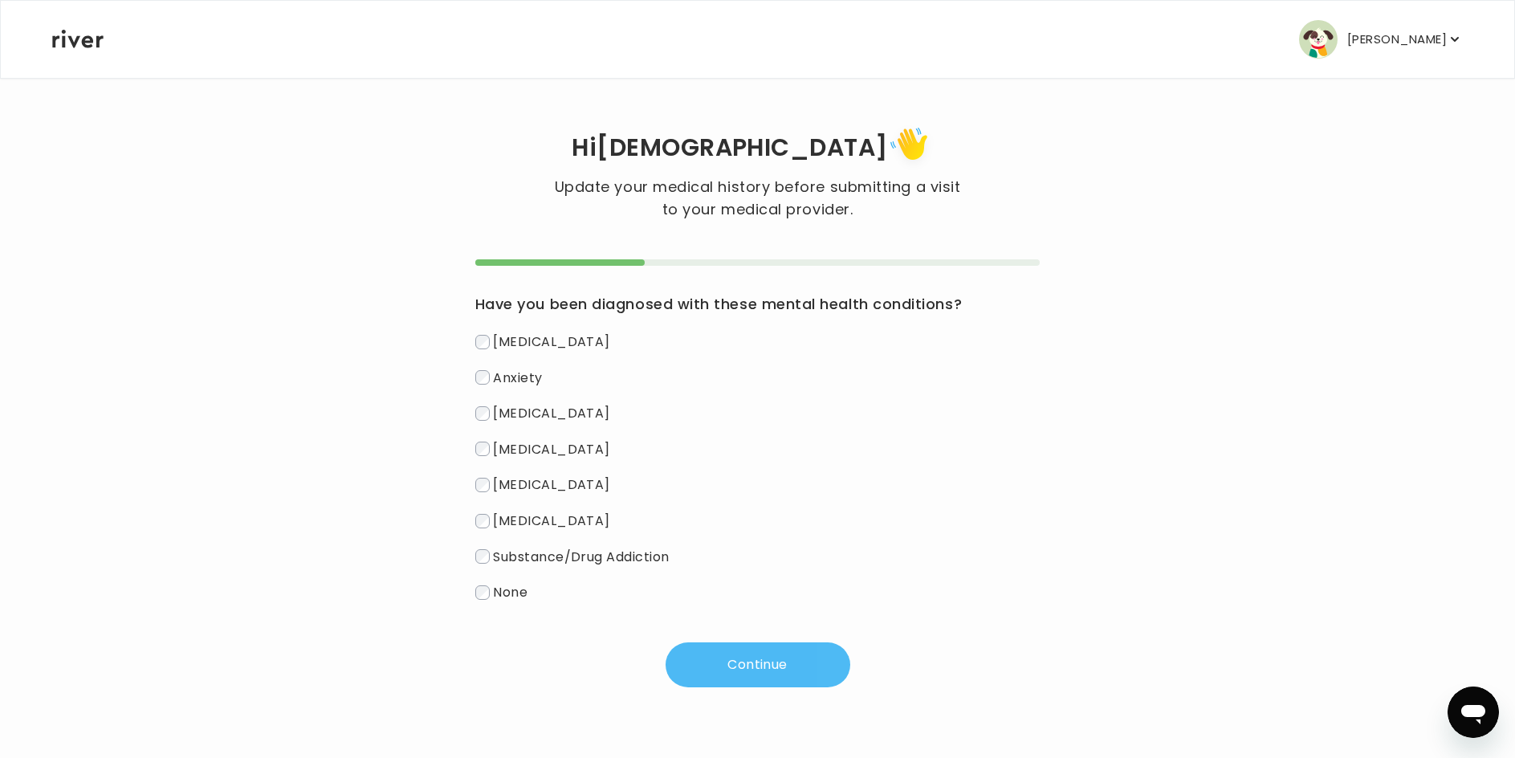
scroll to position [0, 0]
click at [535, 380] on span "Anxiety" at bounding box center [521, 377] width 49 height 18
click at [523, 482] on span "ADHD" at bounding box center [555, 484] width 117 height 18
click at [756, 656] on button "Continue" at bounding box center [763, 664] width 185 height 45
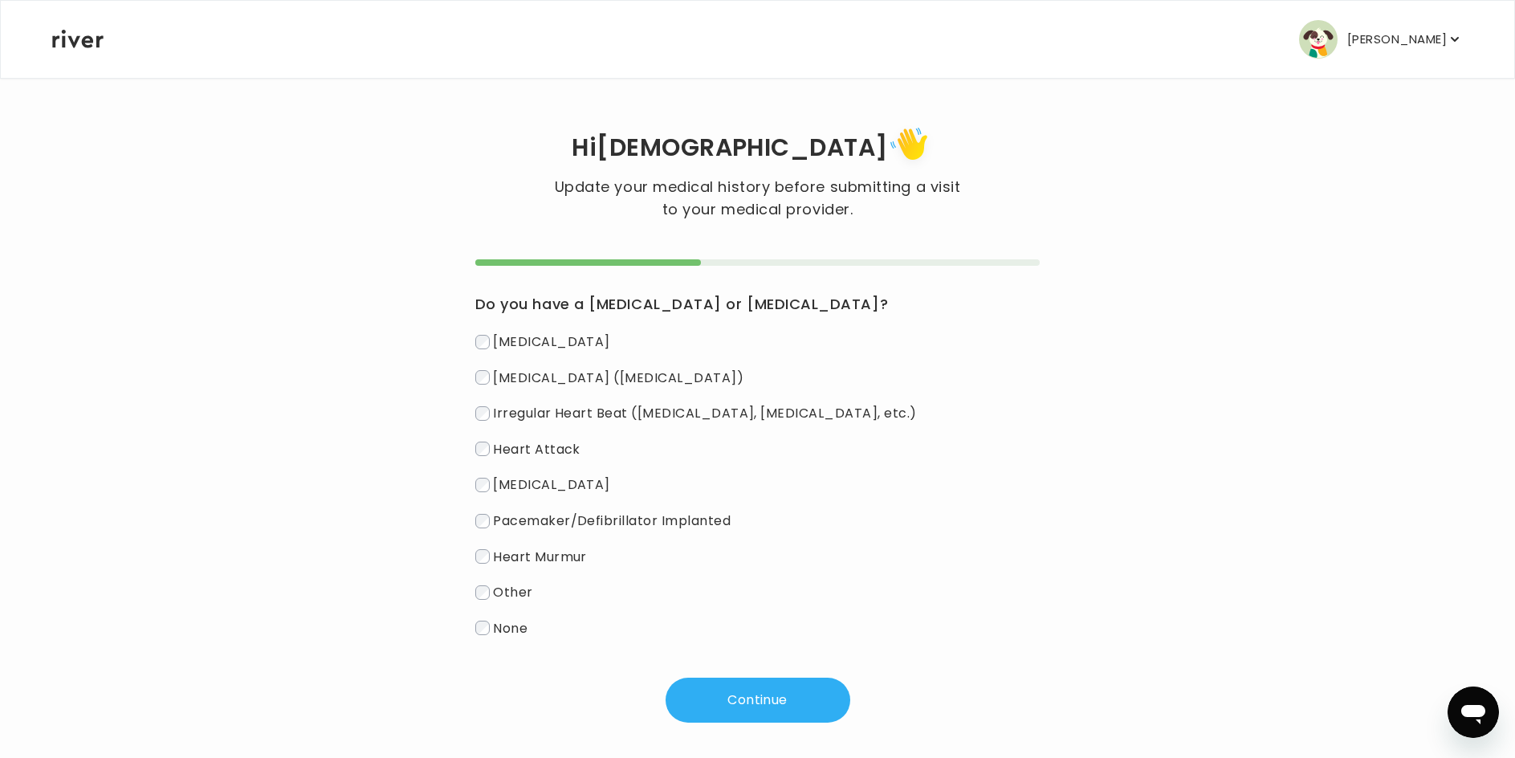
click at [526, 625] on span "None" at bounding box center [510, 627] width 35 height 18
click at [752, 701] on button "Continue" at bounding box center [757, 699] width 185 height 45
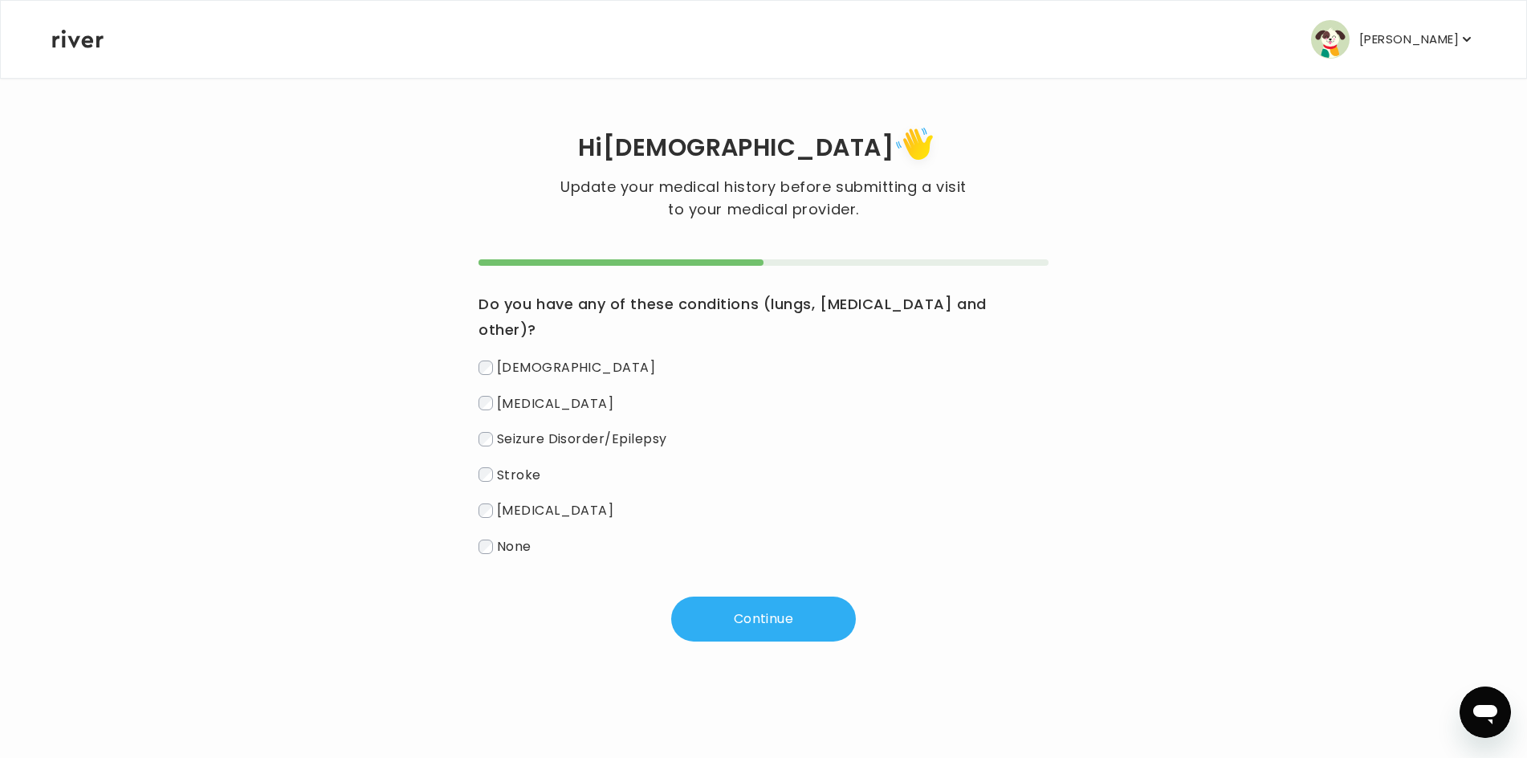
click at [536, 535] on label "None" at bounding box center [763, 546] width 570 height 23
click at [759, 596] on button "Continue" at bounding box center [763, 618] width 185 height 45
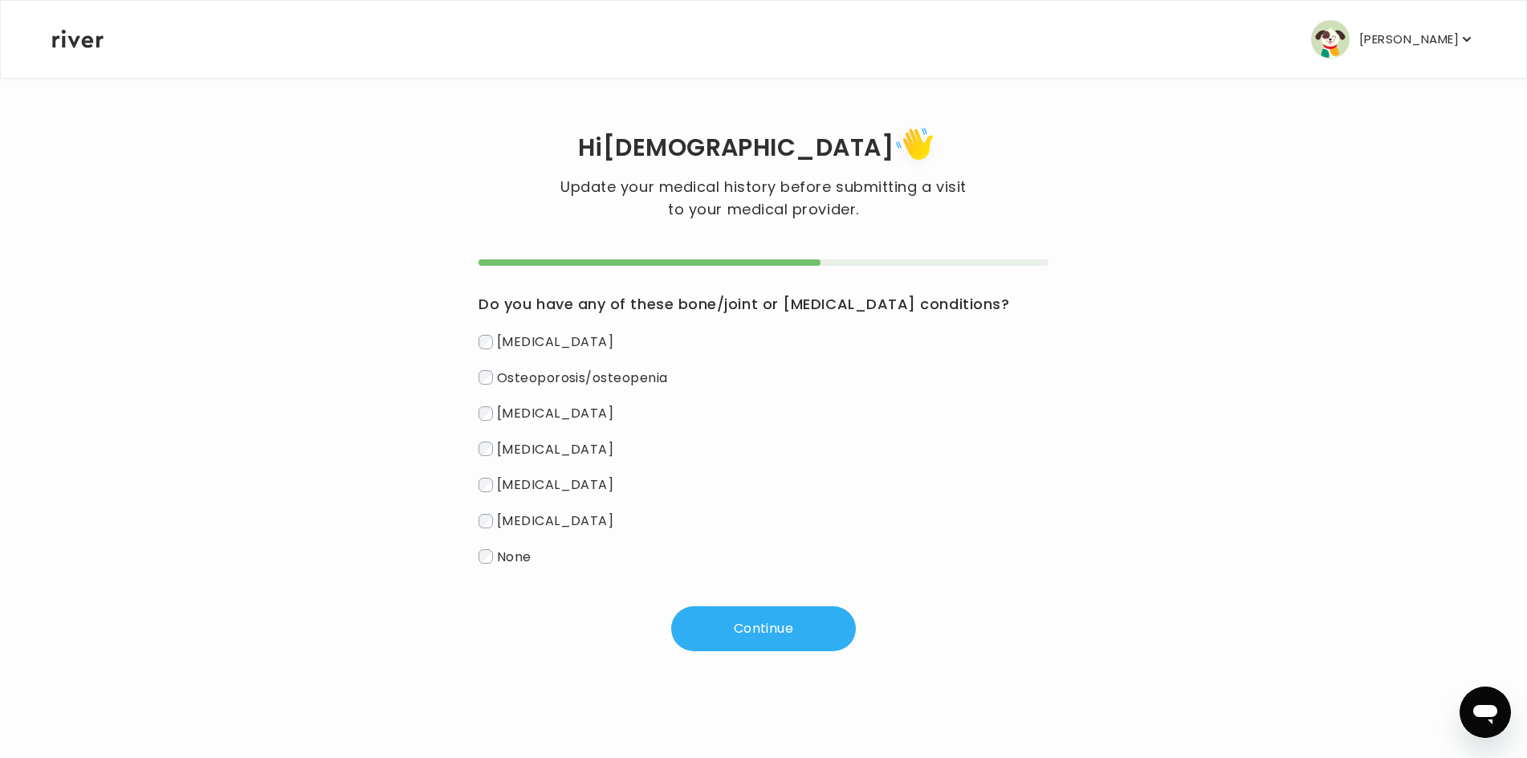
click at [539, 564] on label "None" at bounding box center [763, 556] width 570 height 23
click at [711, 603] on div "Do you have any of these bone/joint or endocrine conditions? Arthritis Osteopor…" at bounding box center [763, 455] width 570 height 392
click at [730, 620] on button "Continue" at bounding box center [763, 628] width 185 height 45
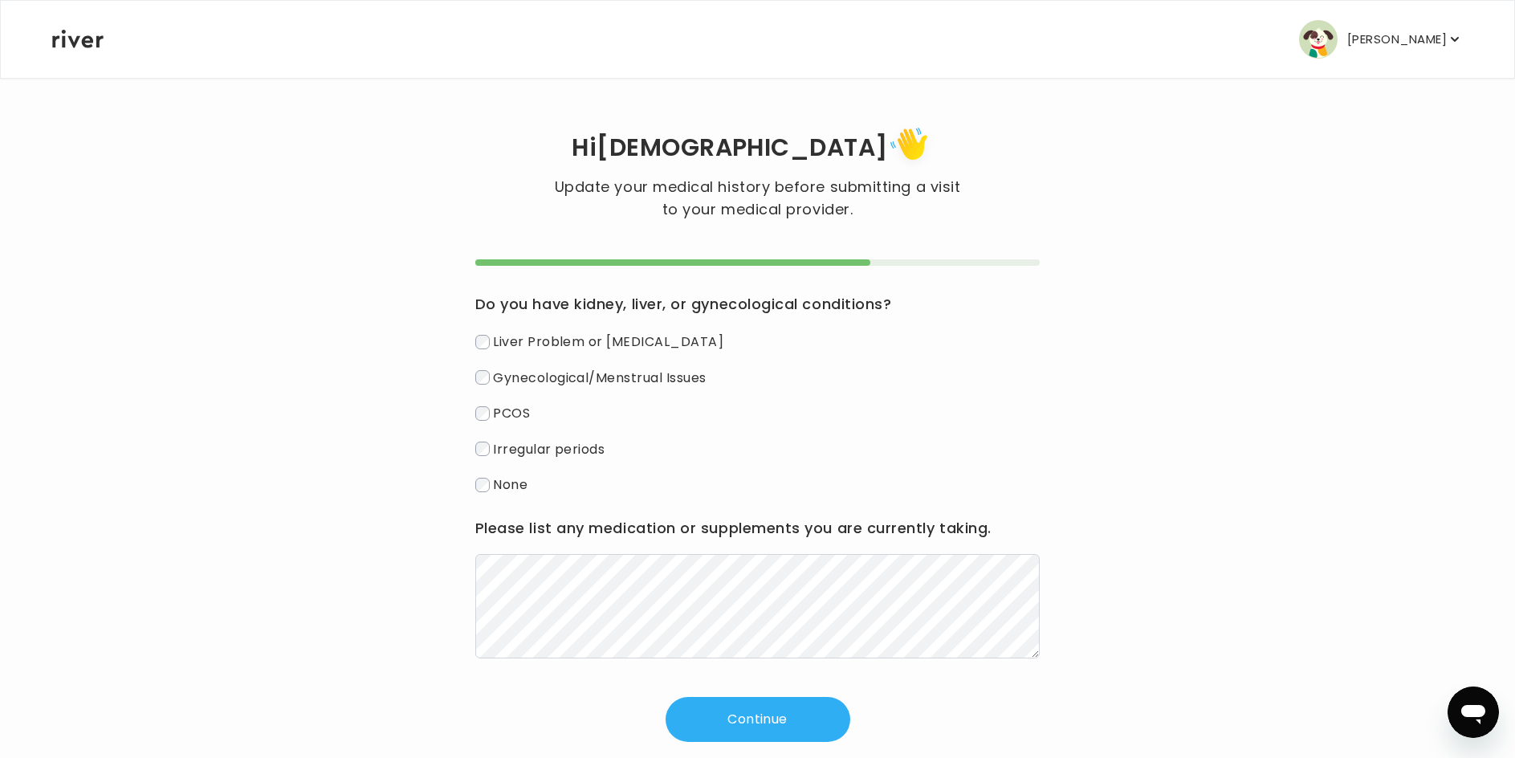
click at [535, 488] on label "None" at bounding box center [757, 484] width 565 height 23
click at [728, 709] on button "Continue" at bounding box center [757, 719] width 185 height 45
click at [734, 724] on button "Continue" at bounding box center [757, 719] width 185 height 45
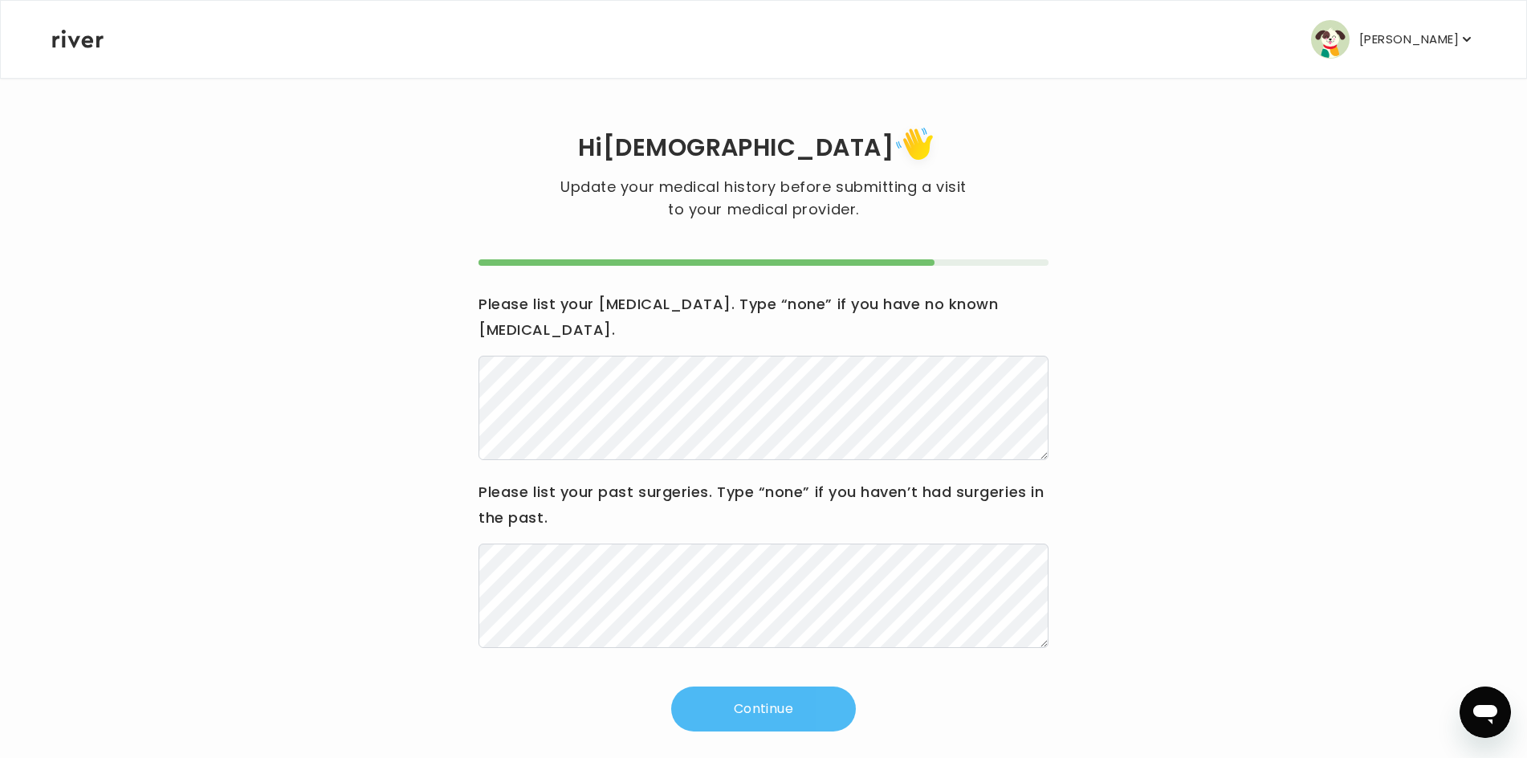
click at [755, 693] on button "Continue" at bounding box center [763, 708] width 185 height 45
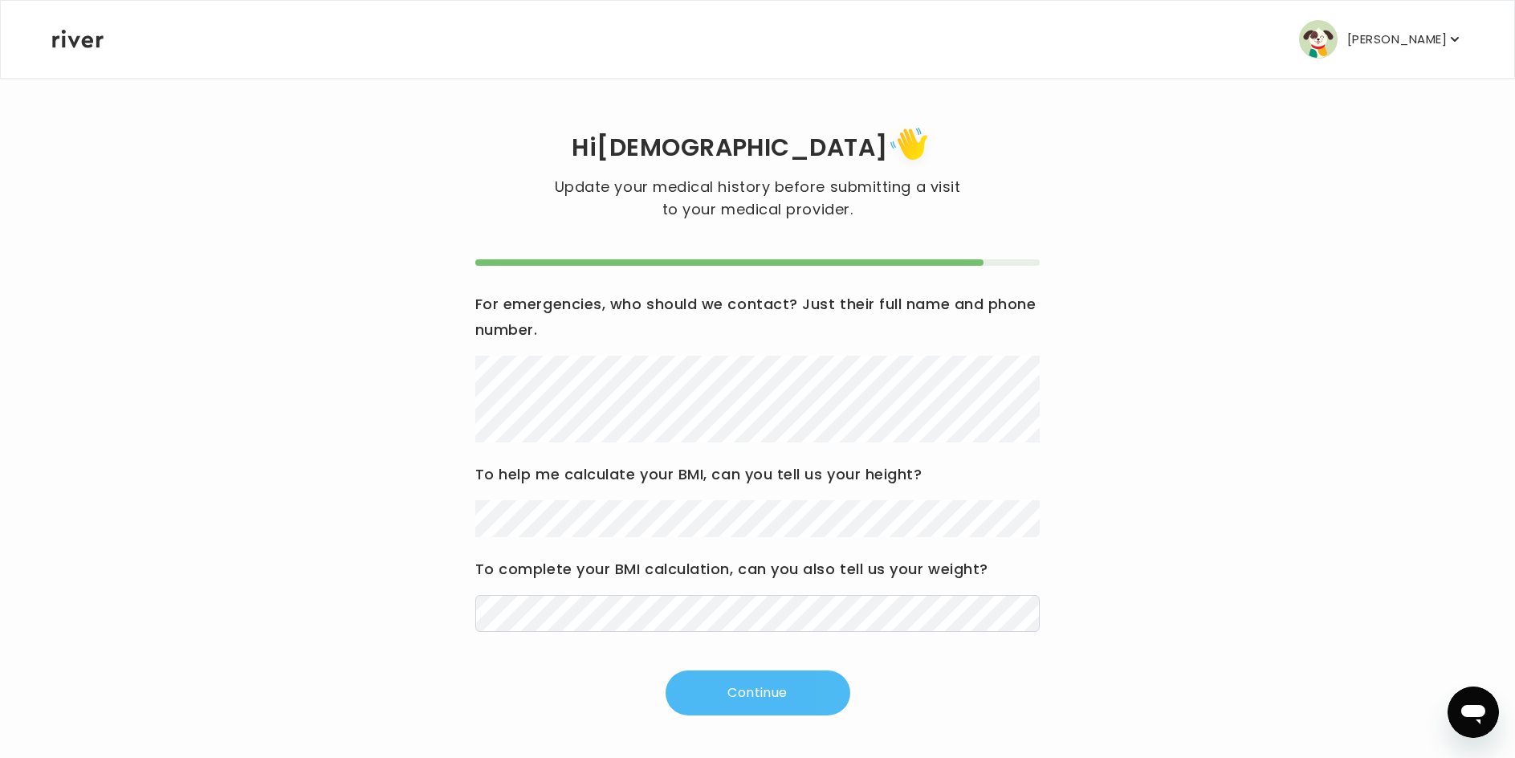
click at [758, 689] on button "Continue" at bounding box center [757, 692] width 185 height 45
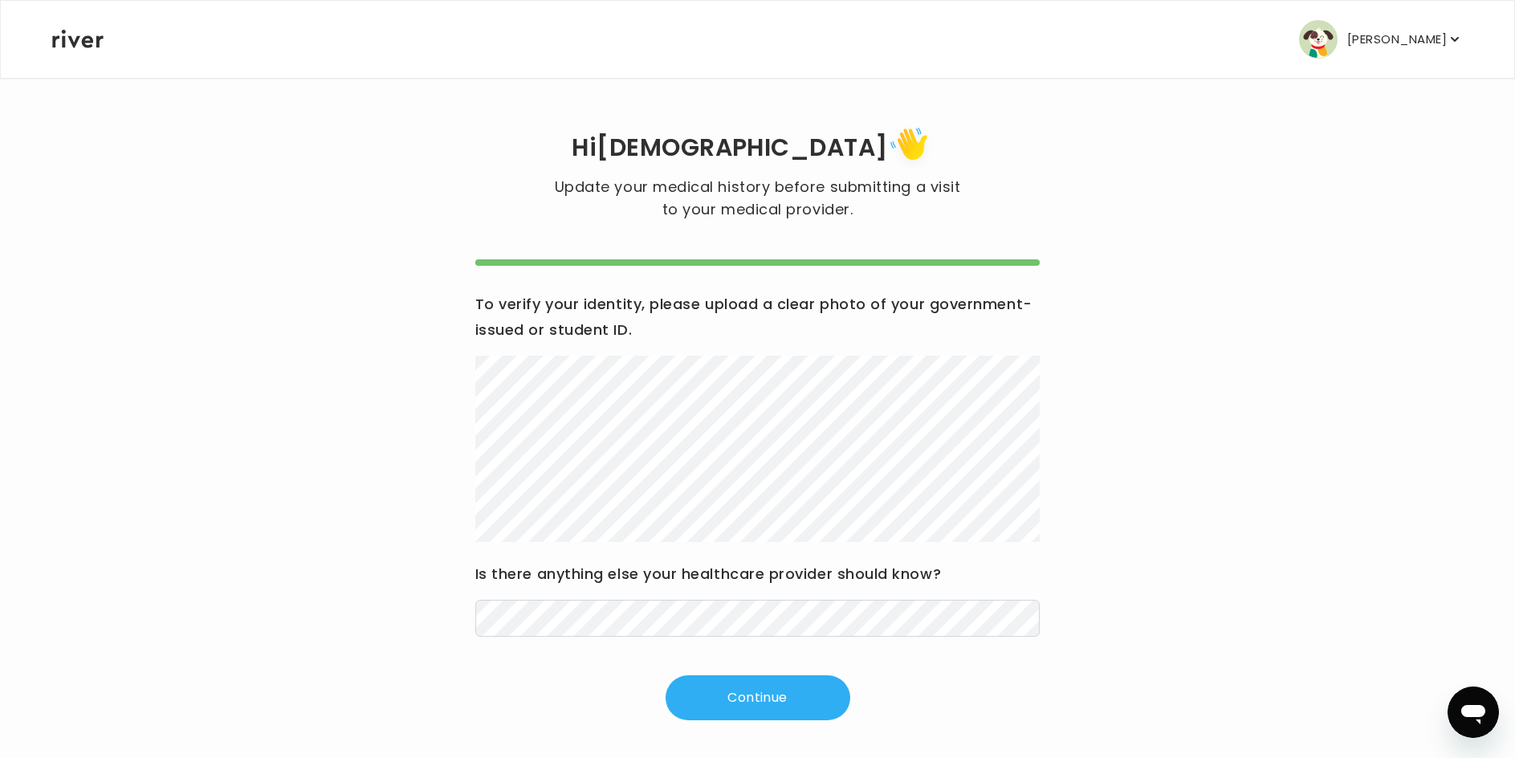
click at [915, 551] on div "To verify your identity, please upload a clear photo of your government-issued …" at bounding box center [757, 463] width 565 height 345
click at [798, 691] on button "Continue" at bounding box center [757, 697] width 185 height 45
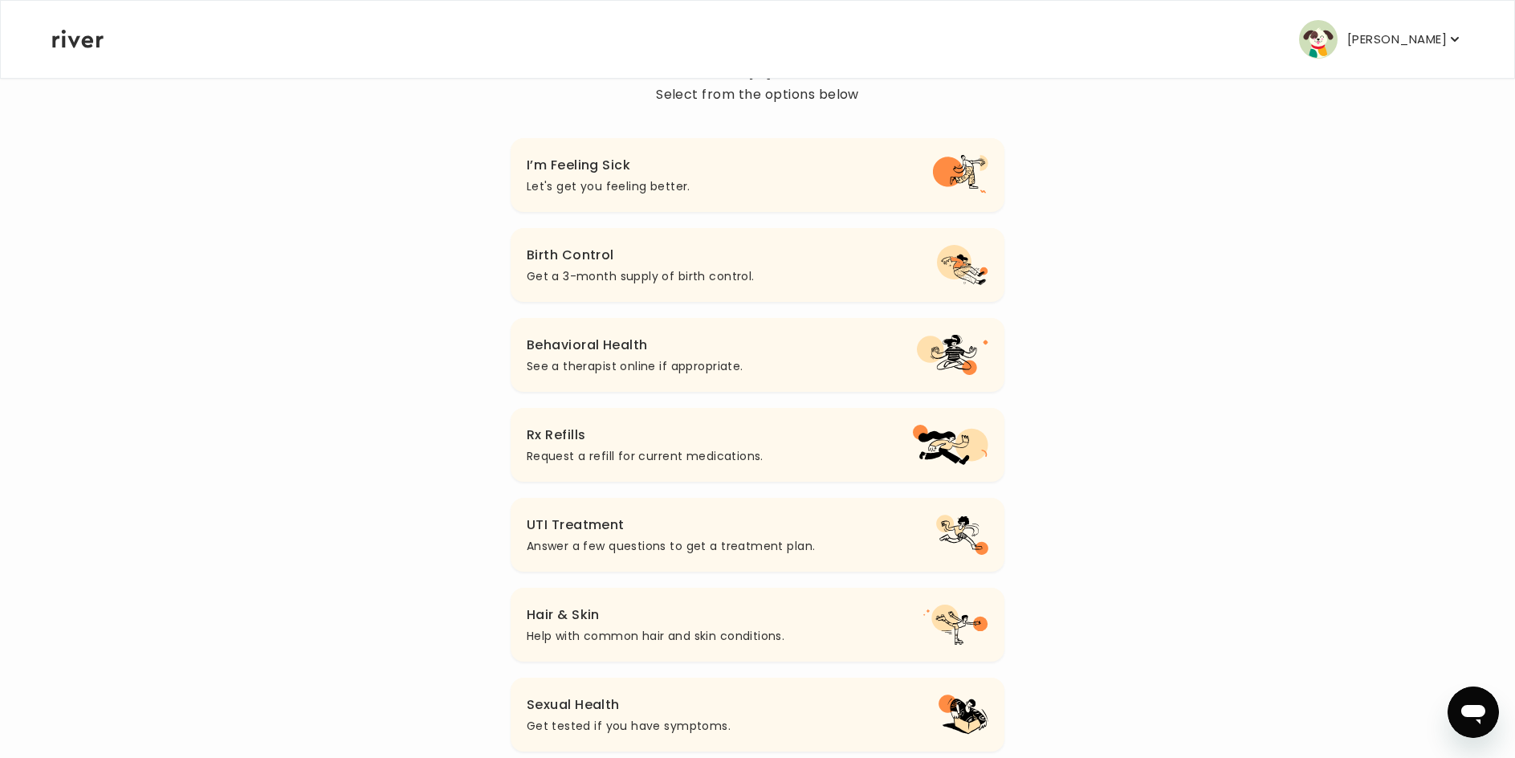
scroll to position [321, 0]
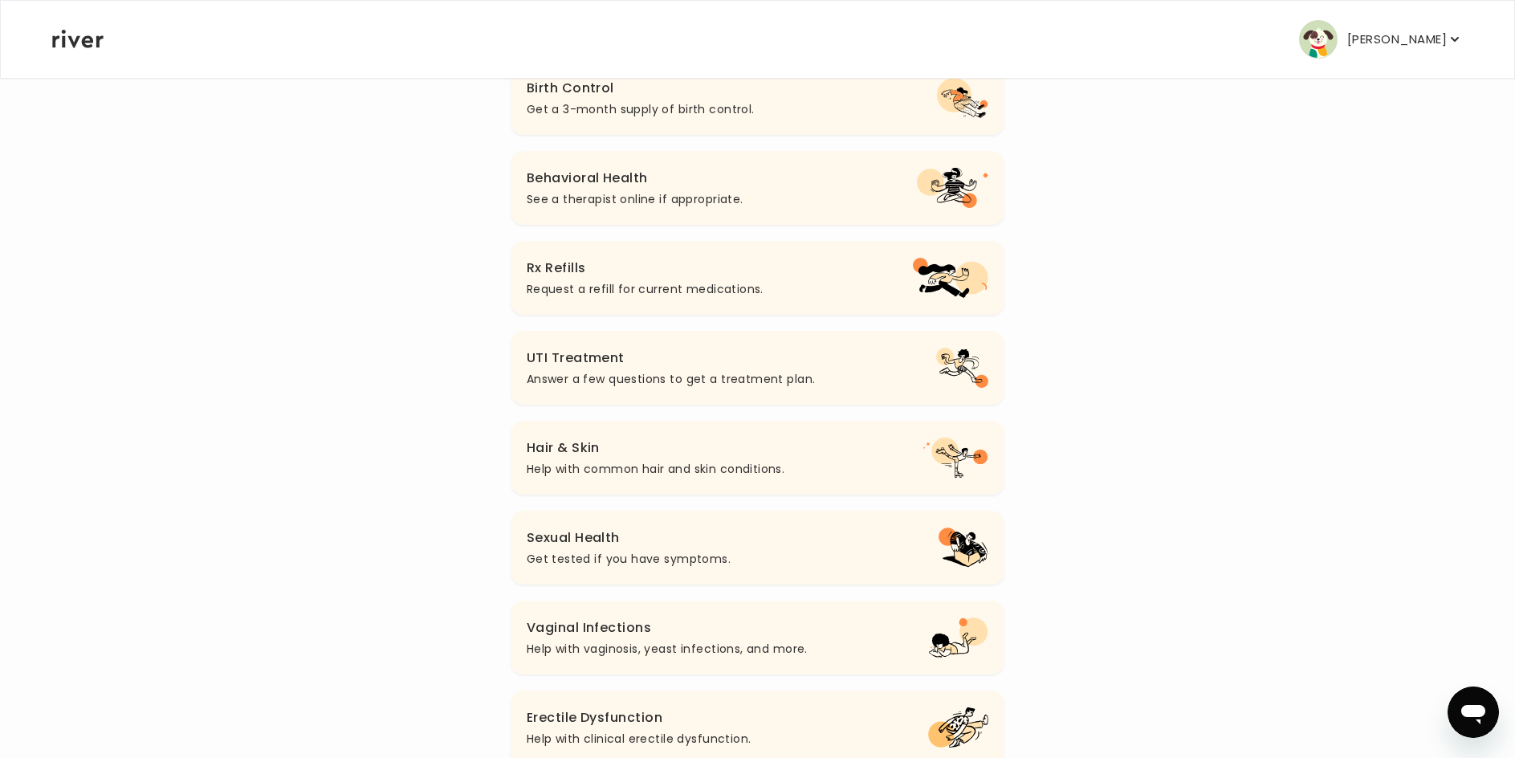
click at [738, 478] on p "Help with common hair and skin conditions." at bounding box center [656, 468] width 258 height 19
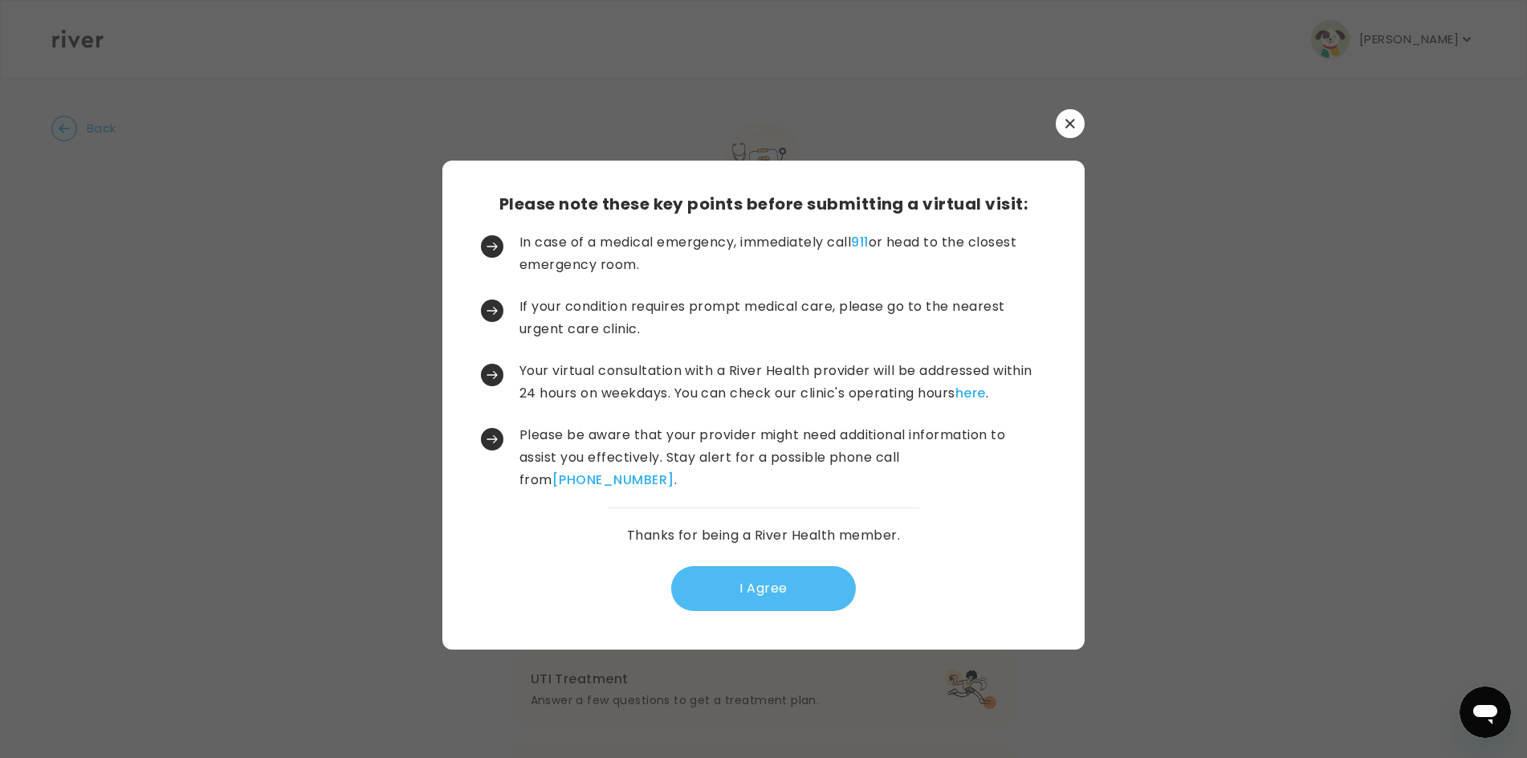
click at [828, 583] on button "I Agree" at bounding box center [763, 588] width 185 height 45
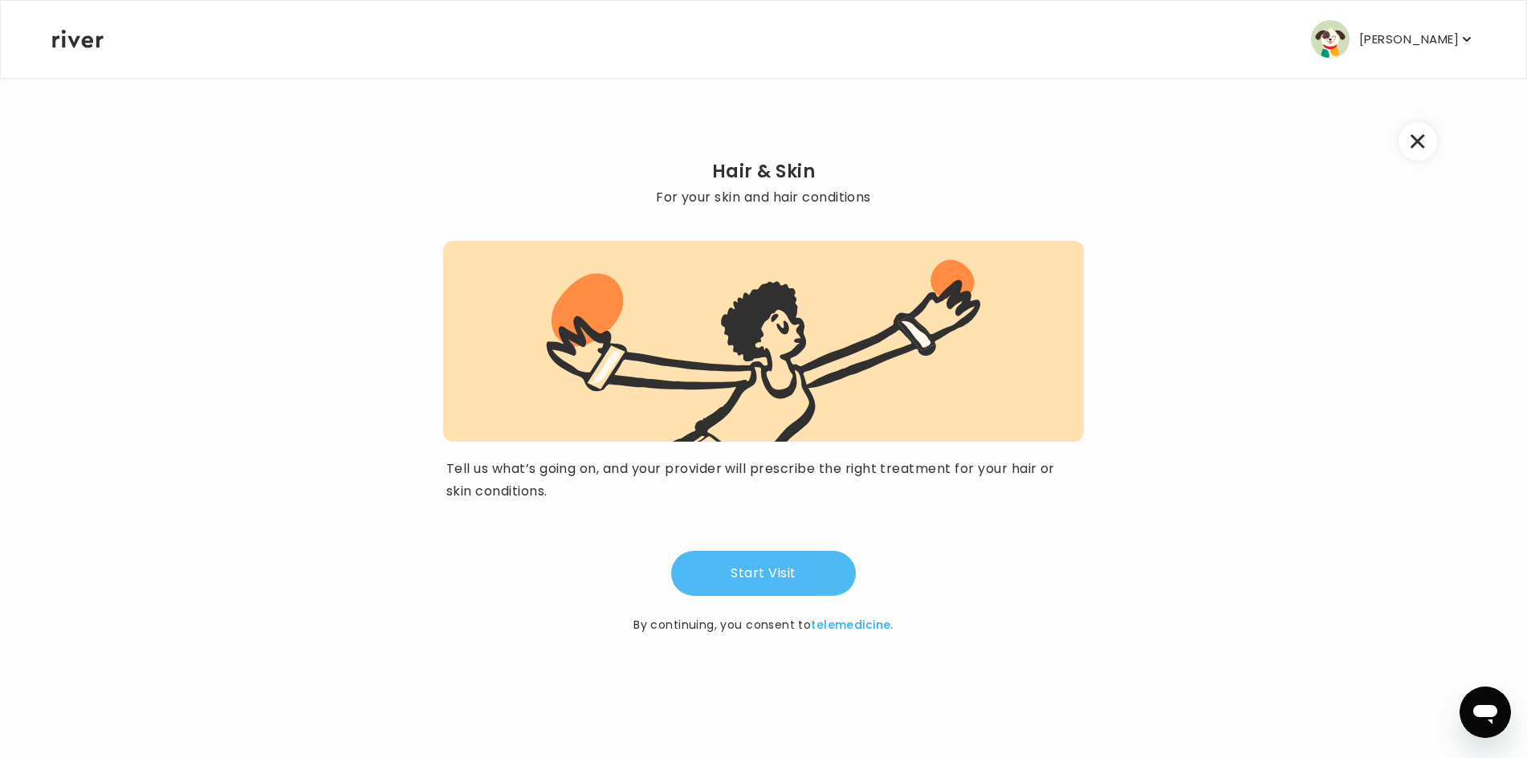
click at [780, 567] on button "Start Visit" at bounding box center [763, 573] width 185 height 45
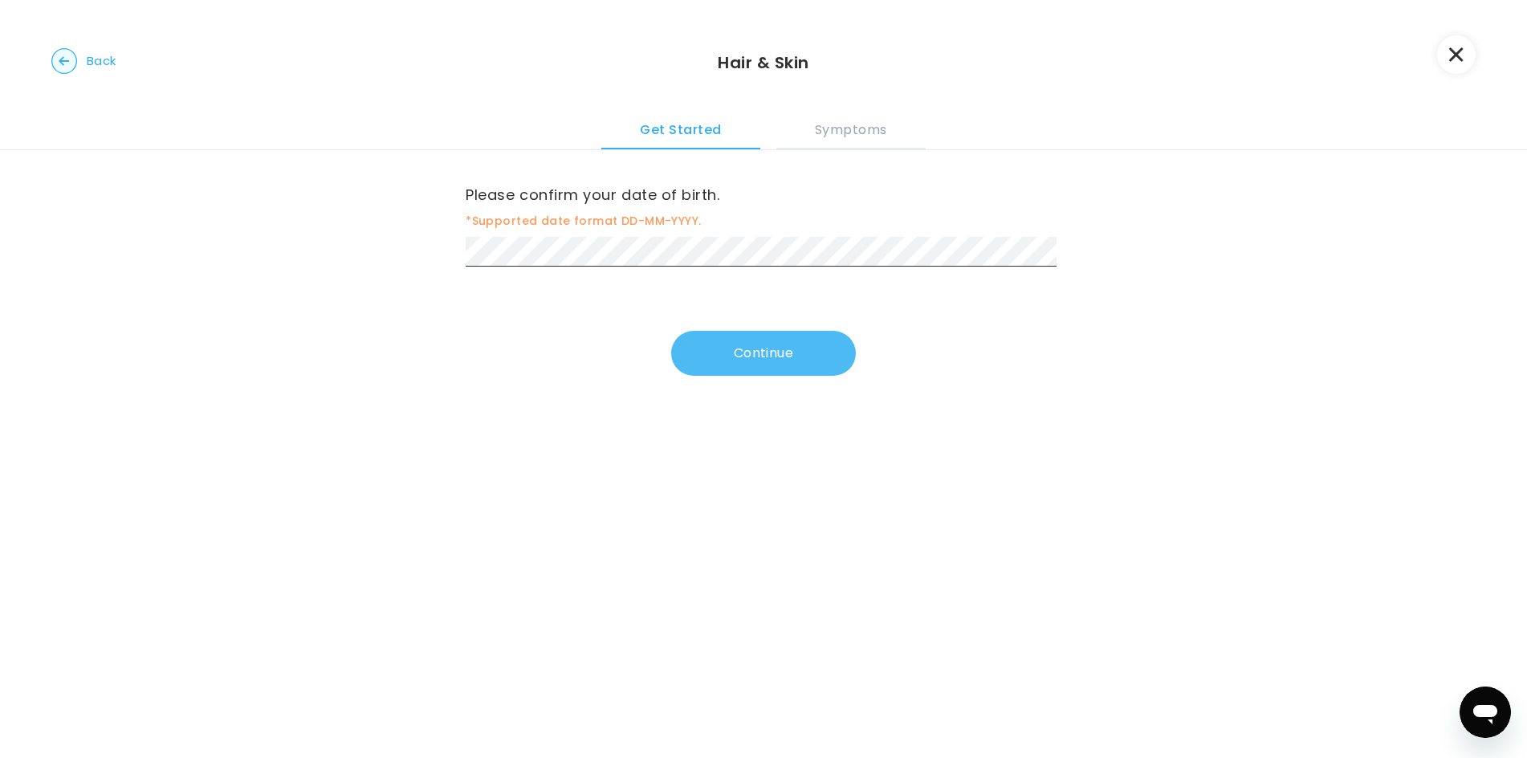
click at [710, 344] on button "Continue" at bounding box center [763, 353] width 185 height 45
click at [731, 356] on button "Continue" at bounding box center [763, 356] width 185 height 45
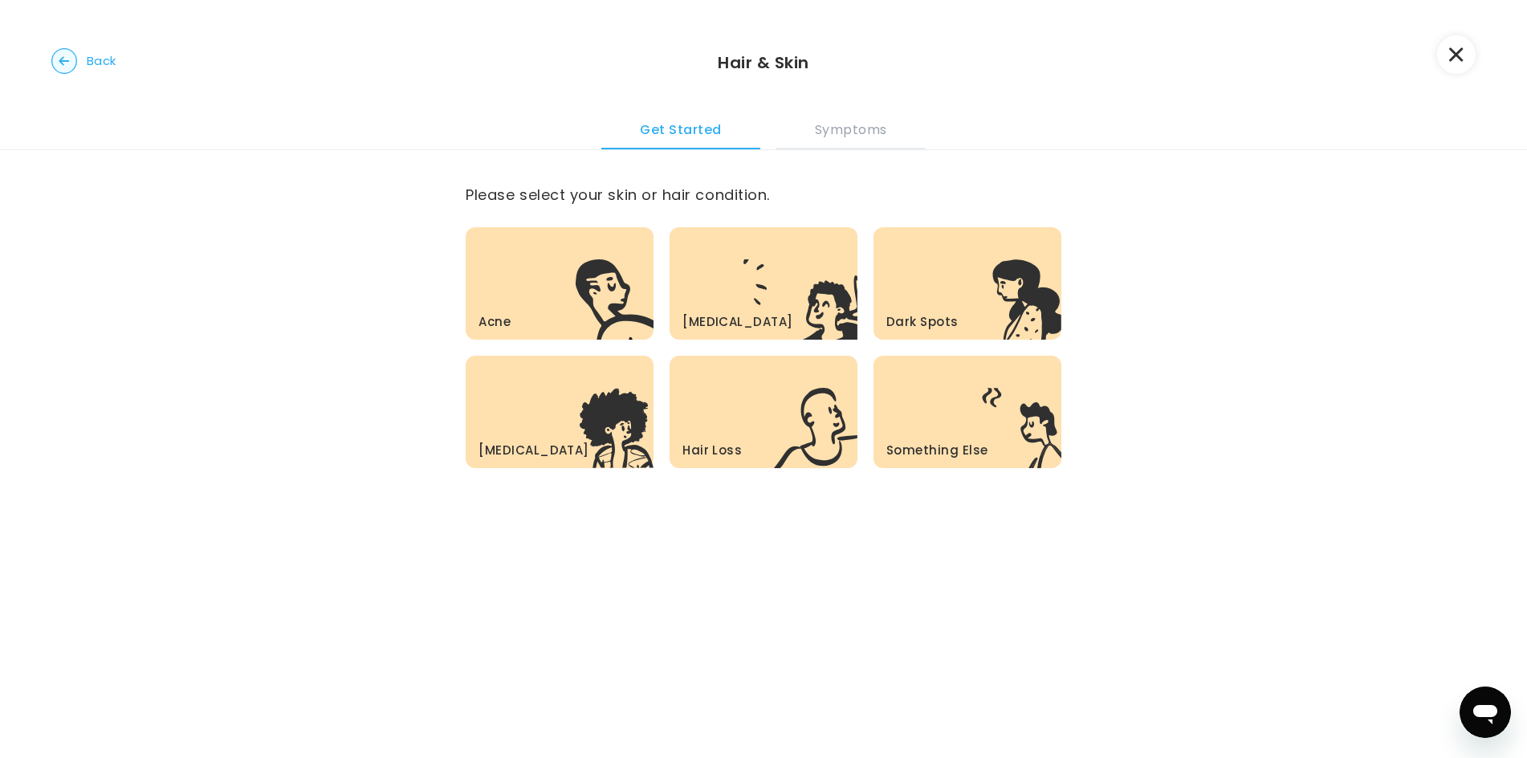
click at [955, 417] on div "Something Else .c{fill:#303030}" at bounding box center [967, 412] width 188 height 112
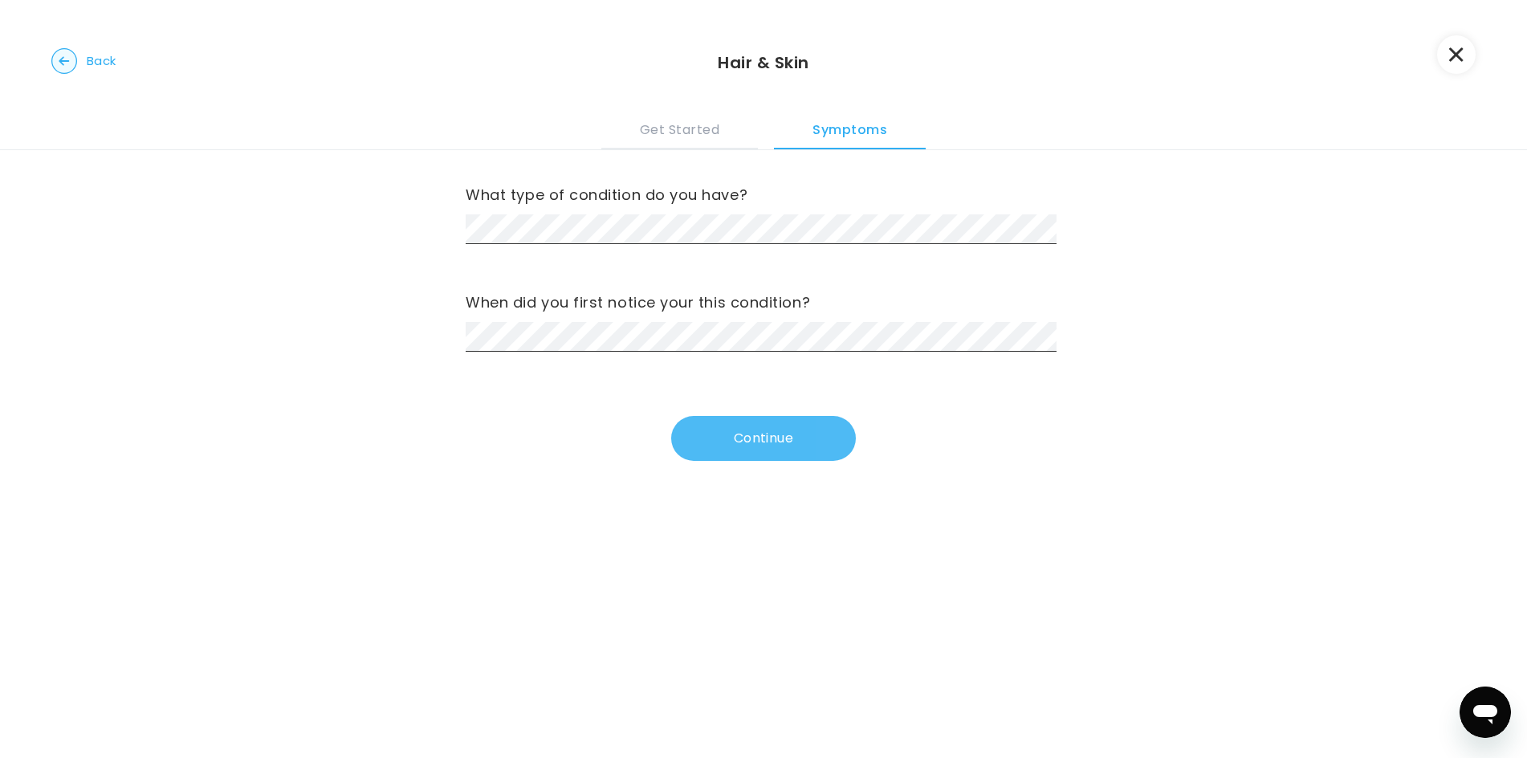
click at [728, 432] on button "Continue" at bounding box center [763, 438] width 185 height 45
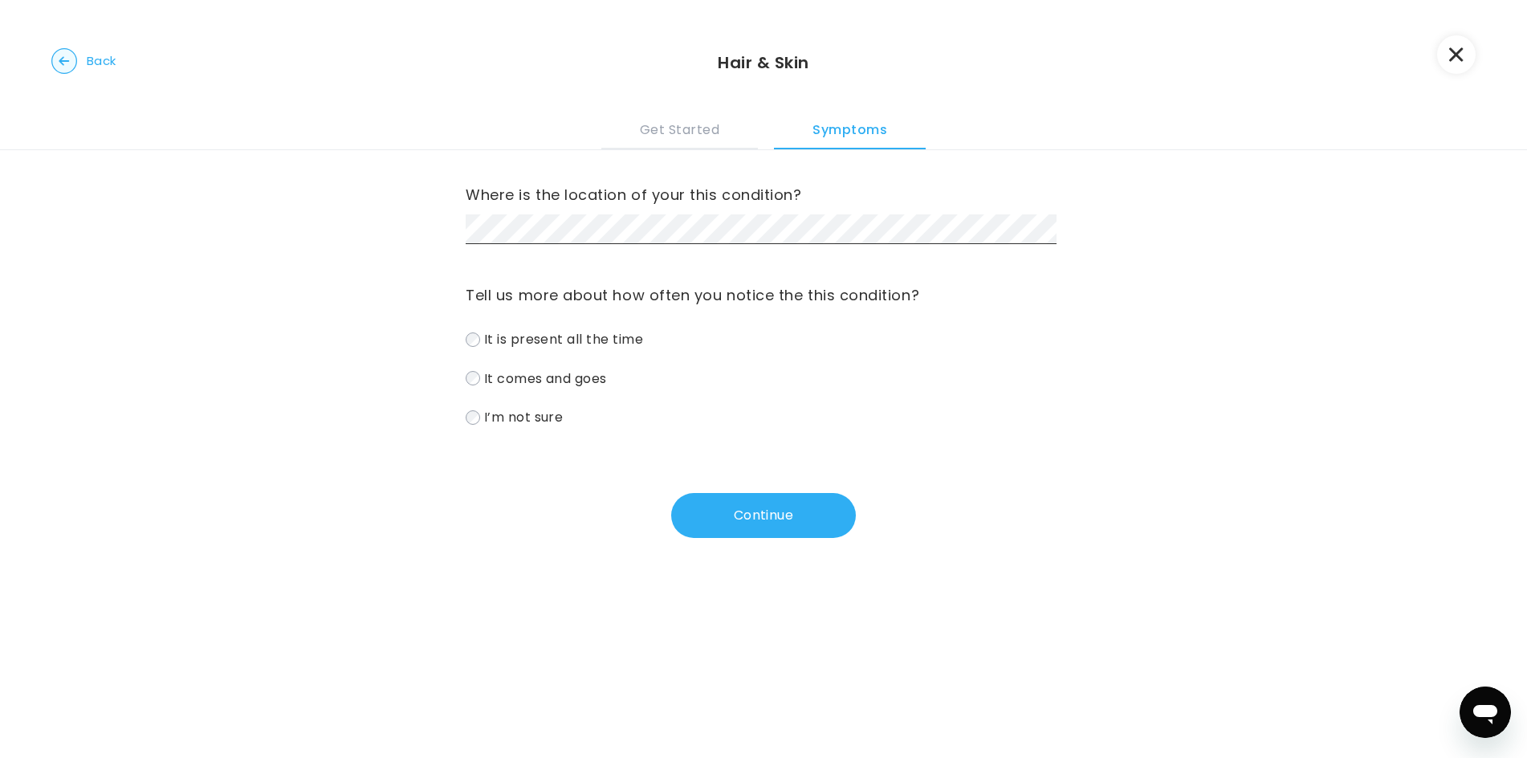
click at [657, 282] on div "Where is the location of your this condition? Tell us more about how often you …" at bounding box center [764, 289] width 596 height 279
click at [552, 347] on span "It is present all the time" at bounding box center [563, 339] width 159 height 18
click at [726, 515] on button "Continue" at bounding box center [763, 515] width 185 height 45
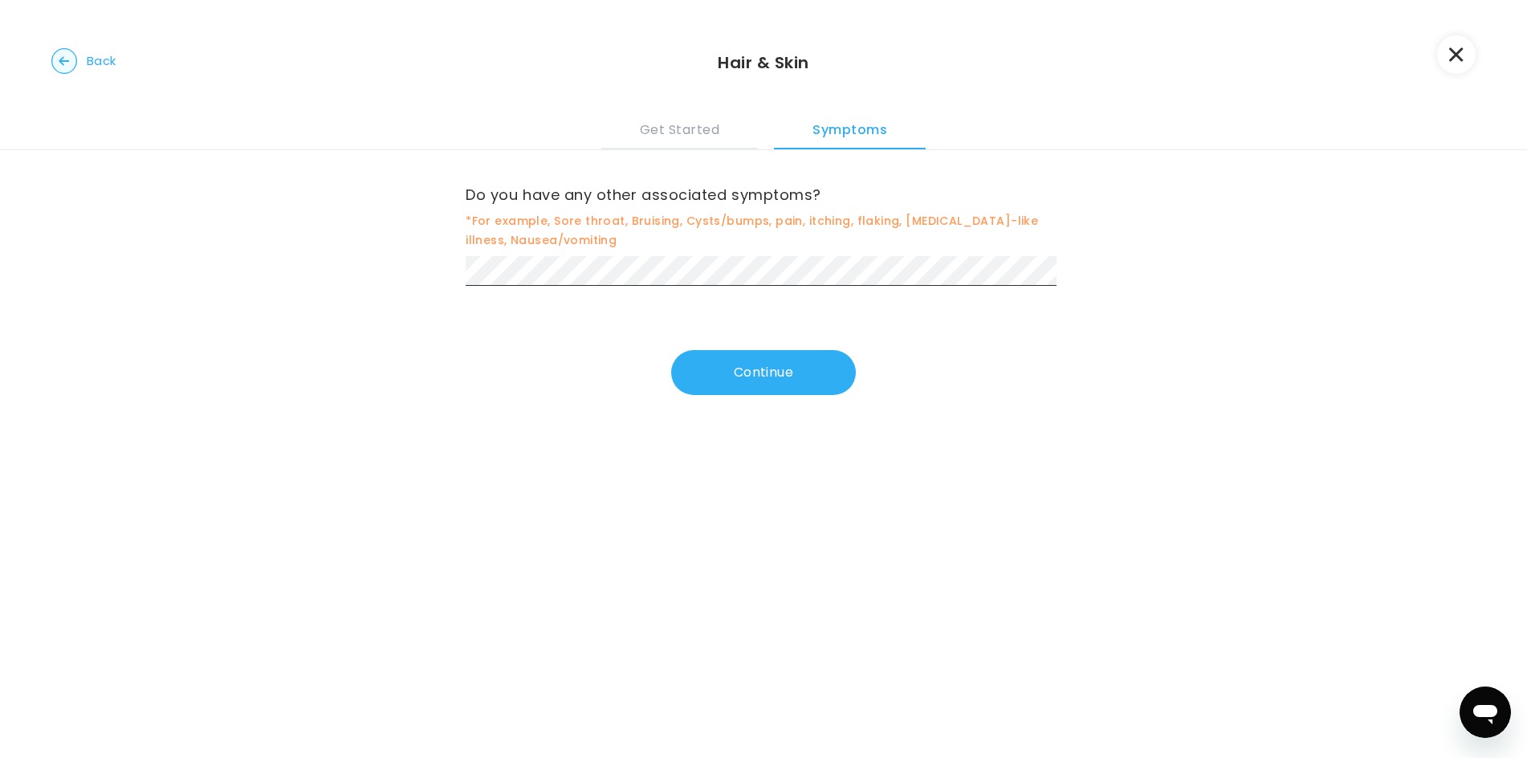
click at [723, 348] on div "Do you have any other associated symptoms? *For example, Sore throat, Bruising,…" at bounding box center [764, 272] width 596 height 245
click at [732, 364] on button "Continue" at bounding box center [763, 372] width 185 height 45
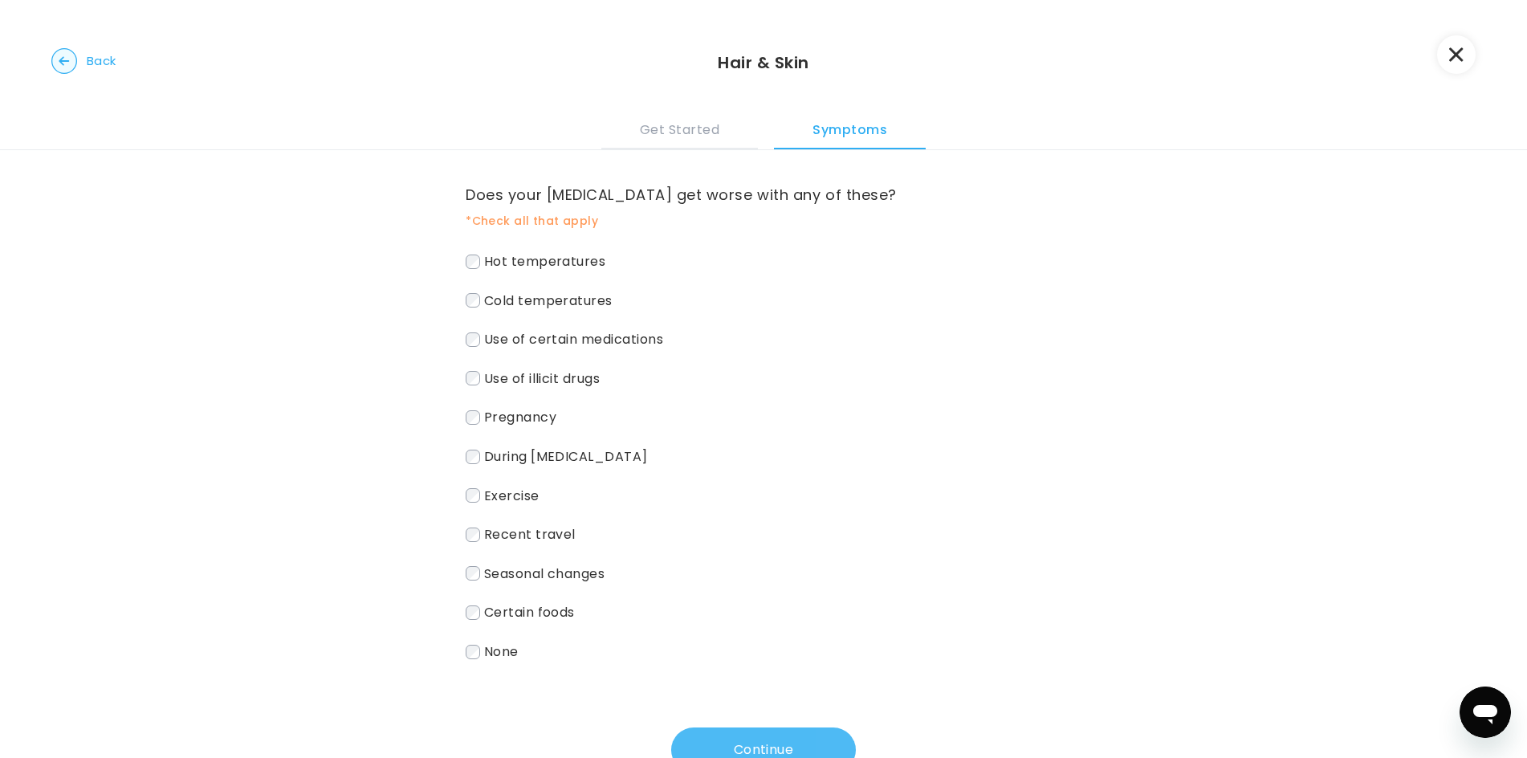
click at [750, 734] on button "Continue" at bounding box center [763, 749] width 185 height 45
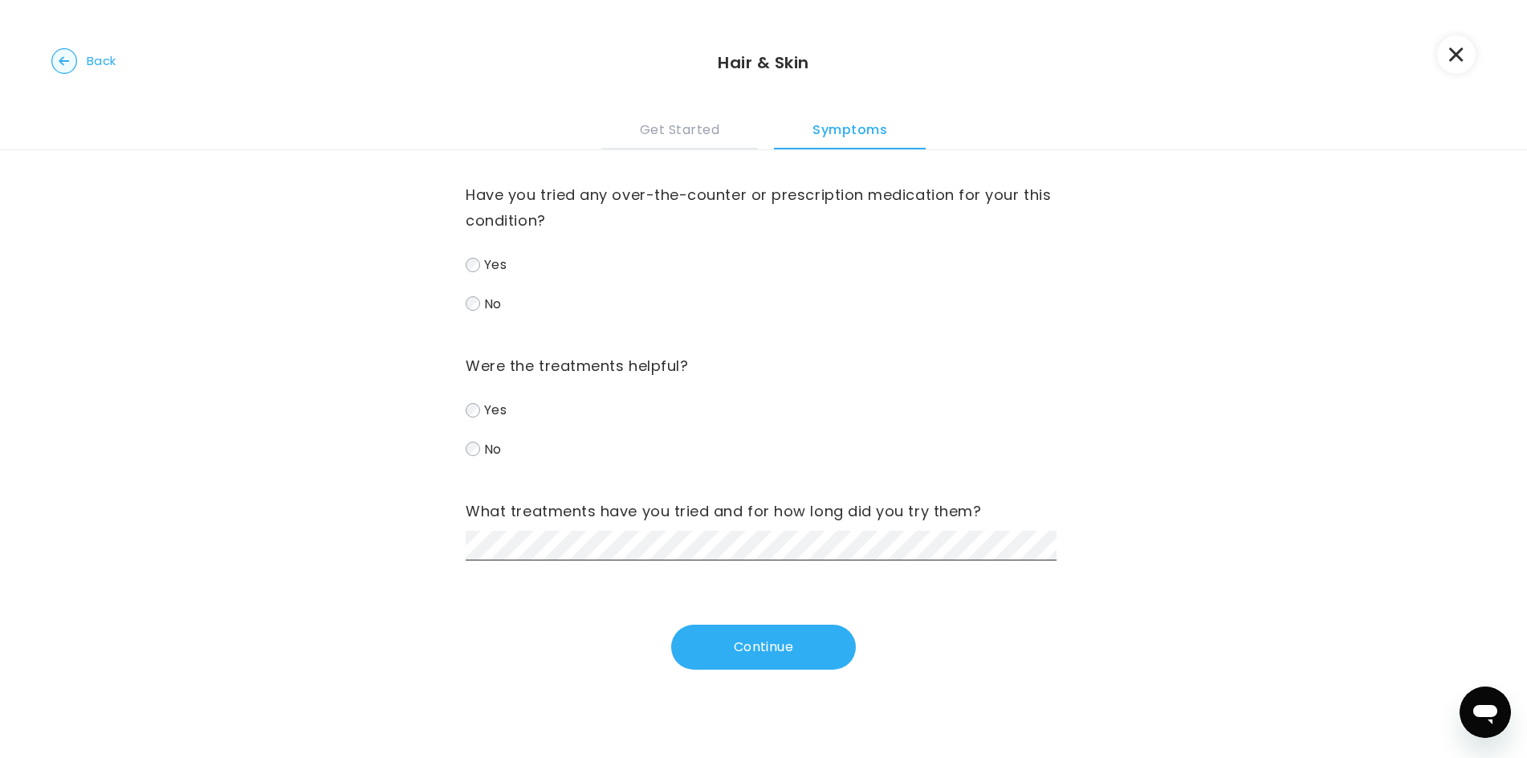
click at [469, 457] on label "No" at bounding box center [764, 448] width 596 height 23
click at [725, 637] on button "Continue" at bounding box center [763, 646] width 185 height 45
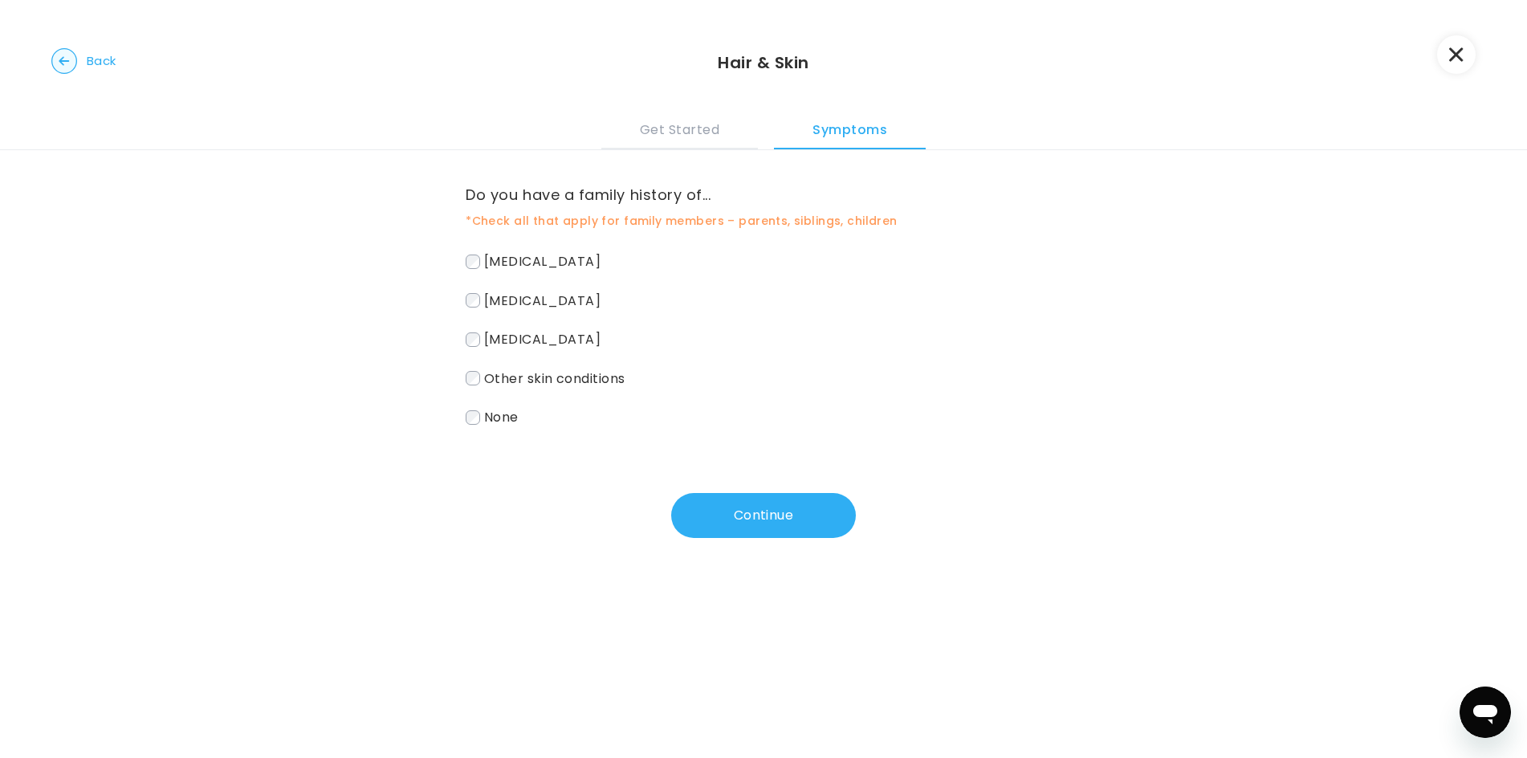
drag, startPoint x: 596, startPoint y: 344, endPoint x: 576, endPoint y: 208, distance: 137.1
click at [579, 204] on label "Do you have a family history of..." at bounding box center [764, 195] width 596 height 26
click at [528, 383] on span "Other skin conditions" at bounding box center [554, 377] width 141 height 18
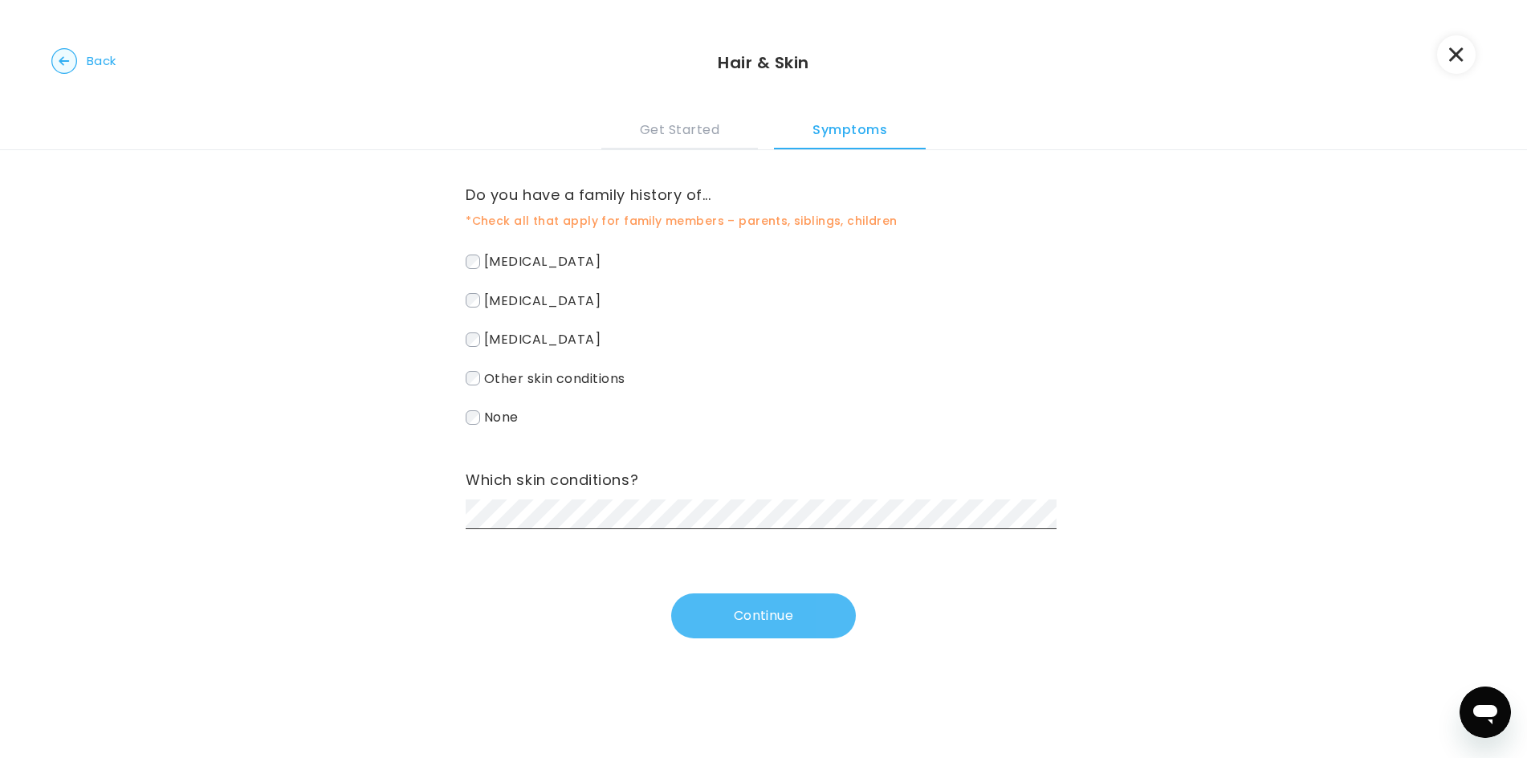
click at [738, 621] on button "Continue" at bounding box center [763, 615] width 185 height 45
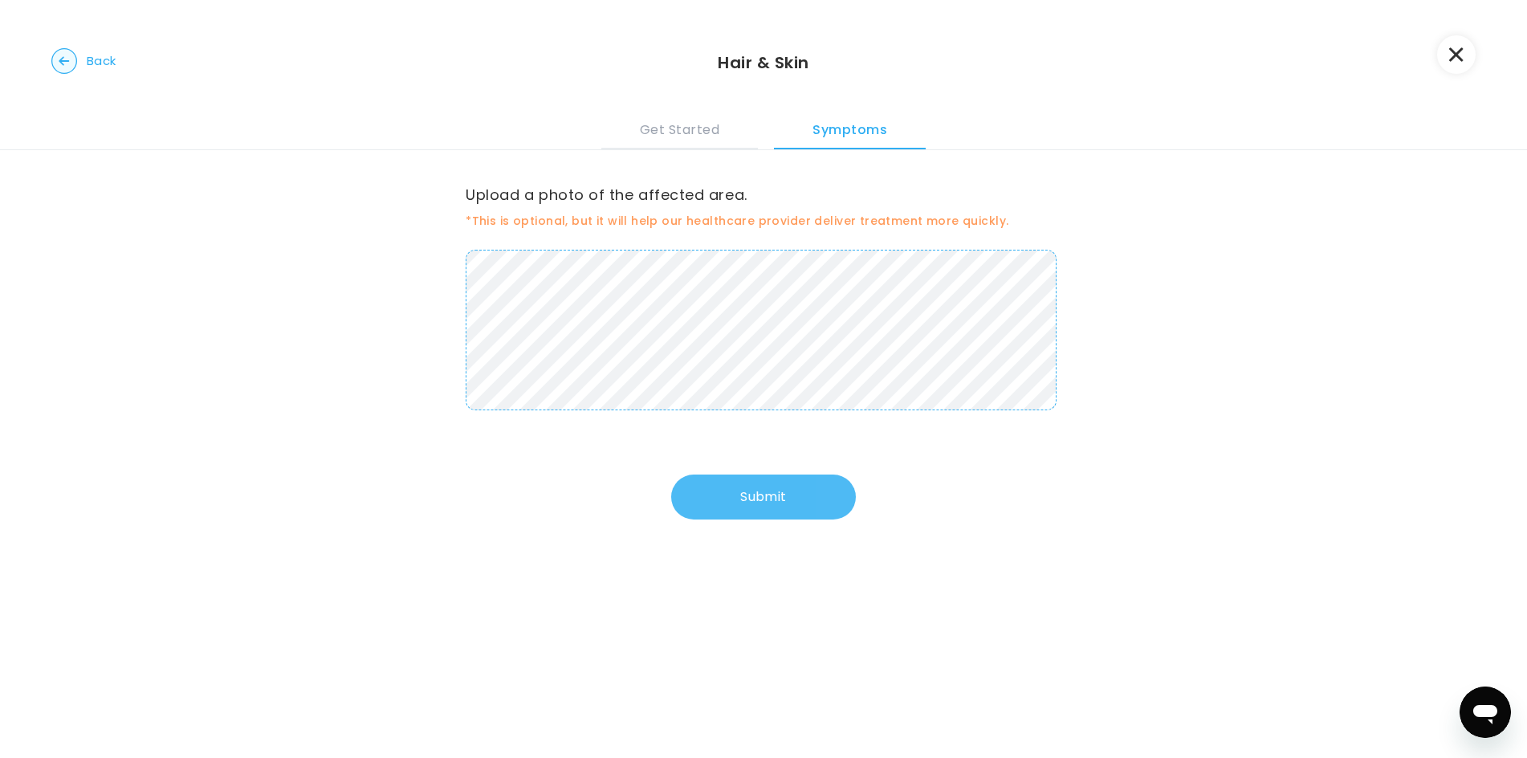
click at [772, 491] on button "Submit" at bounding box center [763, 496] width 185 height 45
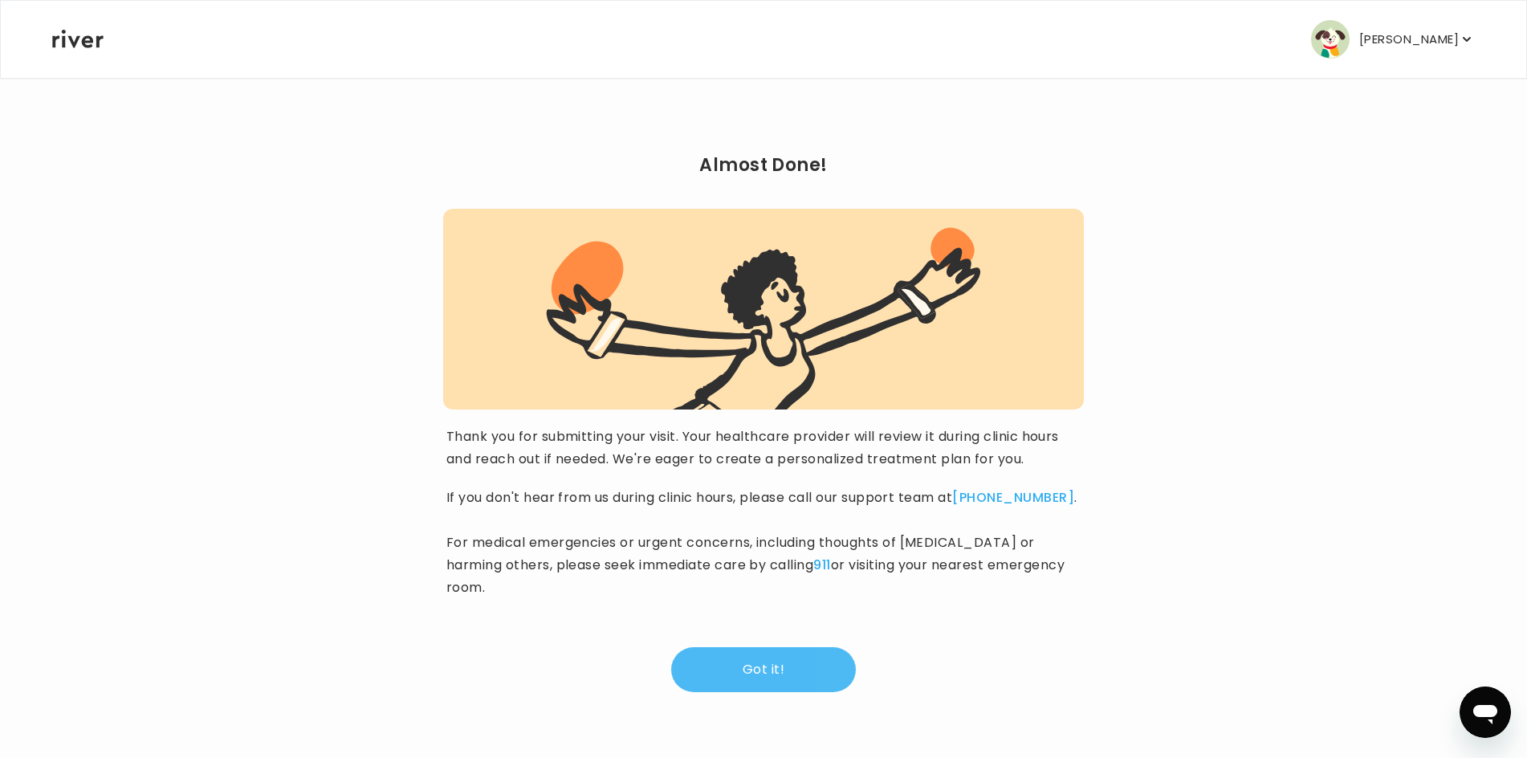
click at [811, 647] on button "Got it!" at bounding box center [763, 669] width 185 height 45
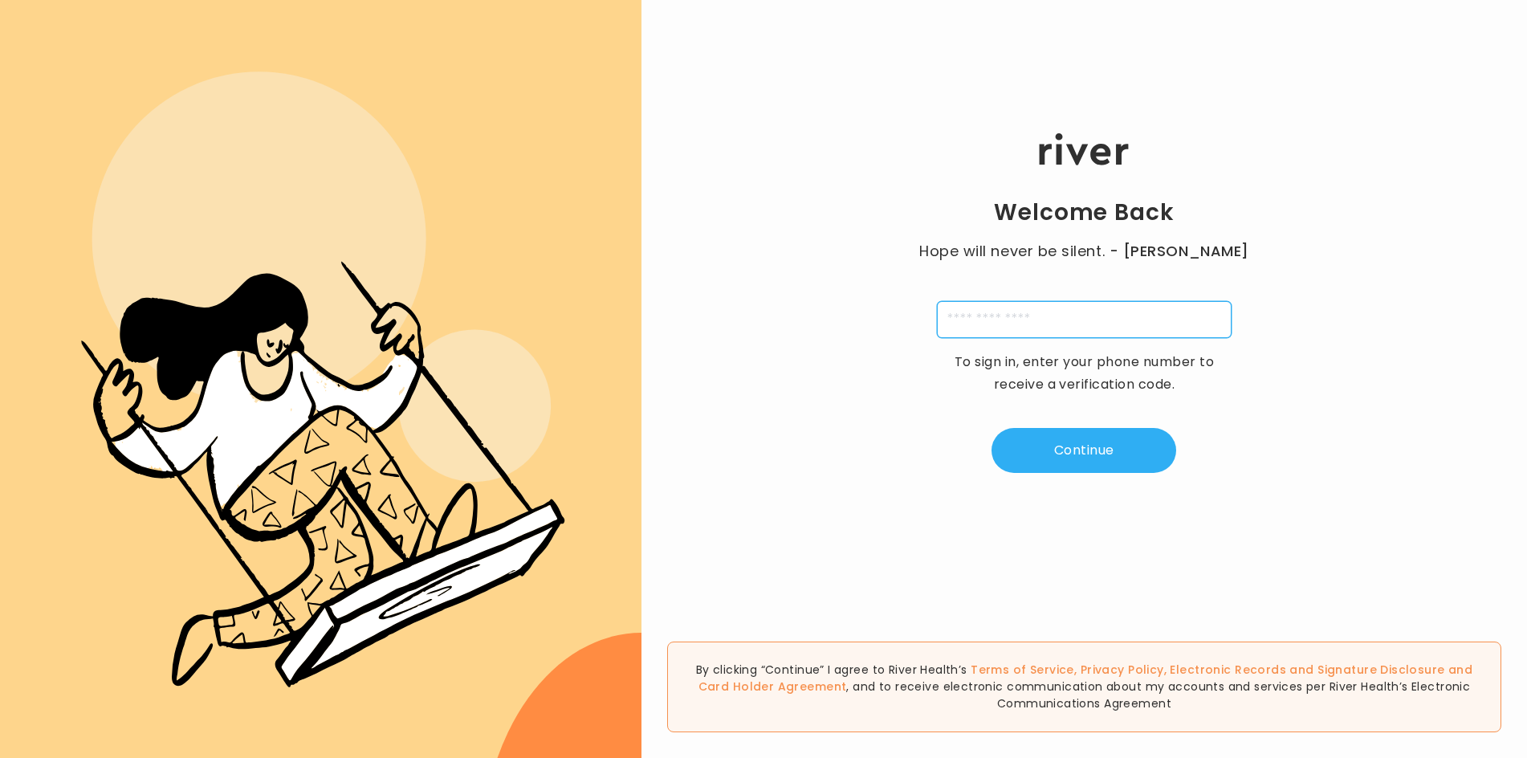
click at [1034, 315] on input "tel" at bounding box center [1084, 319] width 295 height 37
type input "**********"
click at [1081, 456] on button "Continue" at bounding box center [1083, 450] width 185 height 45
type input "*"
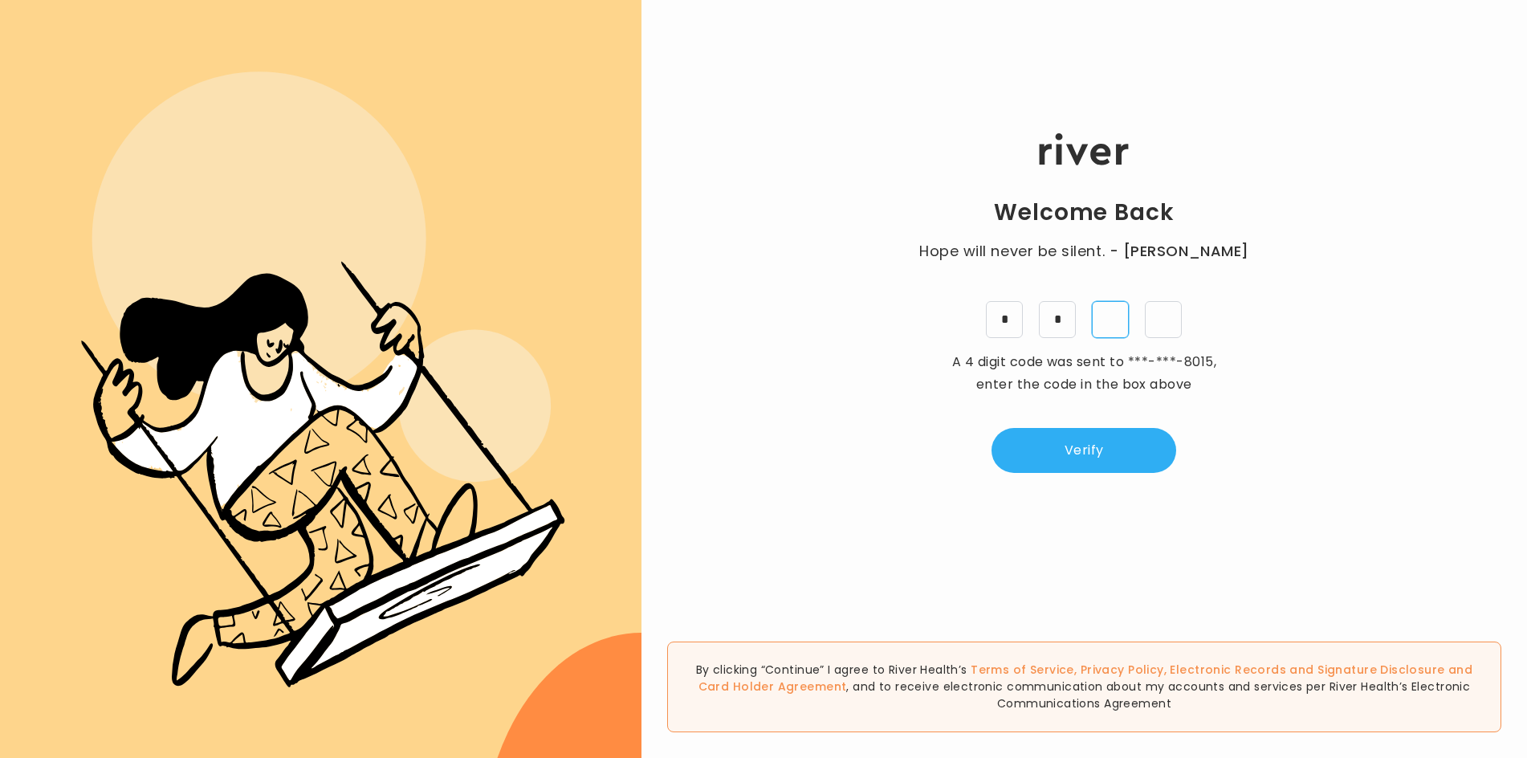
type input "*"
click at [1078, 439] on button "Verify" at bounding box center [1083, 450] width 185 height 45
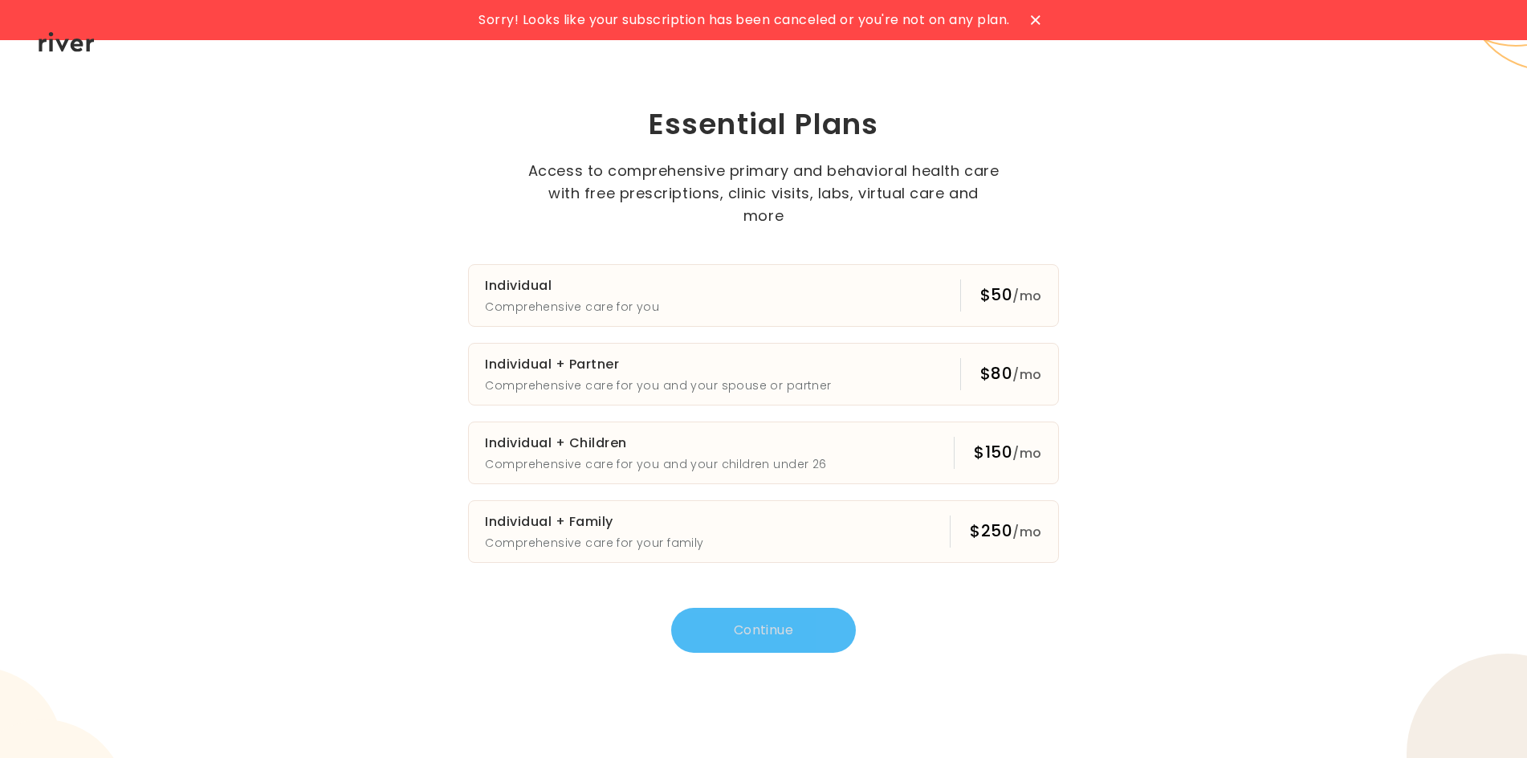
click at [1039, 18] on icon at bounding box center [1036, 20] width 10 height 10
